Goal: Communication & Community: Answer question/provide support

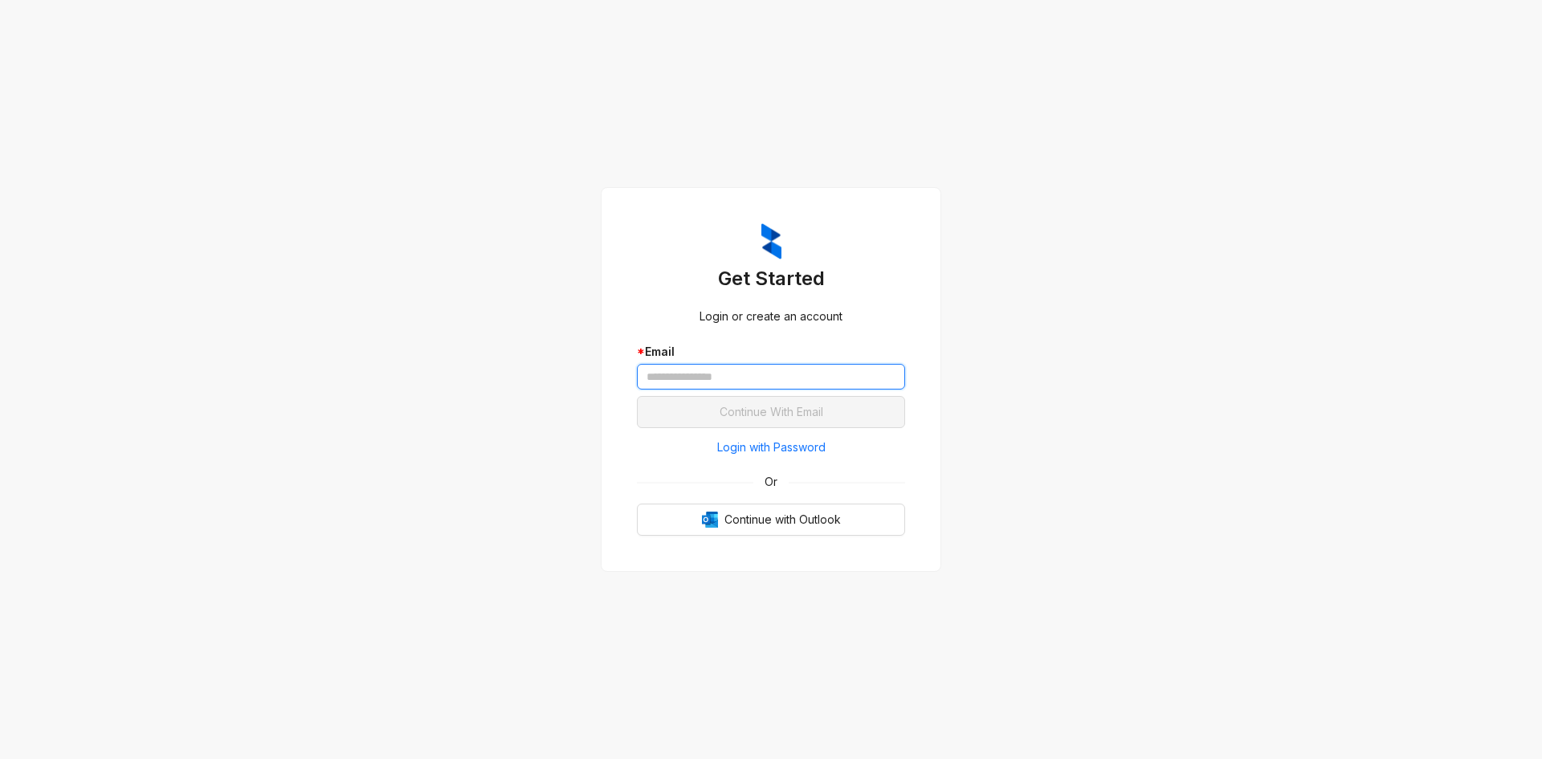
click at [731, 368] on input "text" at bounding box center [771, 377] width 268 height 26
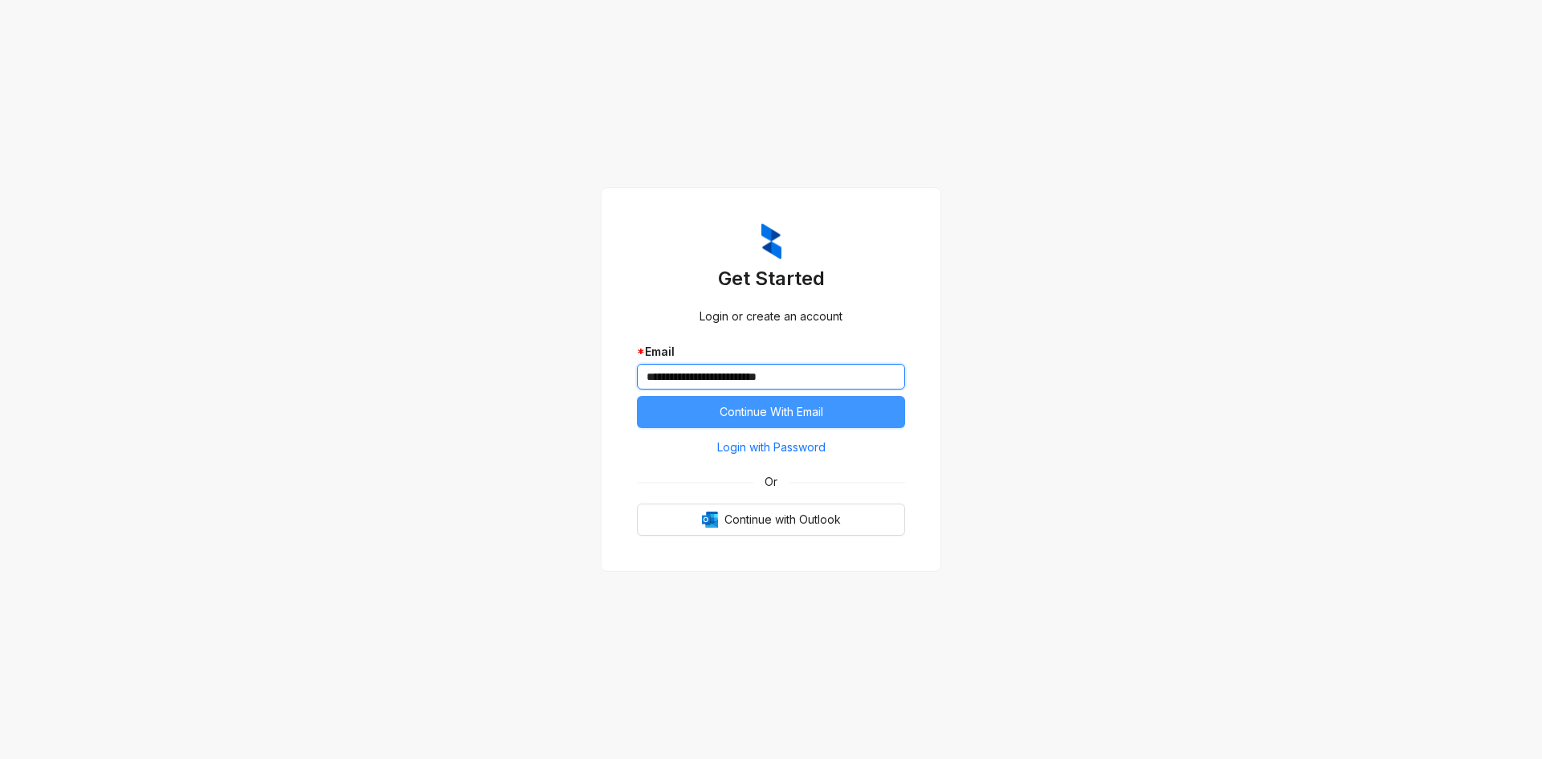
type input "**********"
click at [822, 409] on span "Continue With Email" at bounding box center [771, 412] width 104 height 18
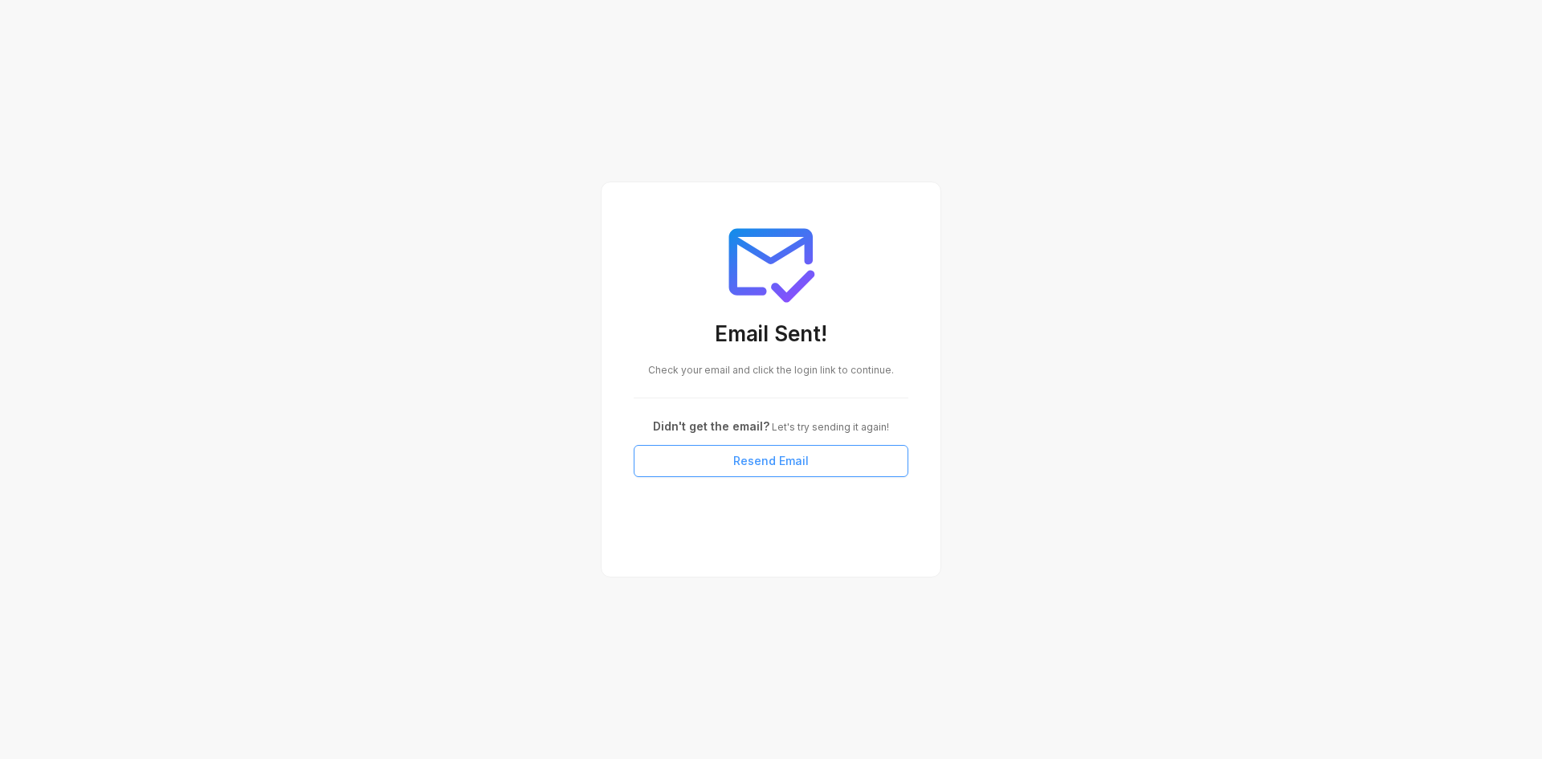
click at [764, 459] on span "Resend Email" at bounding box center [770, 461] width 75 height 18
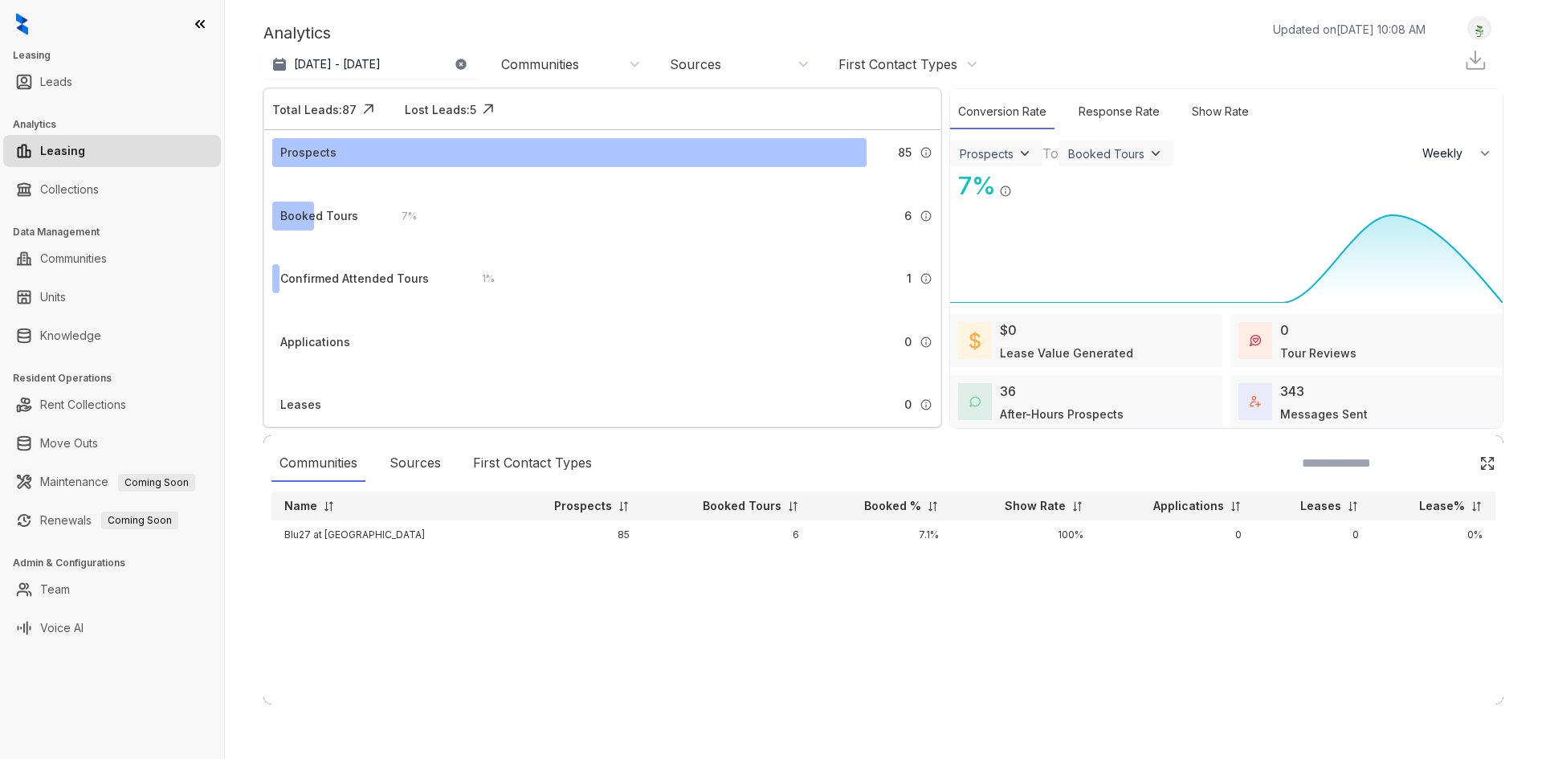
select select "******"
click at [99, 398] on link "Rent Collections" at bounding box center [83, 405] width 86 height 32
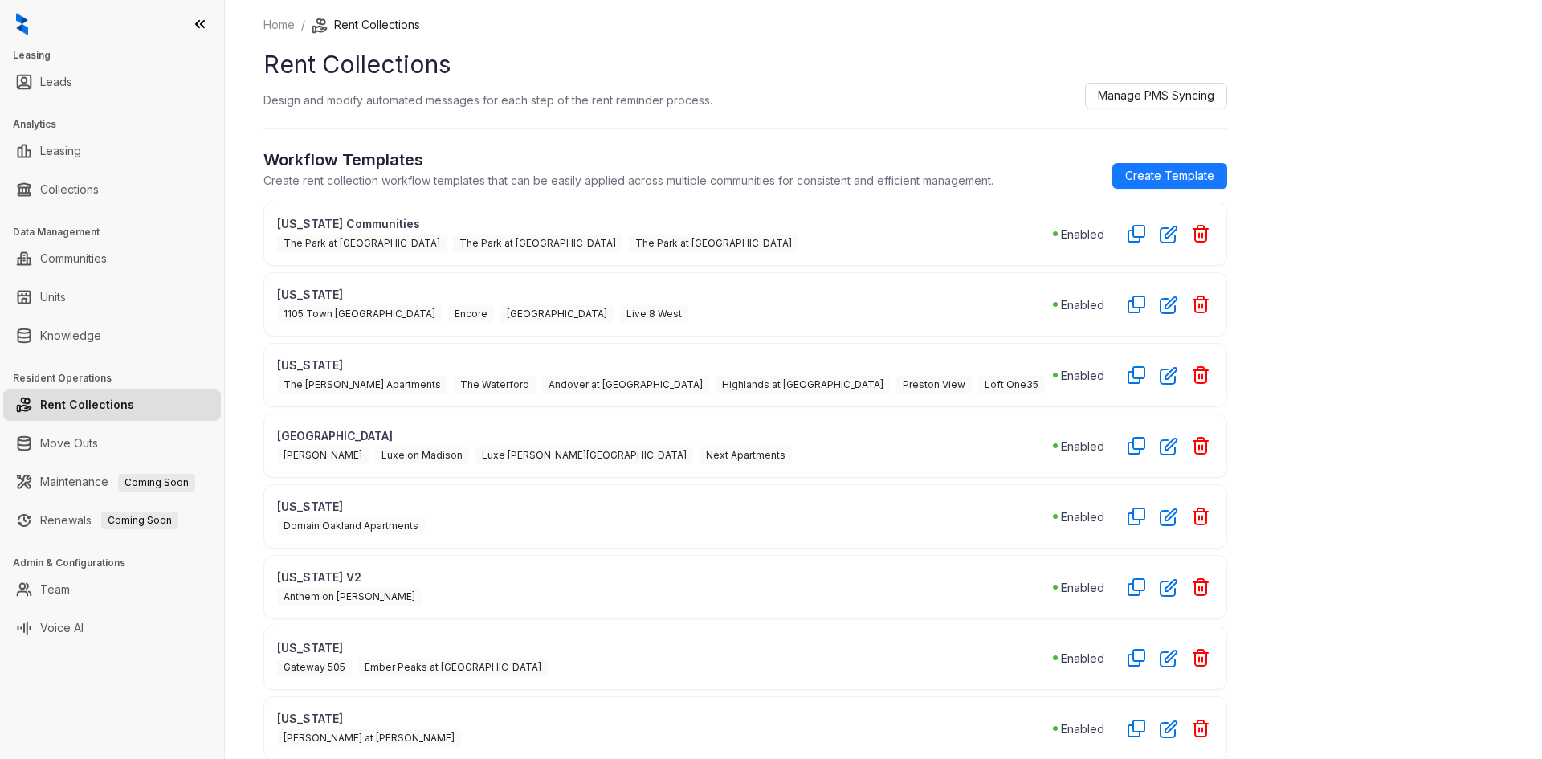
click at [639, 242] on div "The Park at Murano The Park at Positano The Park at Veneto" at bounding box center [665, 242] width 776 height 20
click at [1195, 171] on span "Create Template" at bounding box center [1169, 176] width 89 height 18
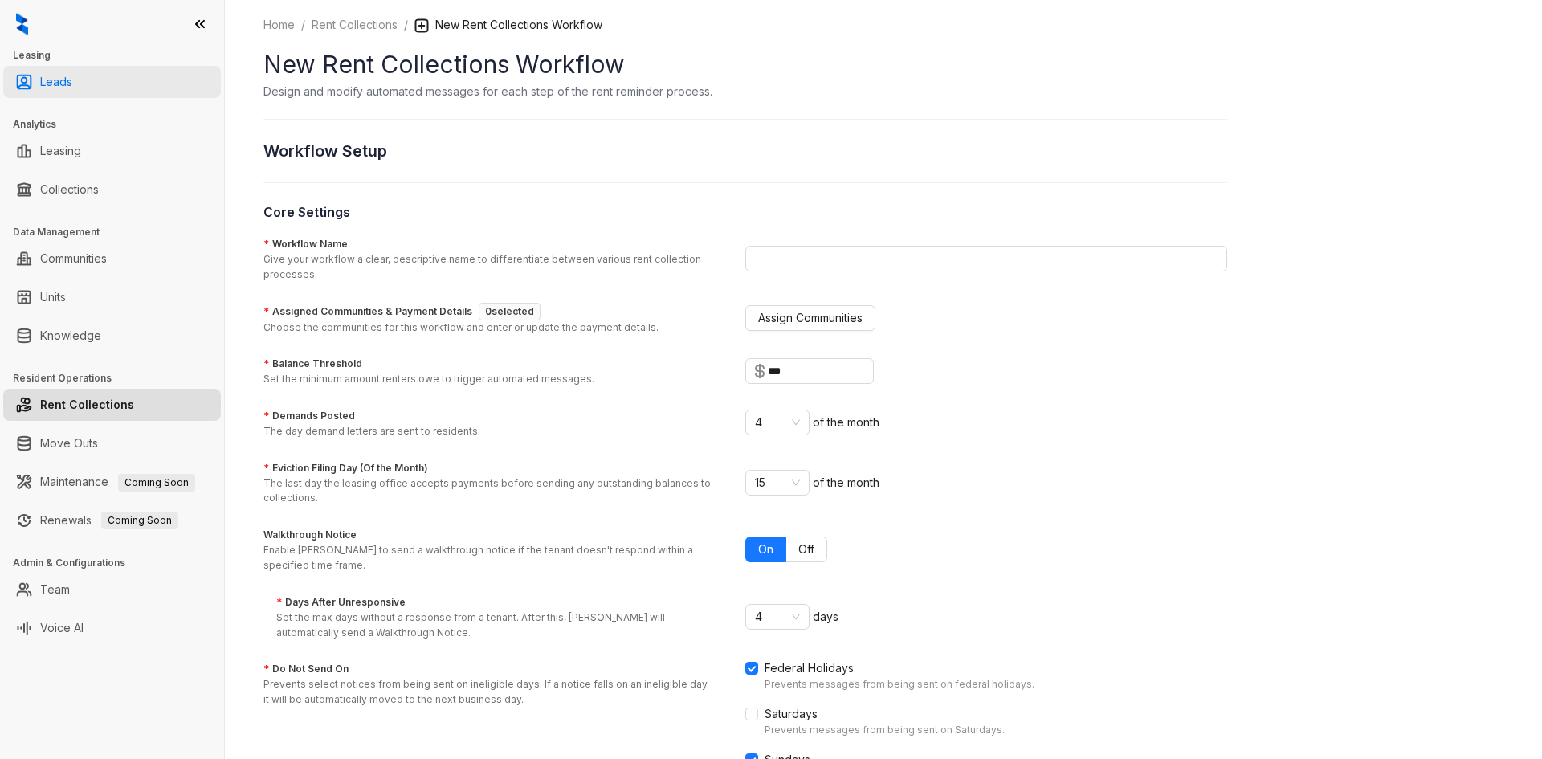
click at [63, 86] on link "Leads" at bounding box center [56, 82] width 32 height 32
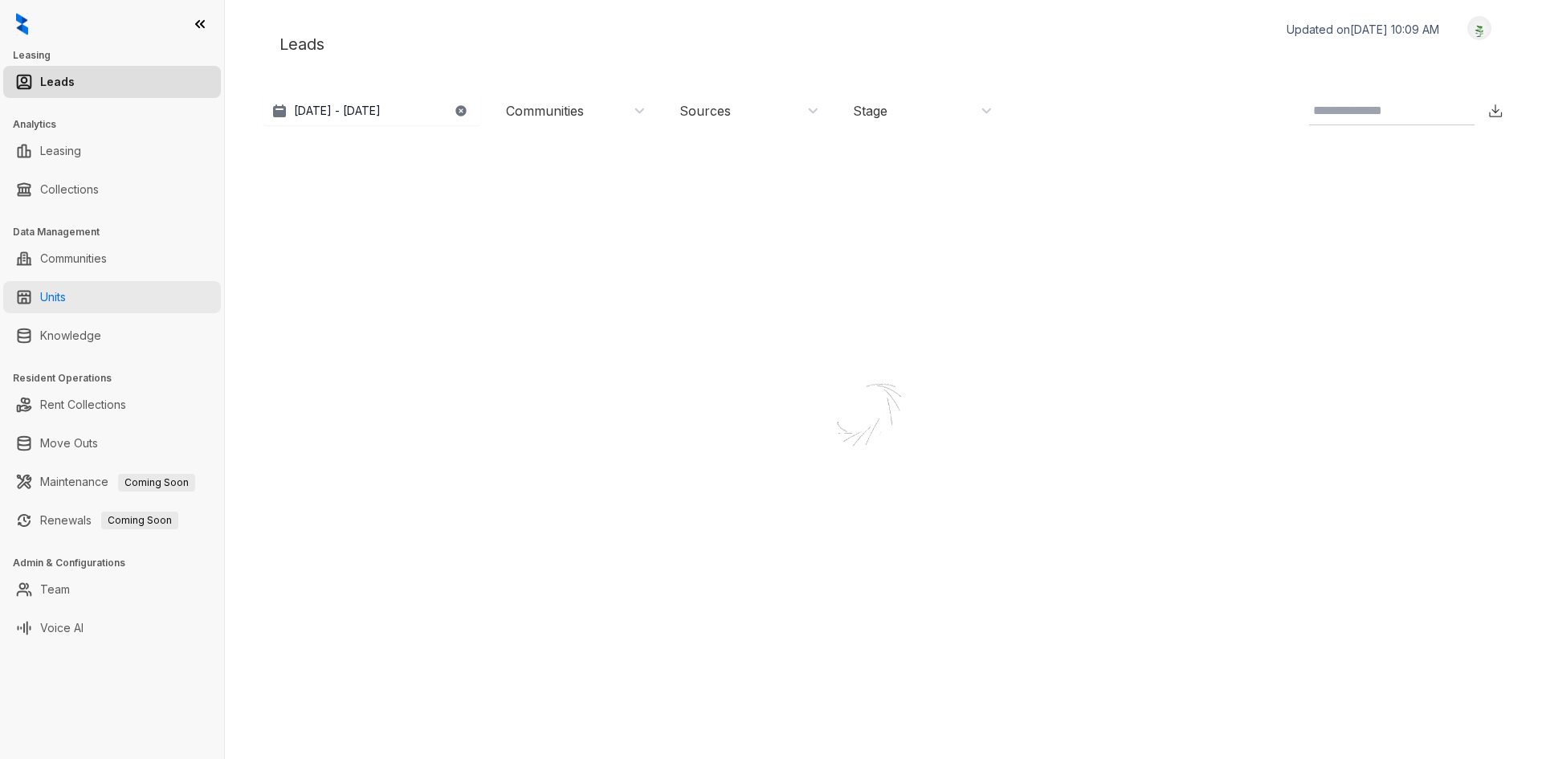
click at [66, 303] on link "Units" at bounding box center [53, 297] width 26 height 32
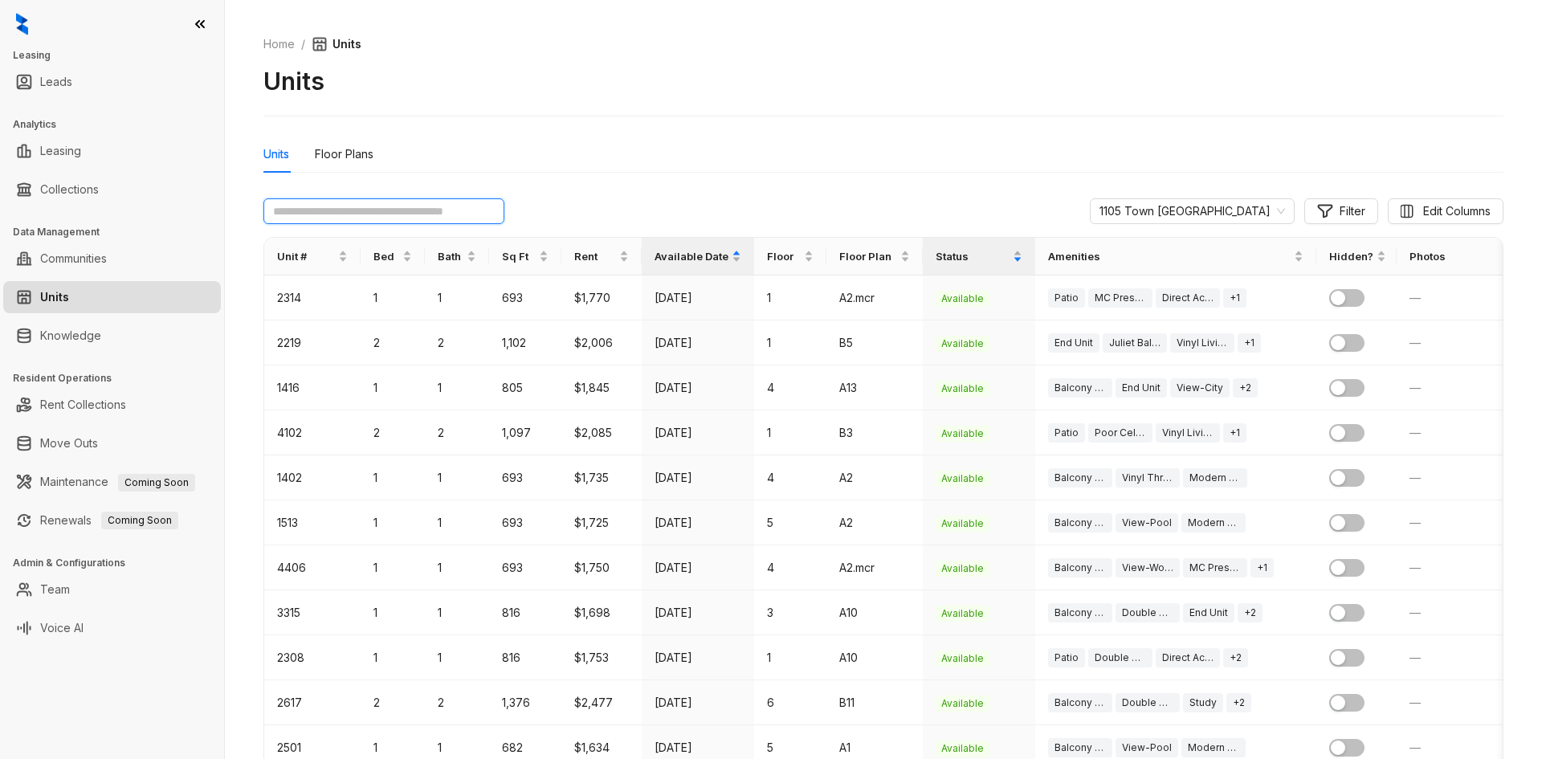
click at [396, 209] on input "text" at bounding box center [383, 211] width 241 height 26
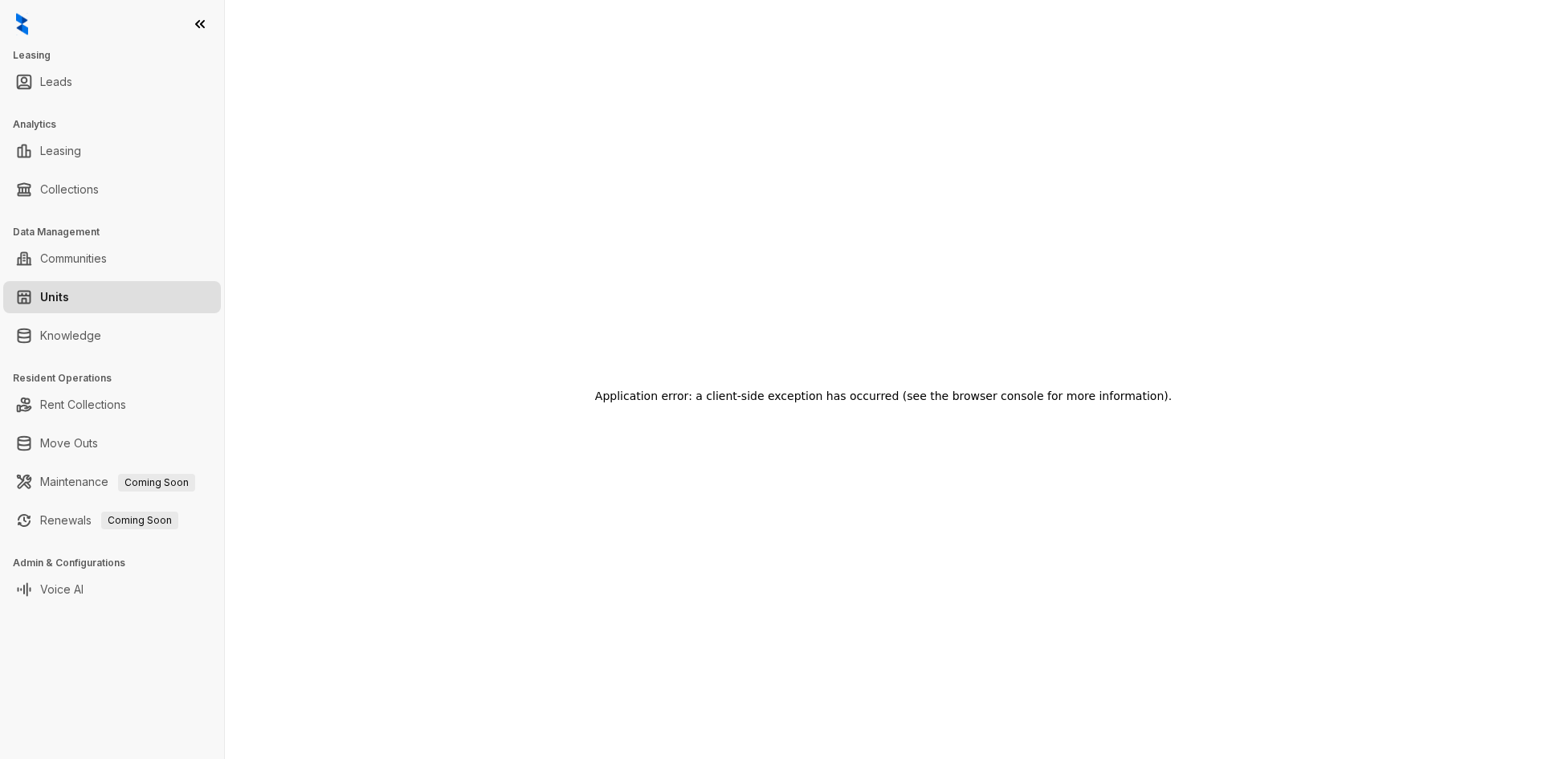
click at [69, 292] on link "Units" at bounding box center [54, 297] width 29 height 32
click at [54, 157] on link "Leasing" at bounding box center [60, 151] width 41 height 32
select select "******"
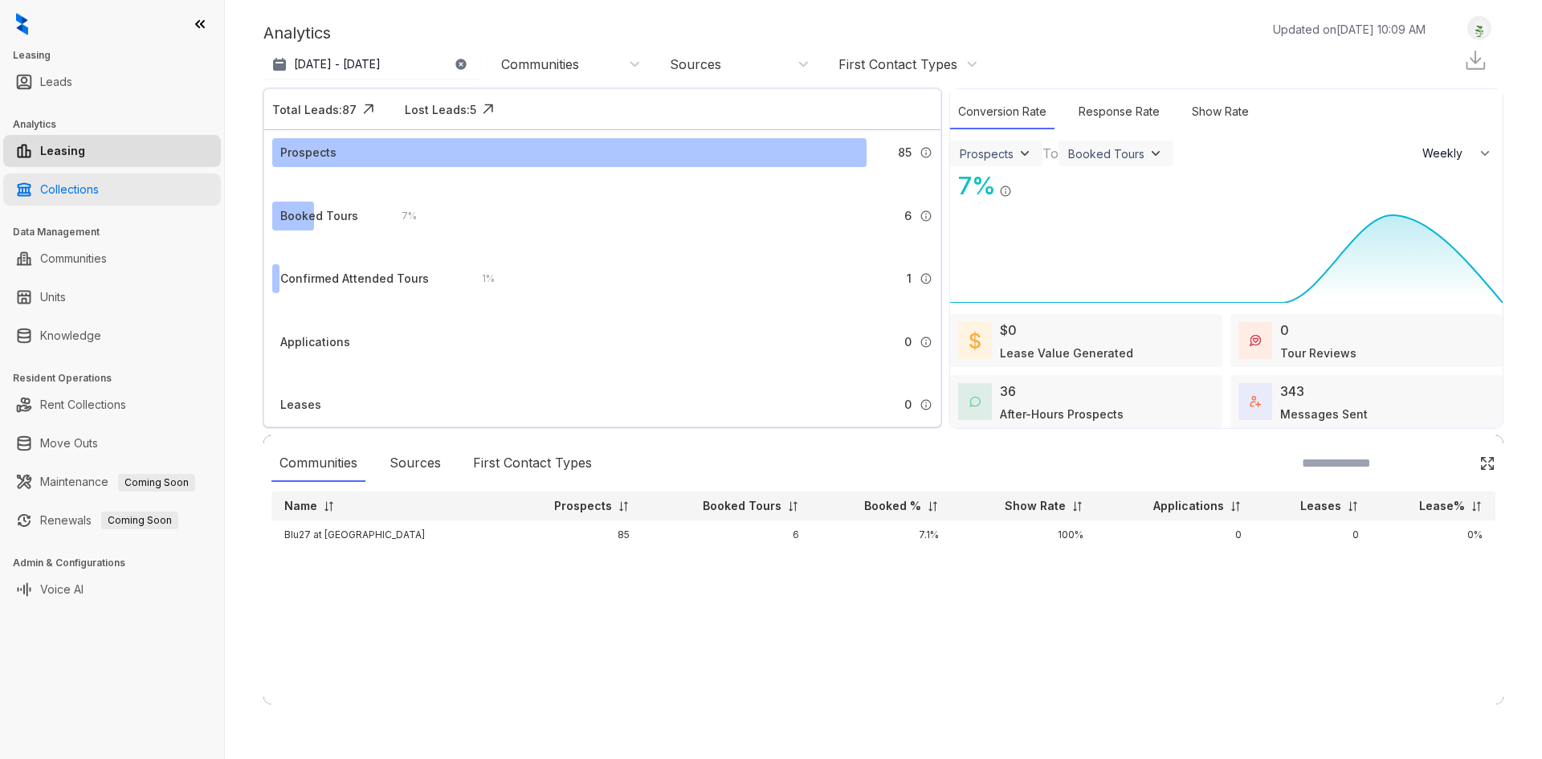
click at [88, 193] on link "Collections" at bounding box center [69, 189] width 59 height 32
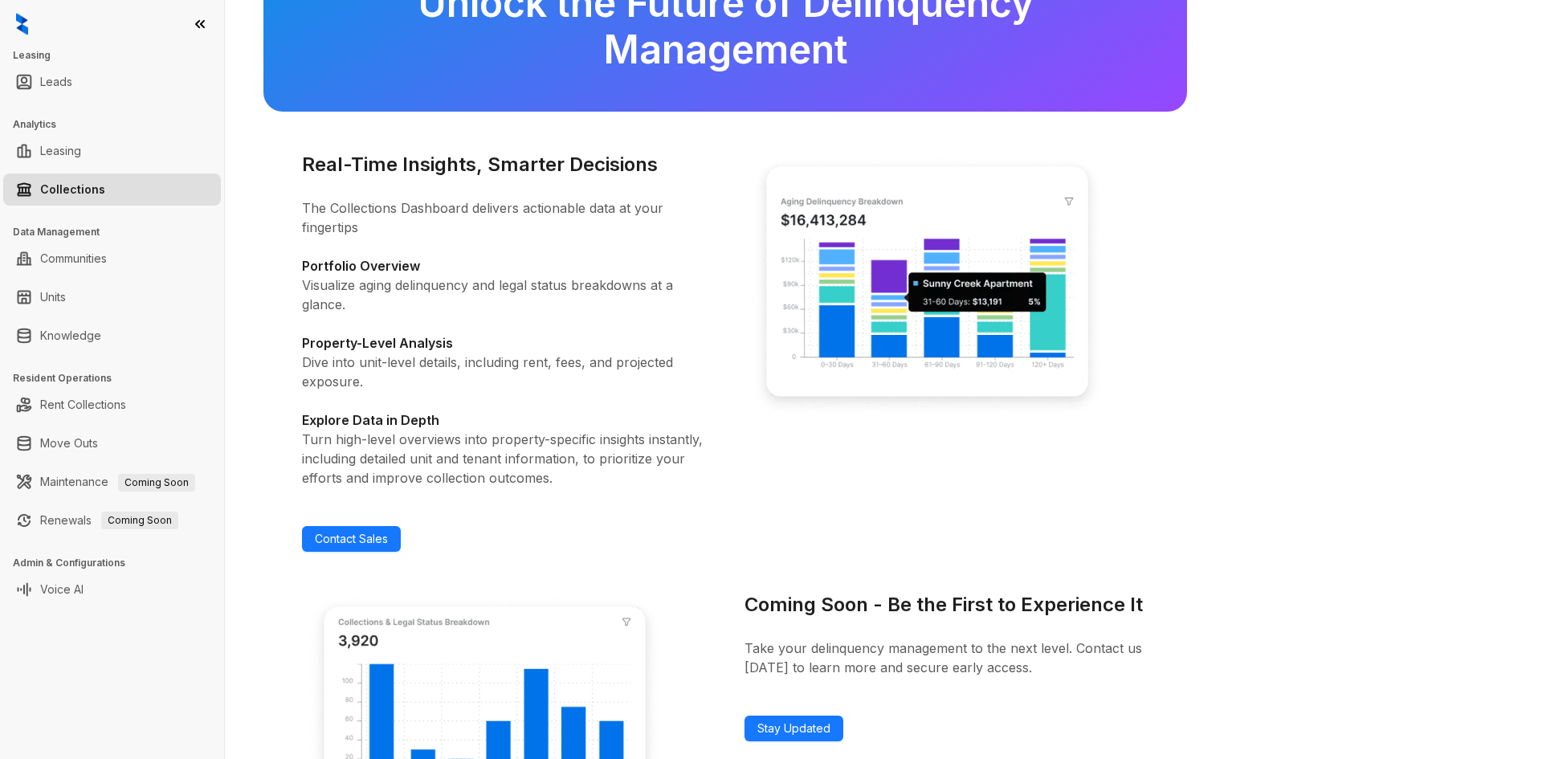
scroll to position [73, 0]
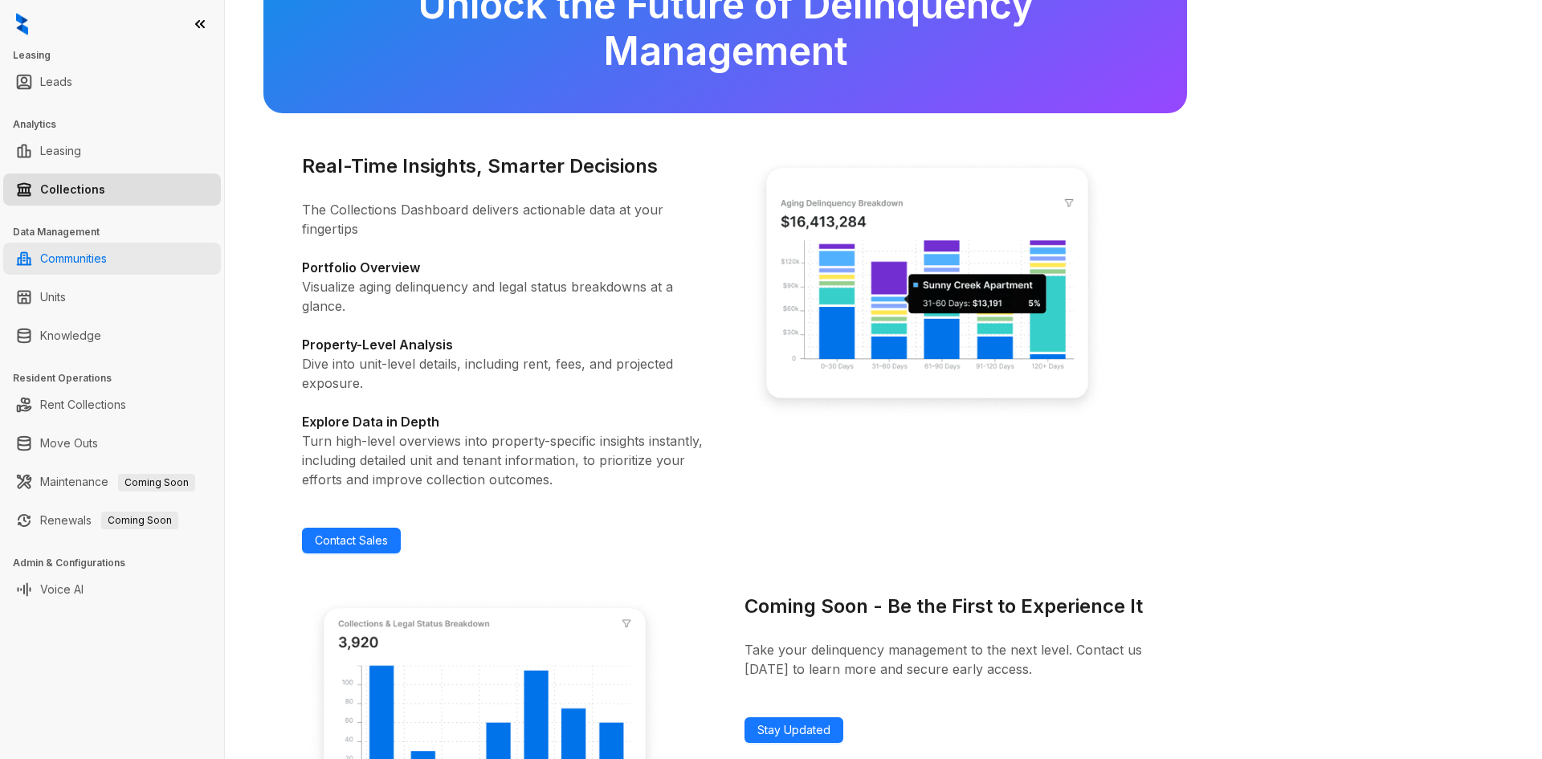
click at [89, 258] on link "Communities" at bounding box center [73, 258] width 67 height 32
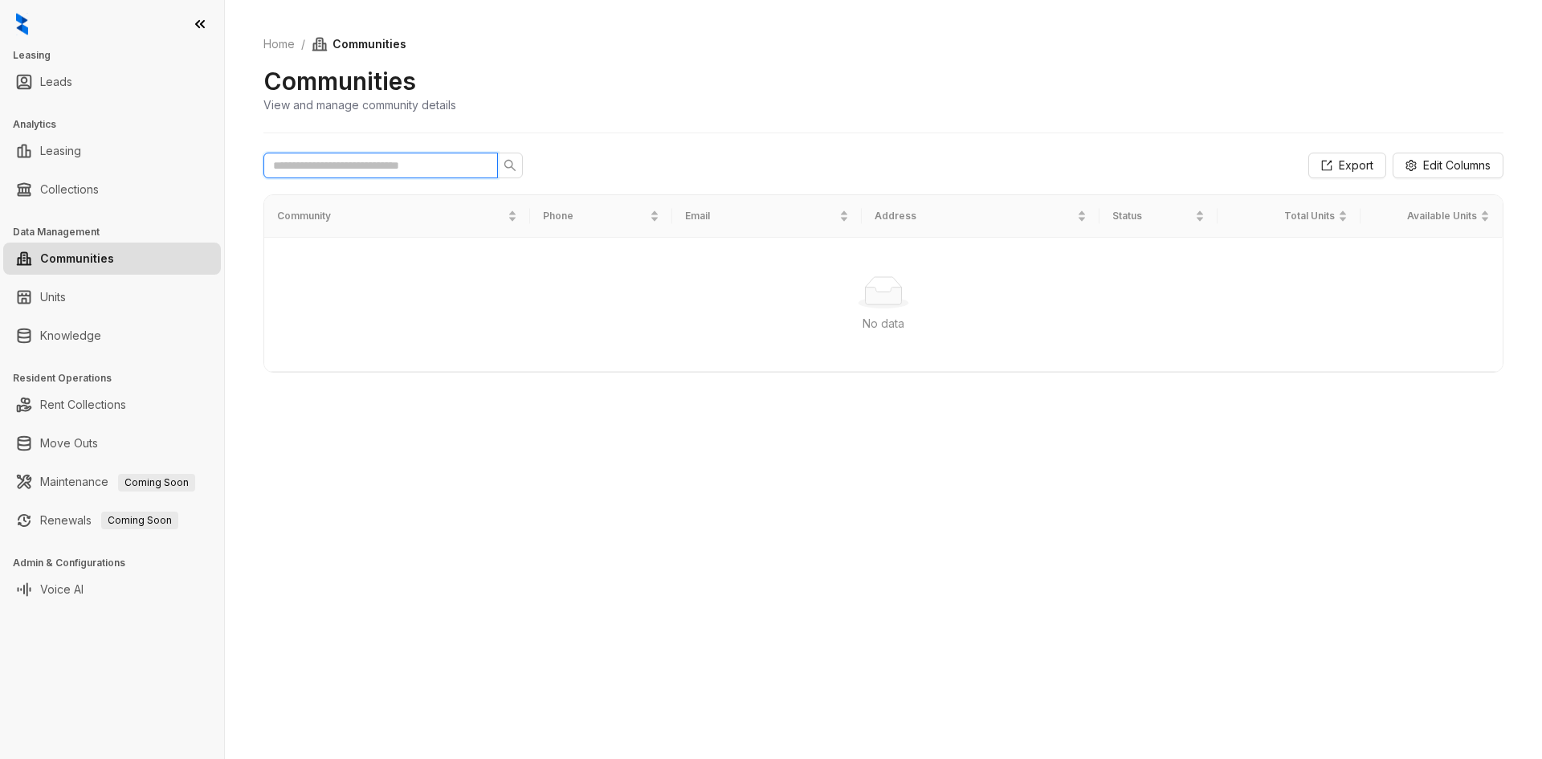
click at [452, 171] on input "text" at bounding box center [374, 166] width 202 height 18
click at [506, 165] on icon "search" at bounding box center [509, 165] width 13 height 13
type input "***"
click at [72, 75] on link "Leads" at bounding box center [56, 82] width 32 height 32
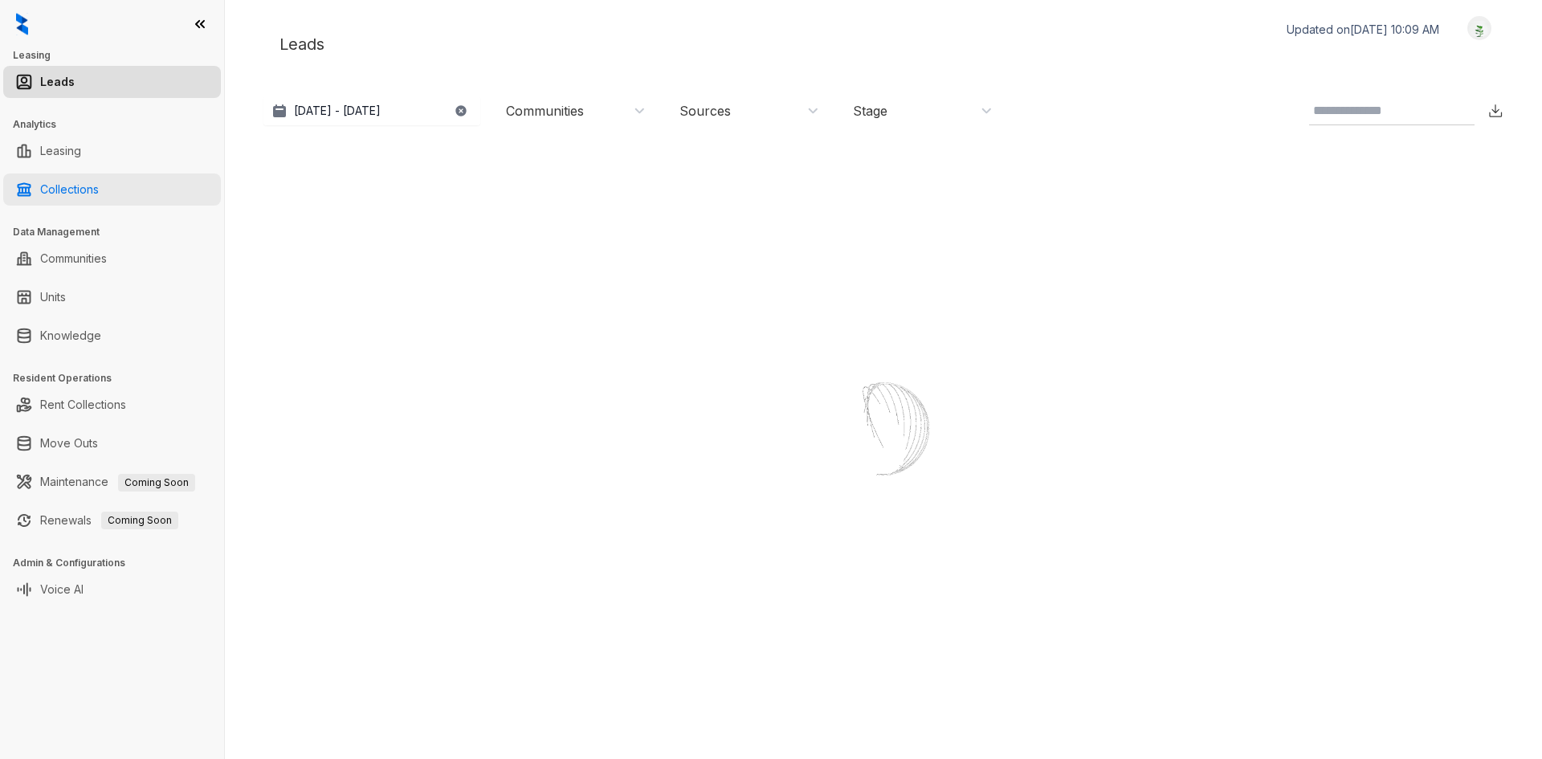
click at [72, 186] on link "Collections" at bounding box center [69, 189] width 59 height 32
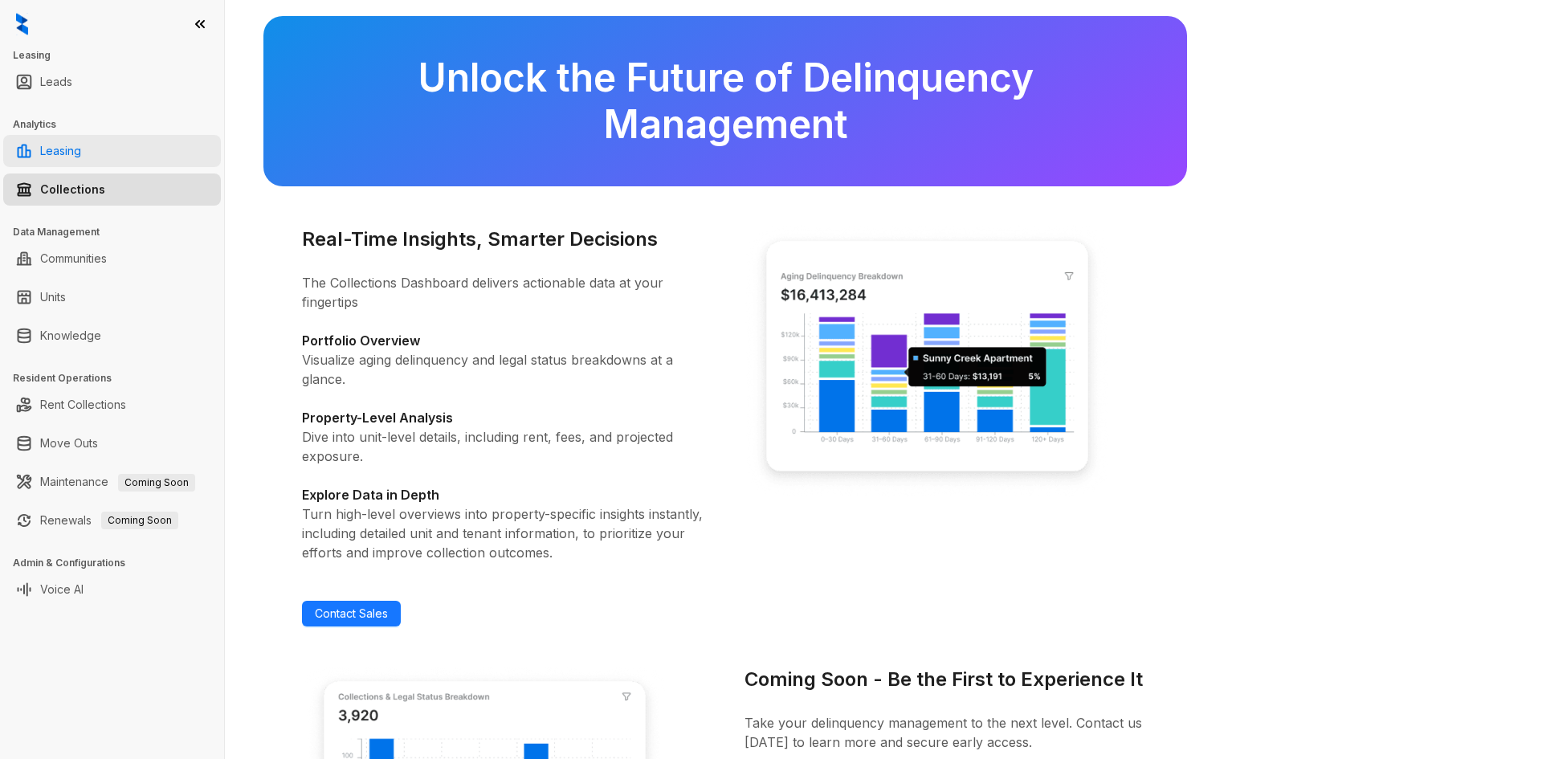
click at [81, 150] on link "Leasing" at bounding box center [60, 151] width 41 height 32
select select "******"
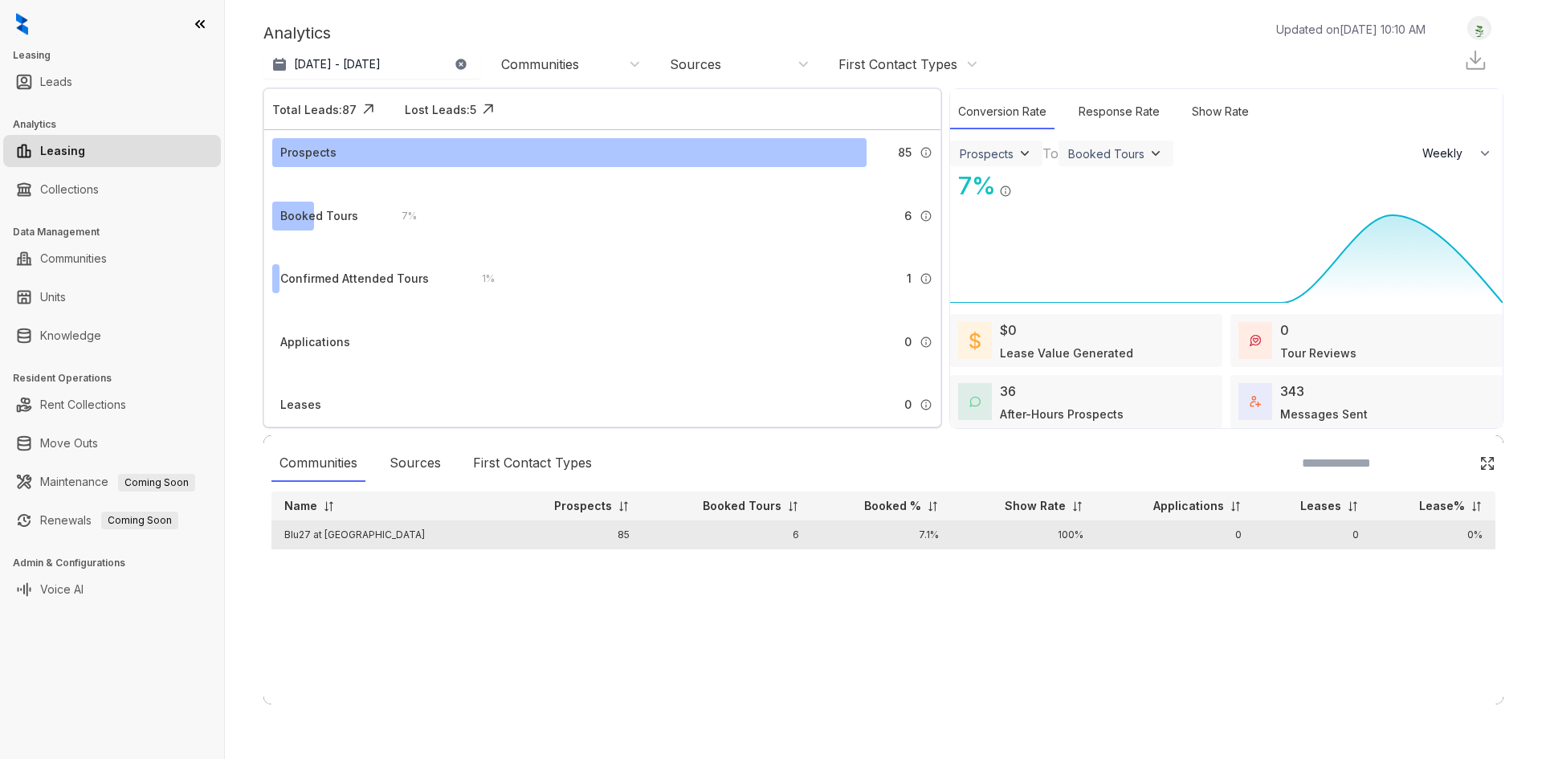
click at [414, 539] on td "Blu27 at [GEOGRAPHIC_DATA]" at bounding box center [386, 534] width 230 height 29
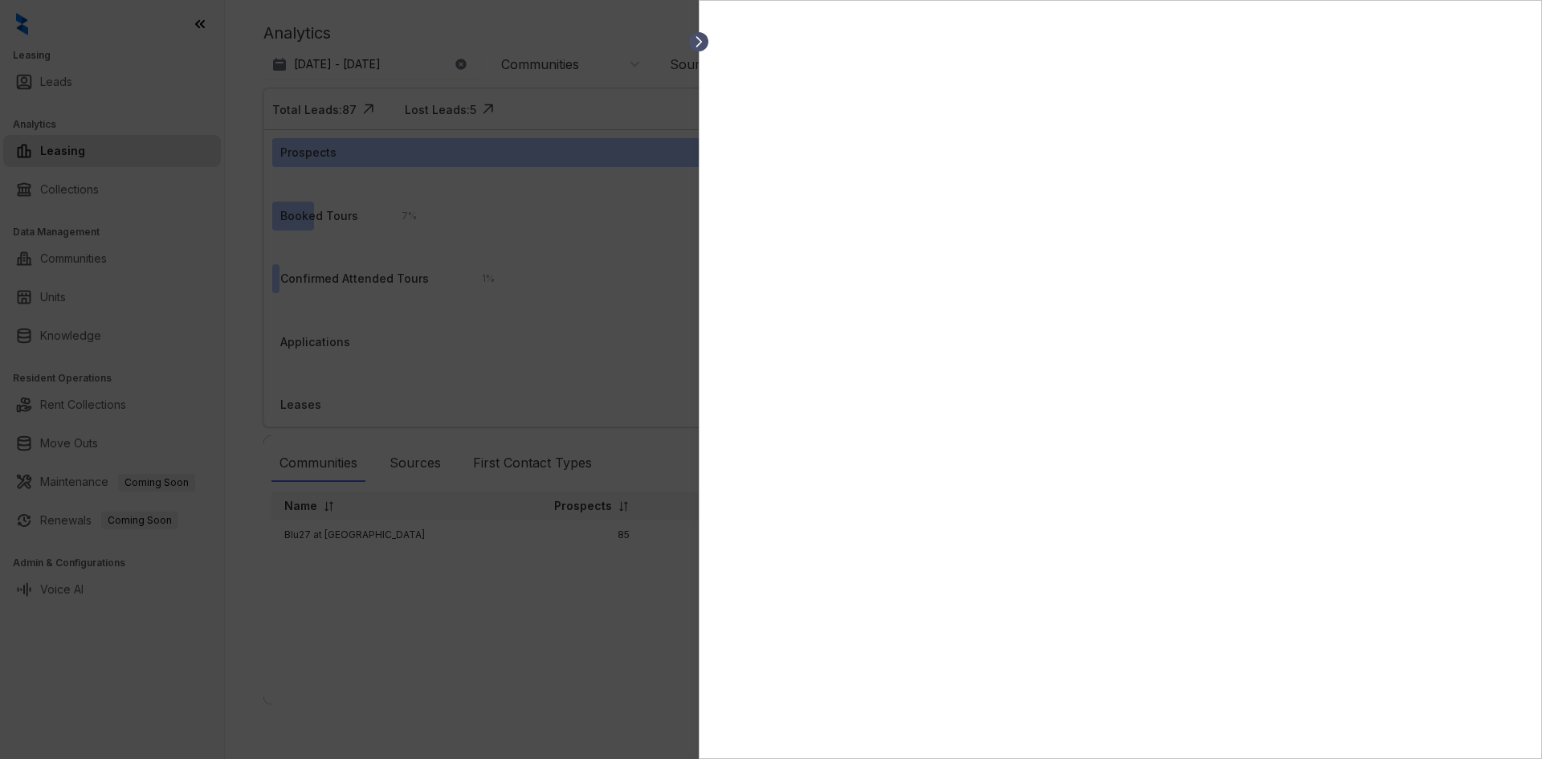
click at [701, 47] on icon at bounding box center [698, 42] width 16 height 16
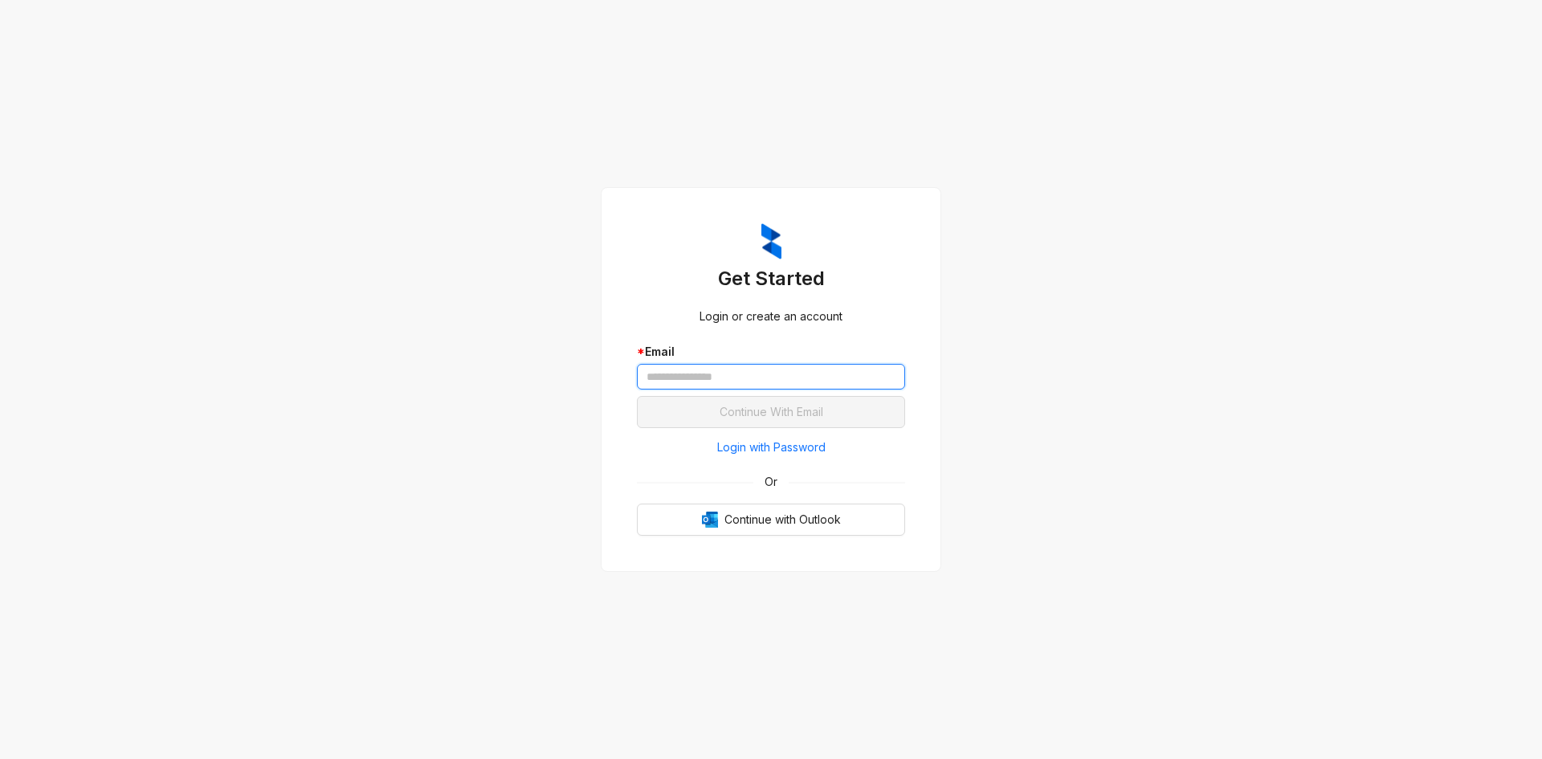
click at [686, 377] on input "text" at bounding box center [771, 377] width 268 height 26
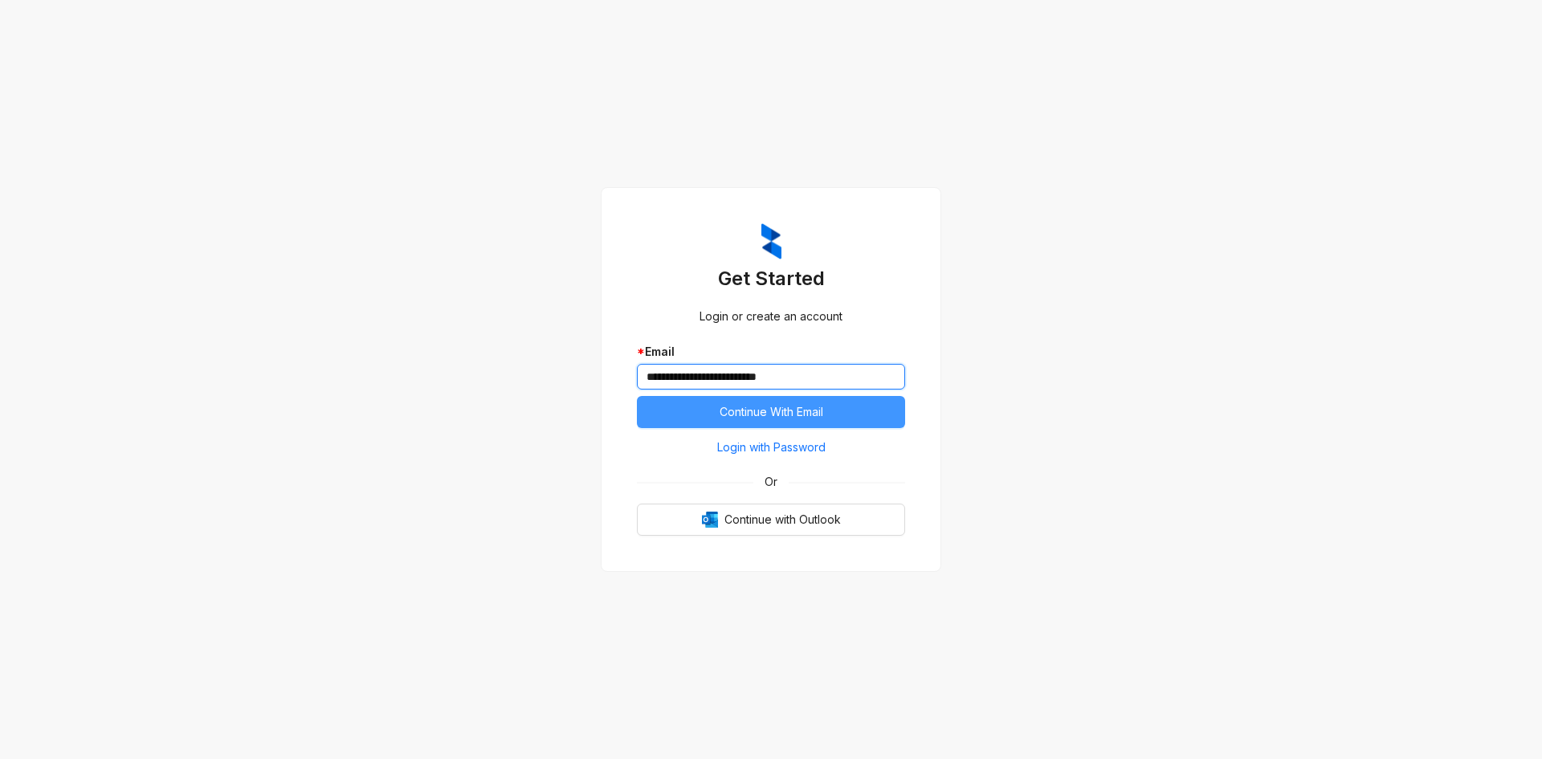
type input "**********"
click at [801, 409] on span "Continue With Email" at bounding box center [771, 412] width 104 height 18
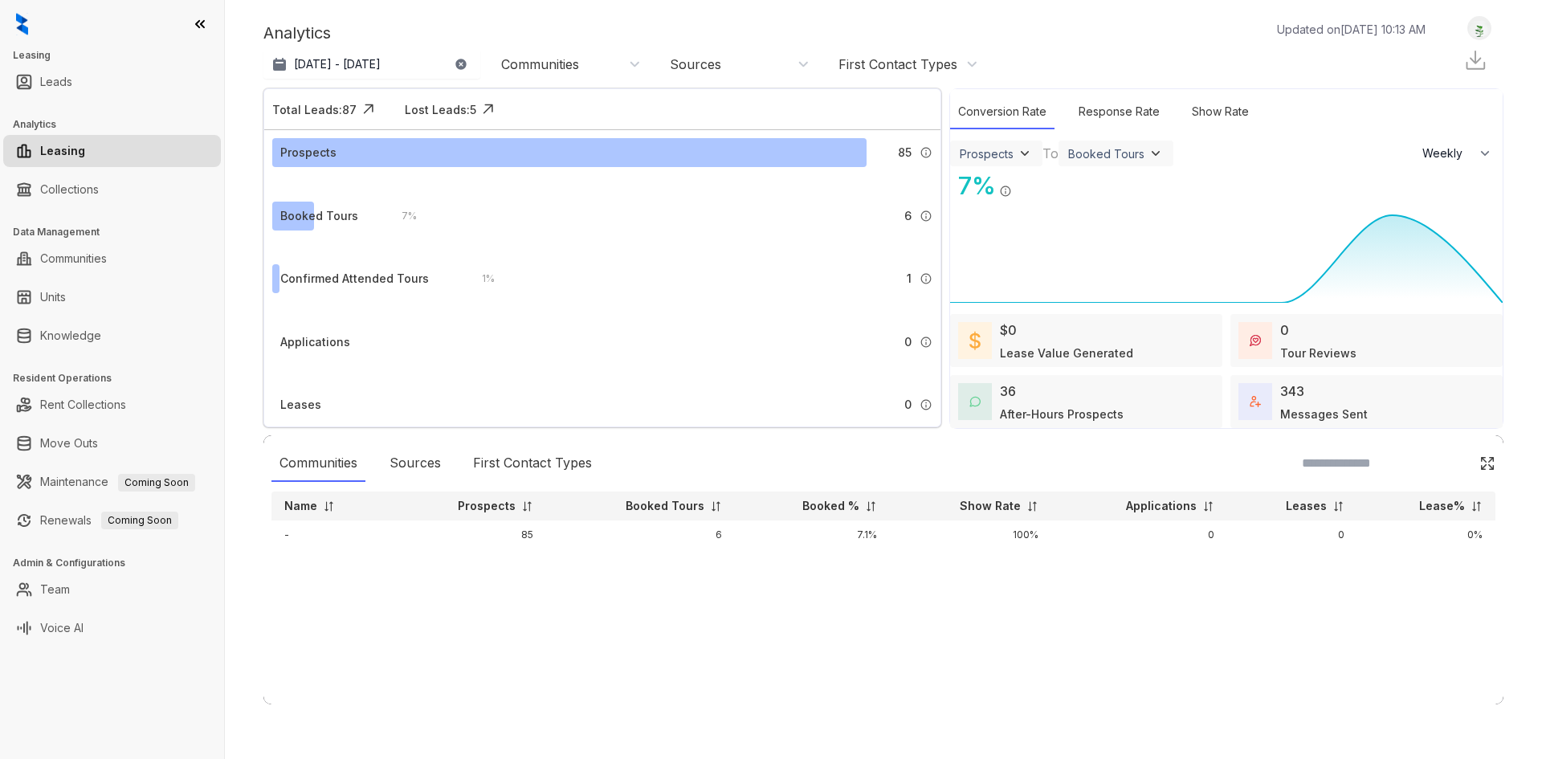
select select "******"
click at [547, 67] on div "Communities" at bounding box center [540, 64] width 78 height 18
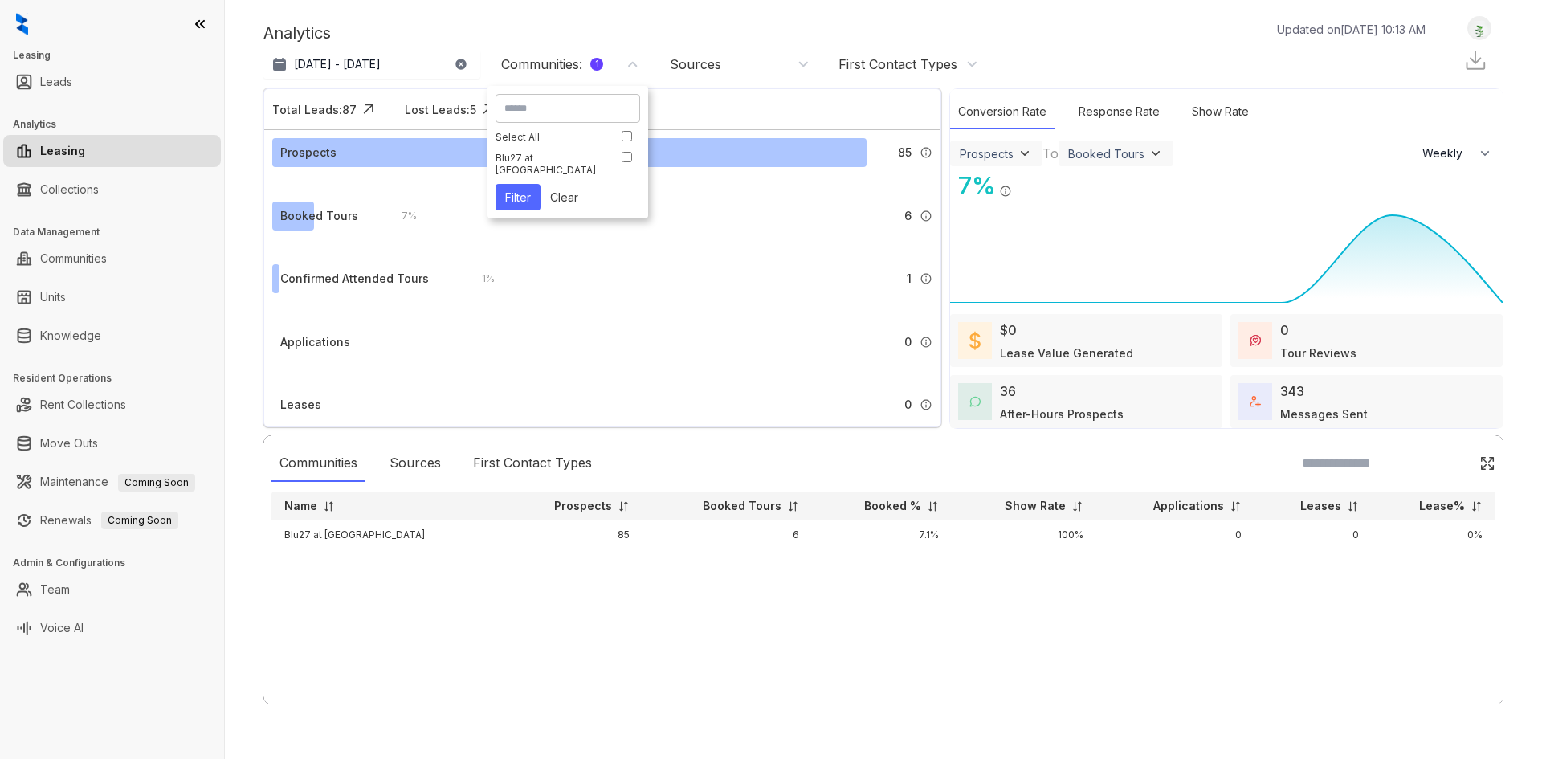
click at [681, 28] on div "Analytics Updated on [DATE] 10:13 AM" at bounding box center [852, 33] width 1178 height 24
click at [678, 67] on div "Sources" at bounding box center [695, 64] width 51 height 18
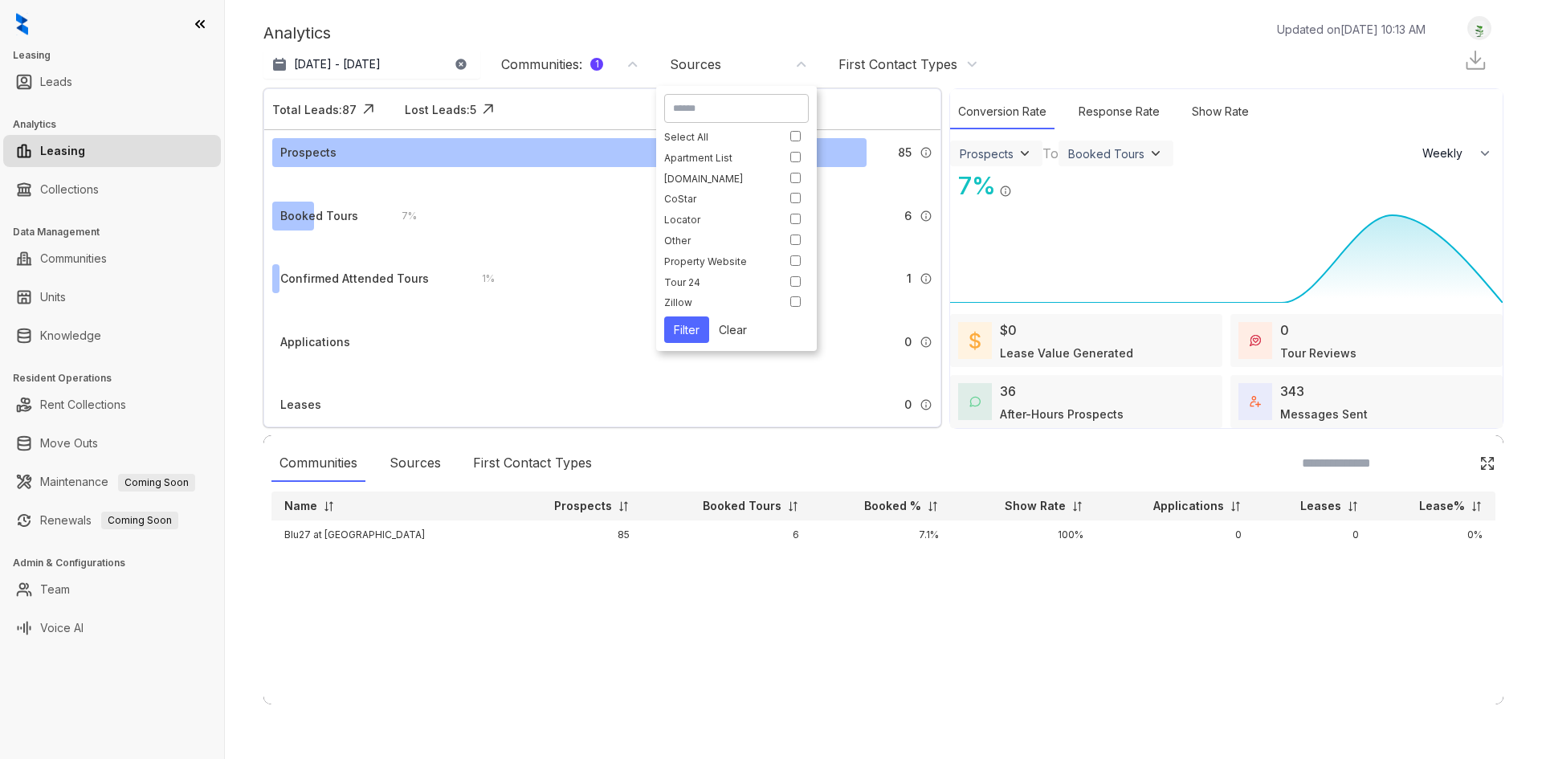
click at [678, 67] on div "Sources" at bounding box center [695, 64] width 51 height 18
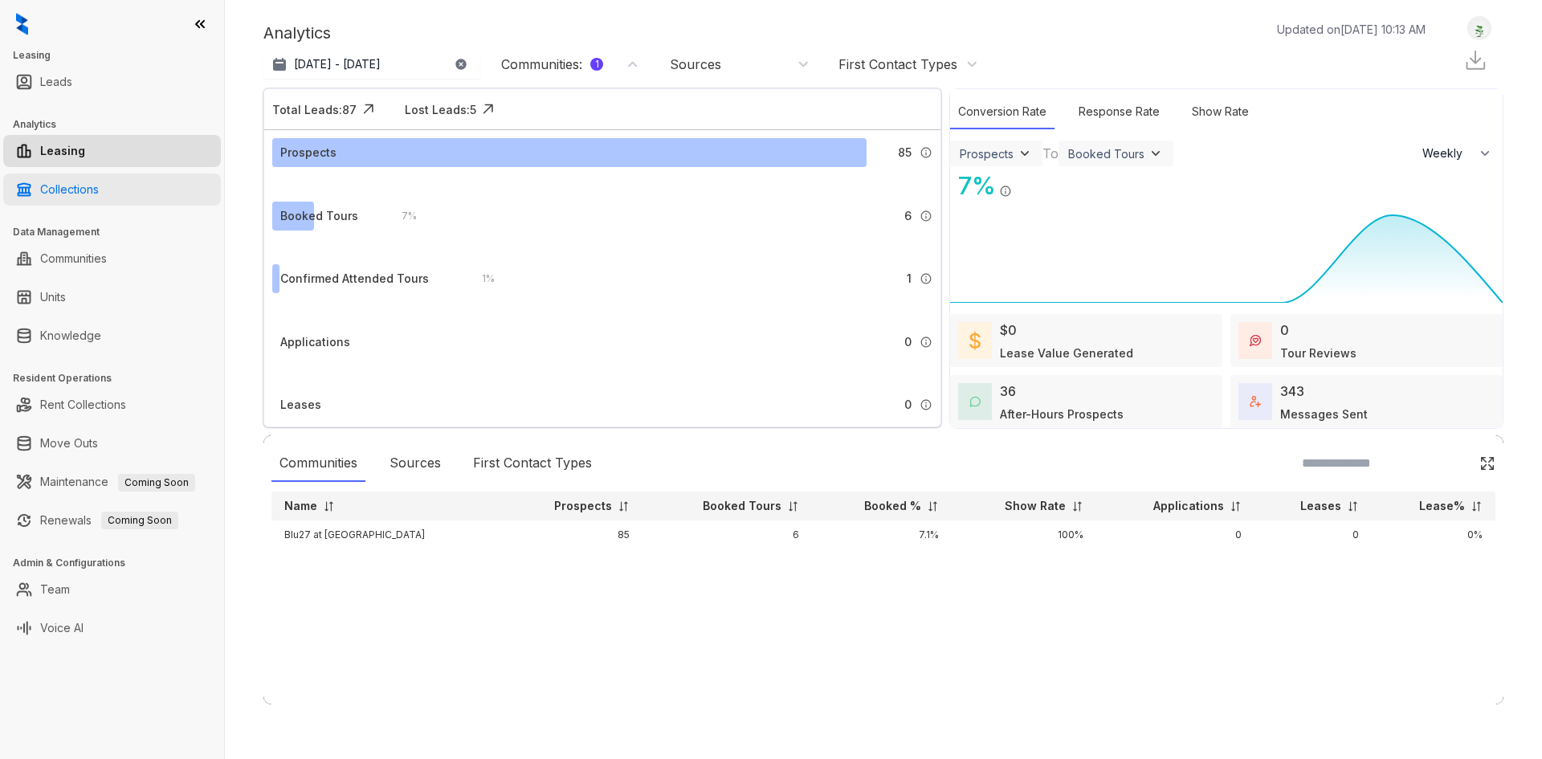
click at [99, 197] on link "Collections" at bounding box center [69, 189] width 59 height 32
click at [40, 188] on link "Collections" at bounding box center [69, 189] width 59 height 32
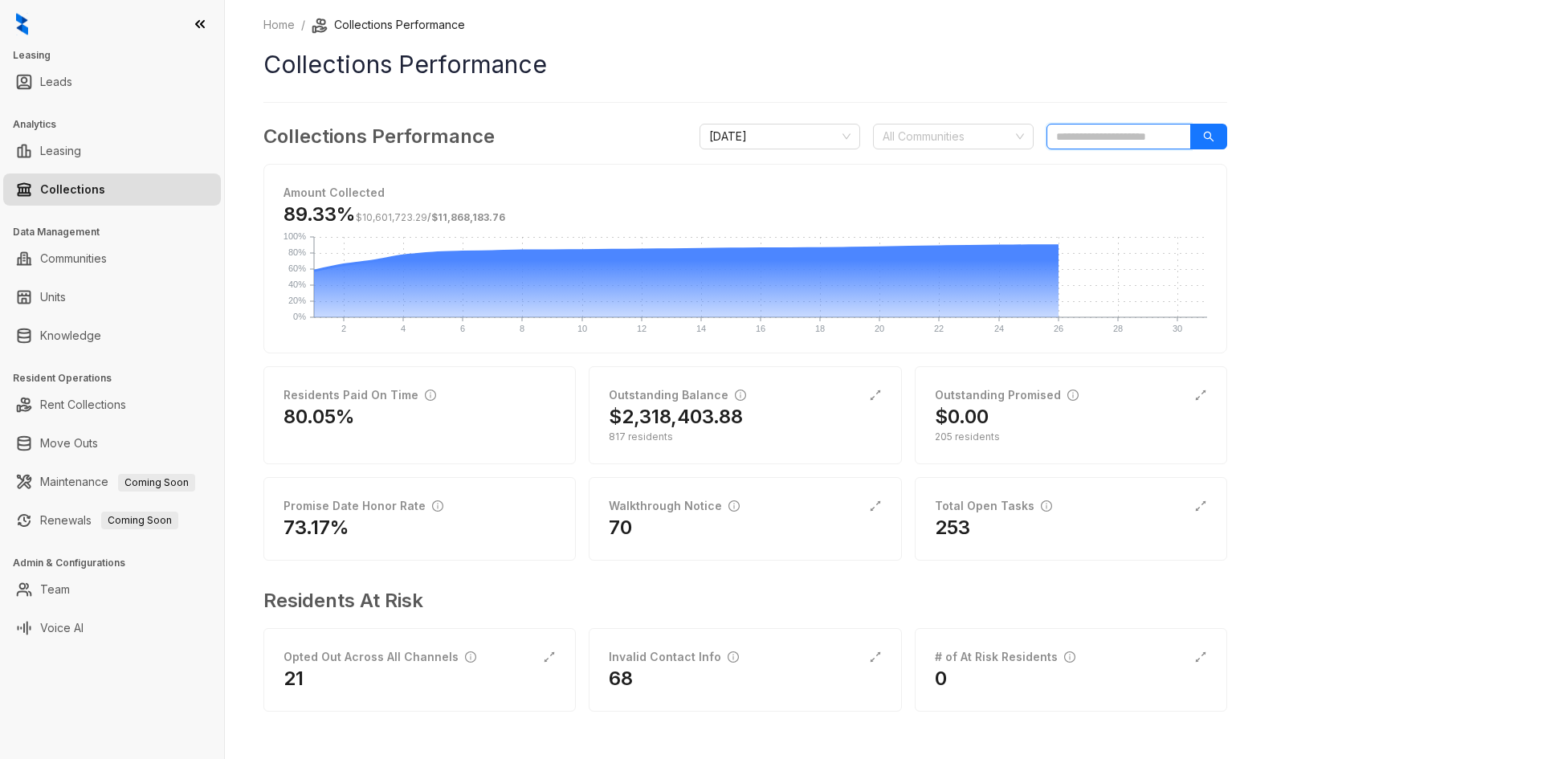
click at [1085, 138] on input "search" at bounding box center [1118, 137] width 145 height 26
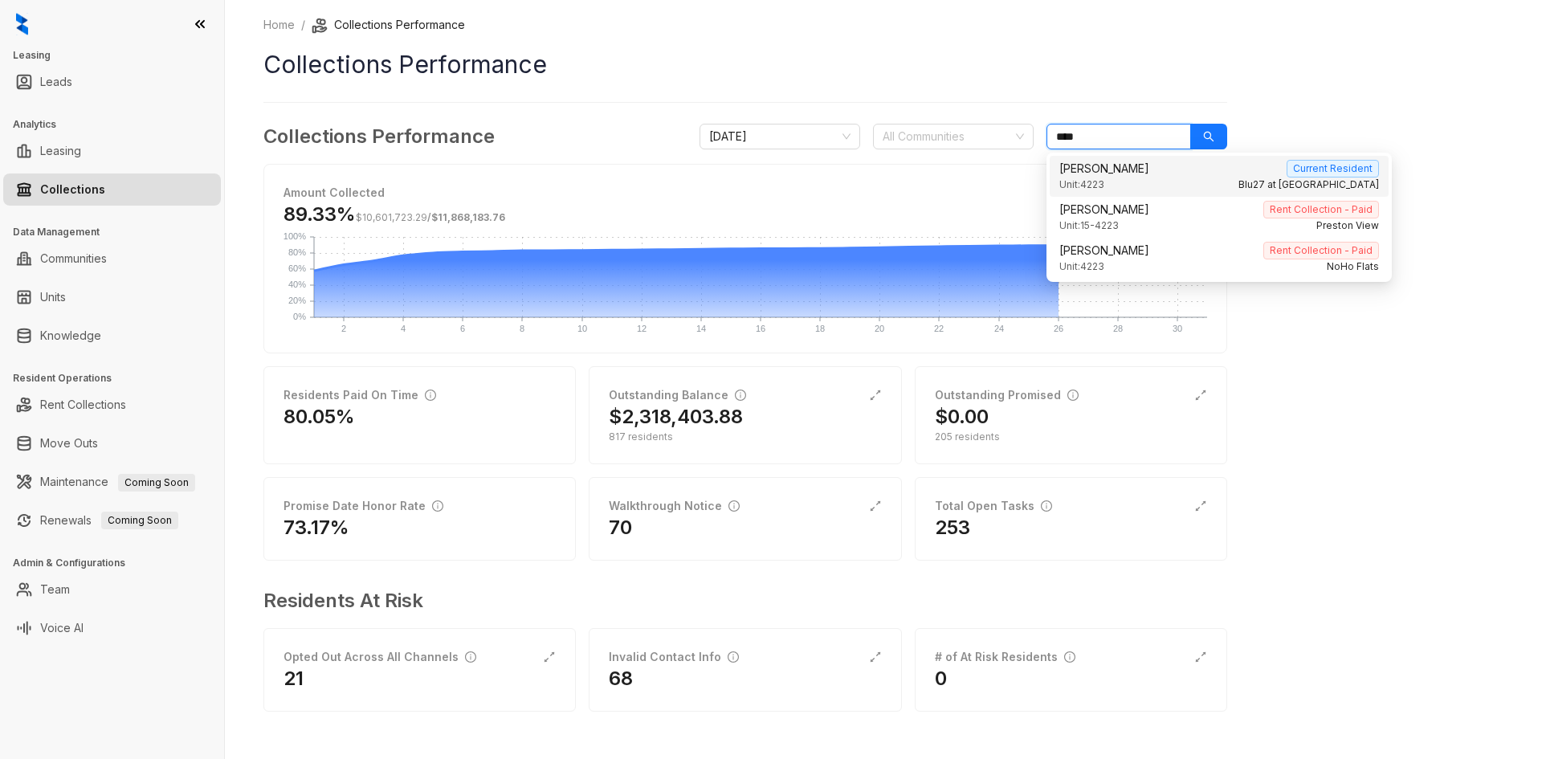
click at [1139, 177] on div "Unit: 4223 Blu27 at Edgewater" at bounding box center [1219, 184] width 320 height 15
type input "****"
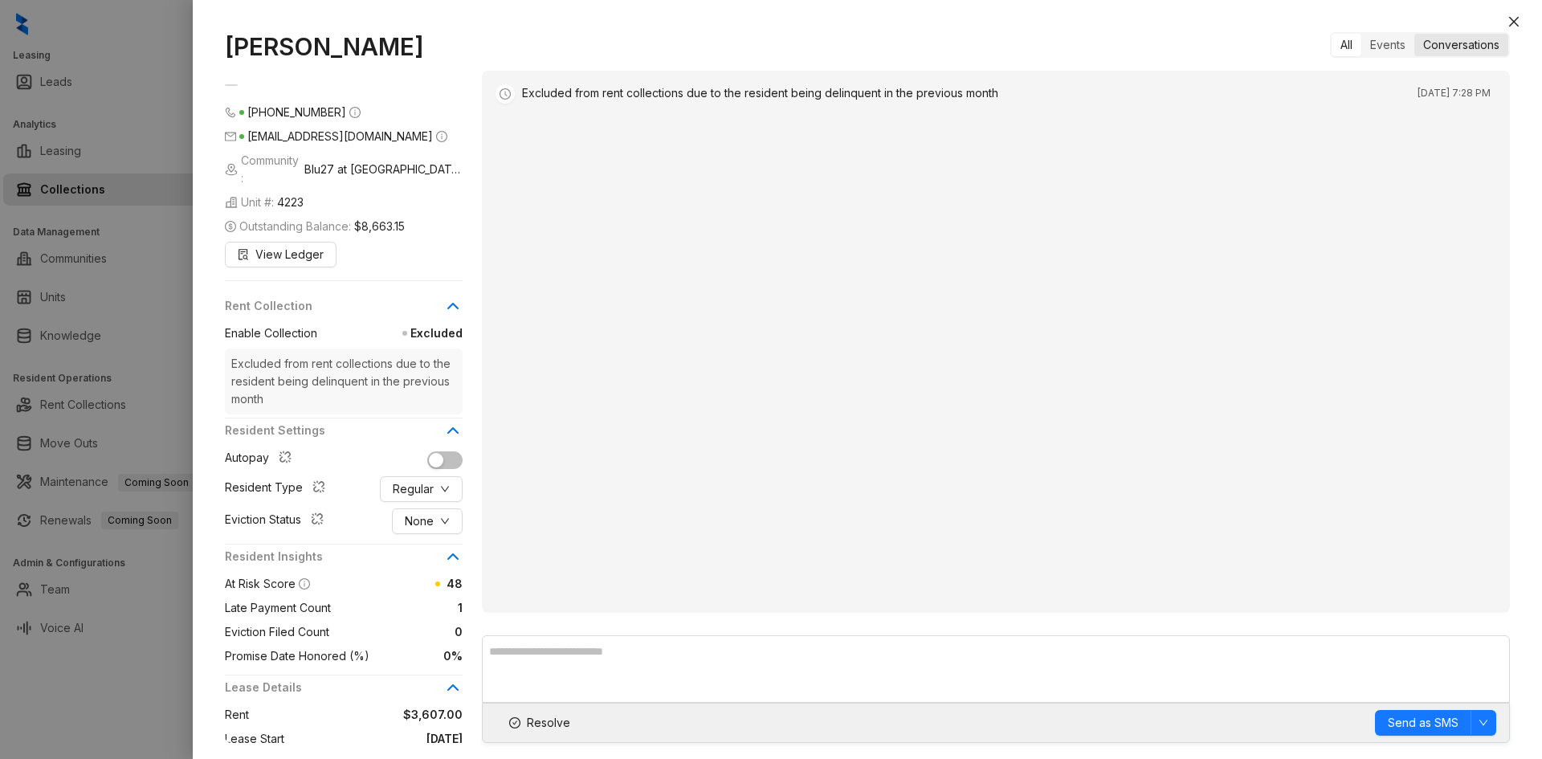
click at [1454, 41] on div "Conversations" at bounding box center [1461, 45] width 94 height 22
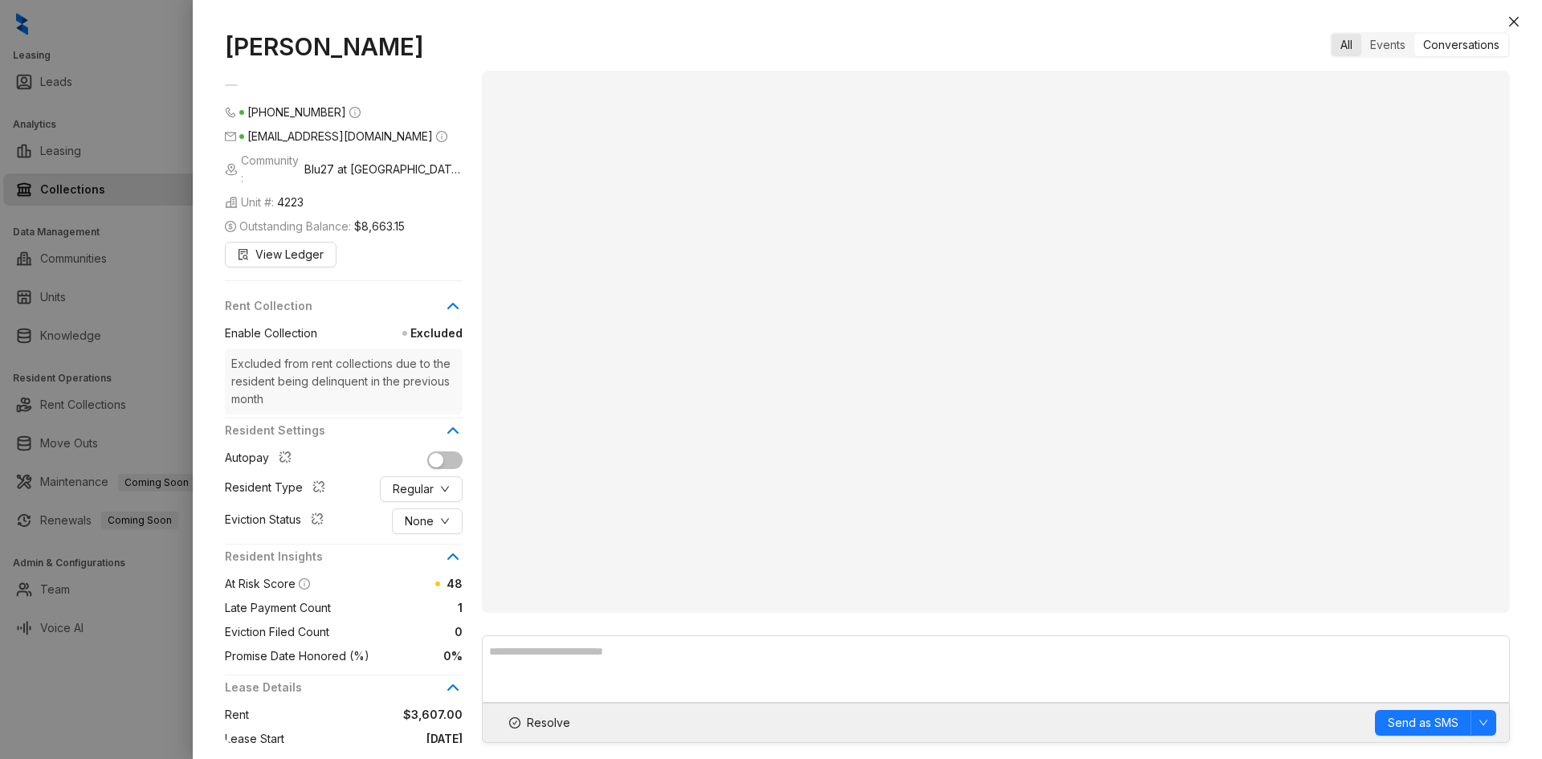
click at [1338, 46] on div "All" at bounding box center [1346, 45] width 30 height 22
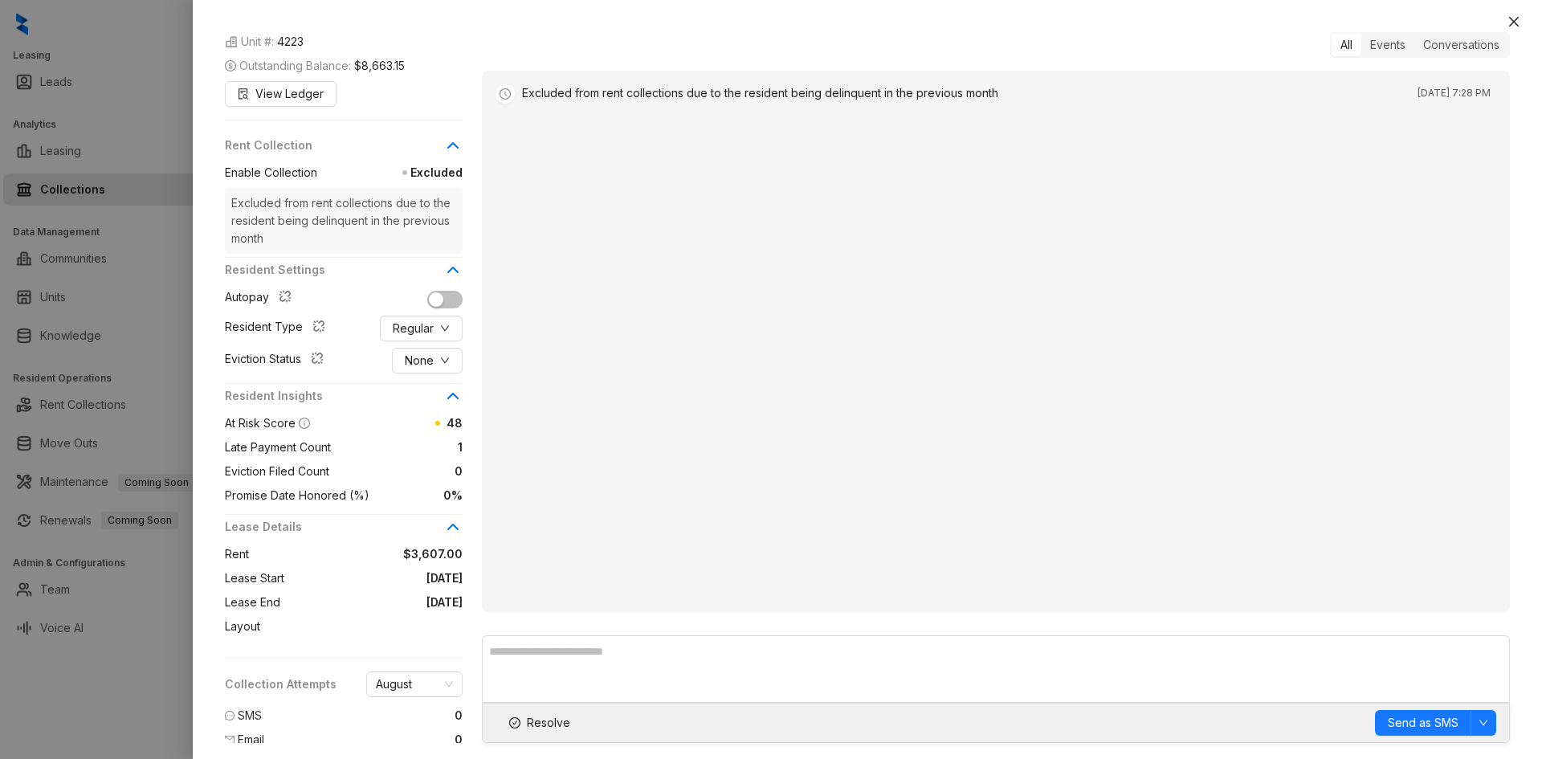
scroll to position [203, 0]
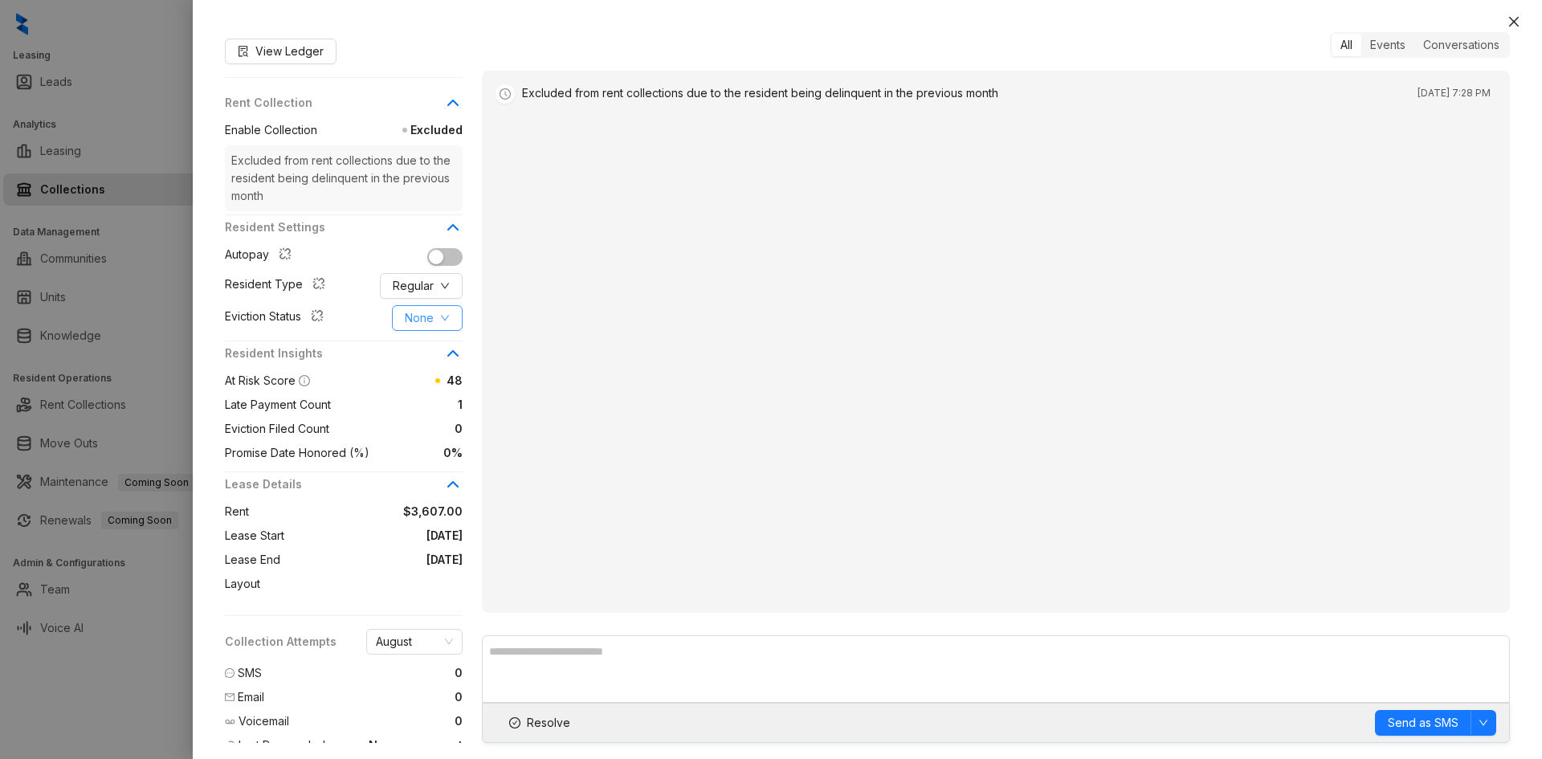
click at [422, 309] on span "None" at bounding box center [419, 318] width 29 height 18
click at [439, 354] on span "Pending" at bounding box center [427, 358] width 44 height 18
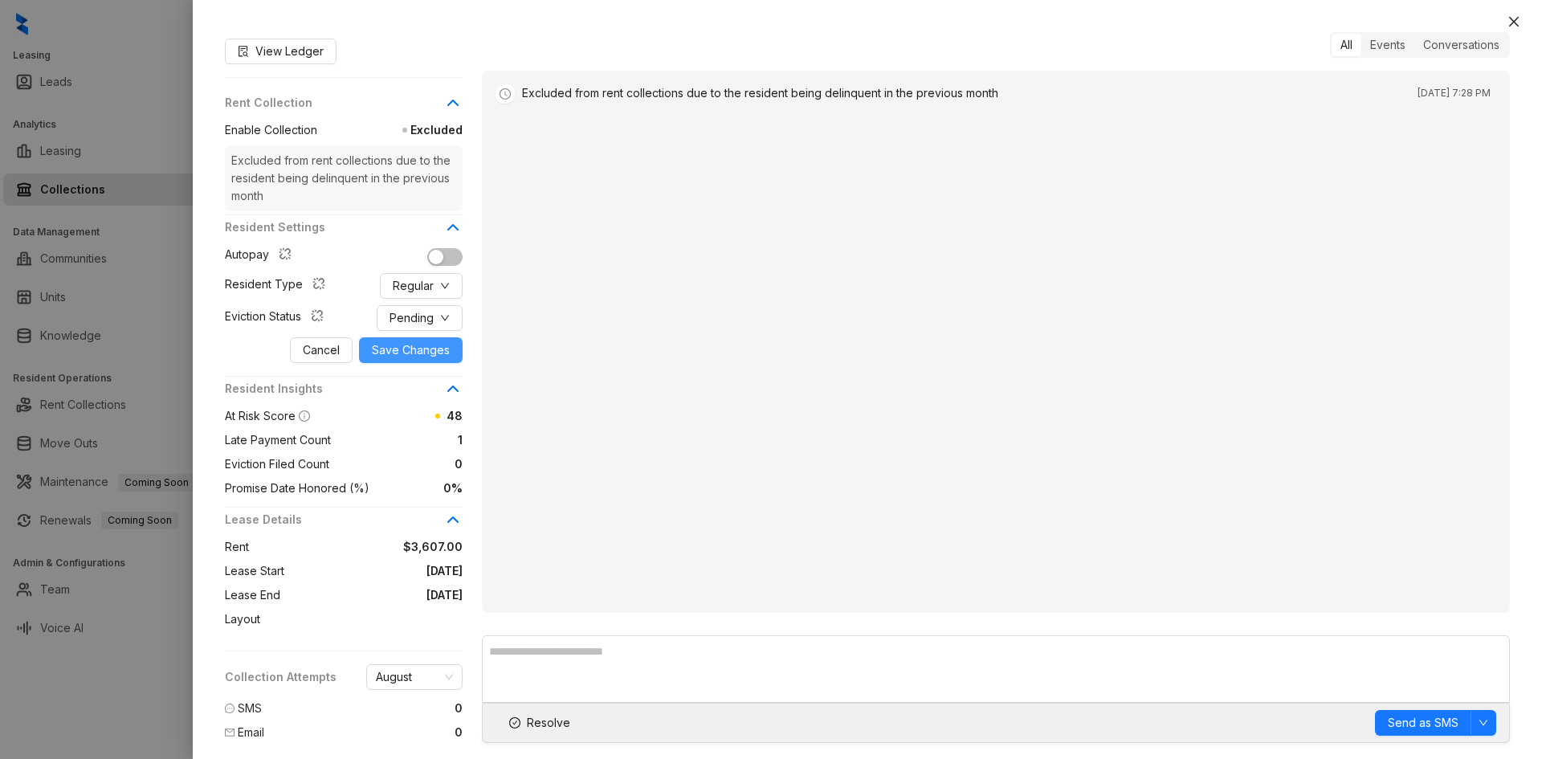
click at [406, 341] on span "Save Changes" at bounding box center [411, 350] width 78 height 18
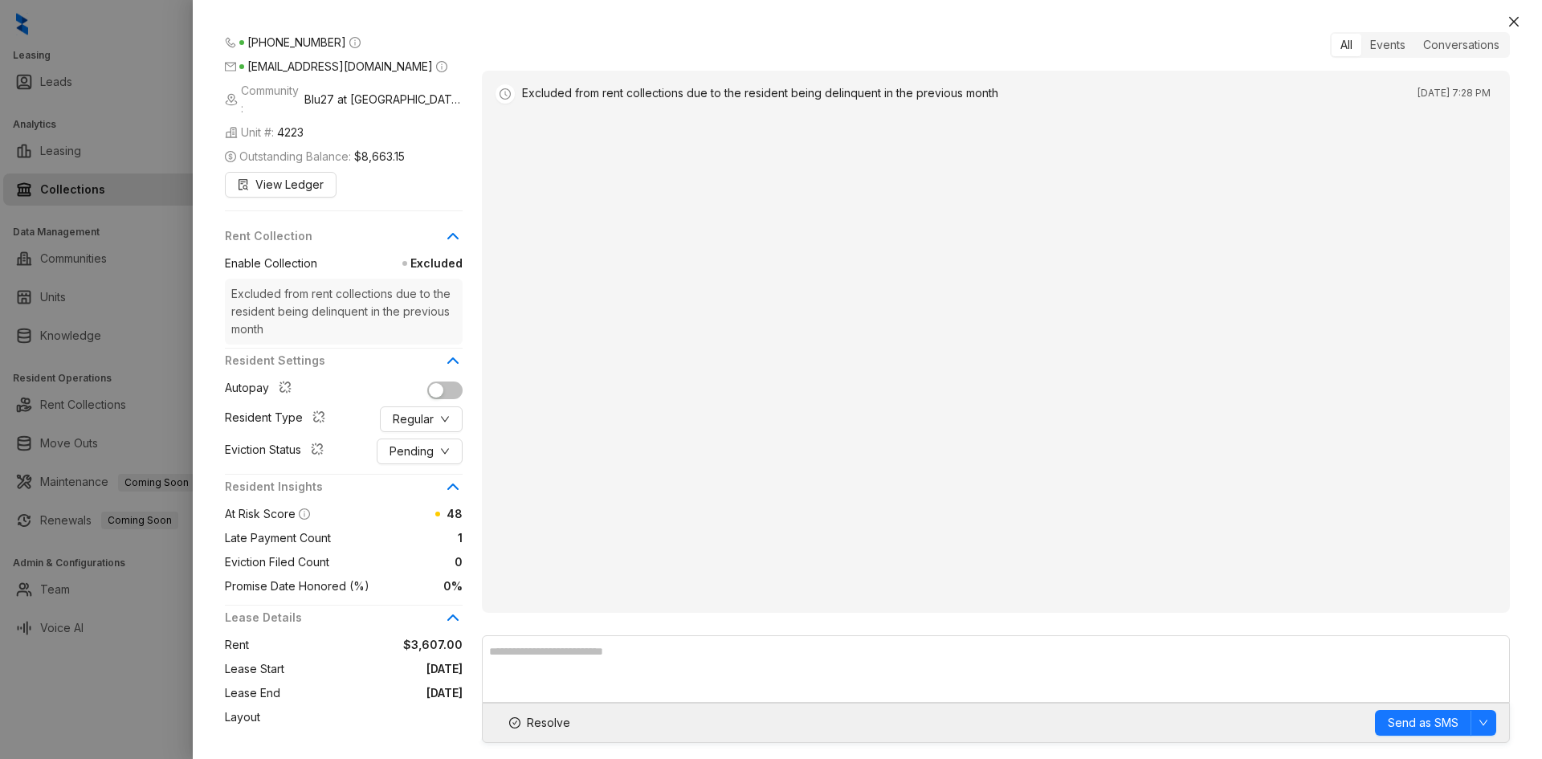
scroll to position [0, 0]
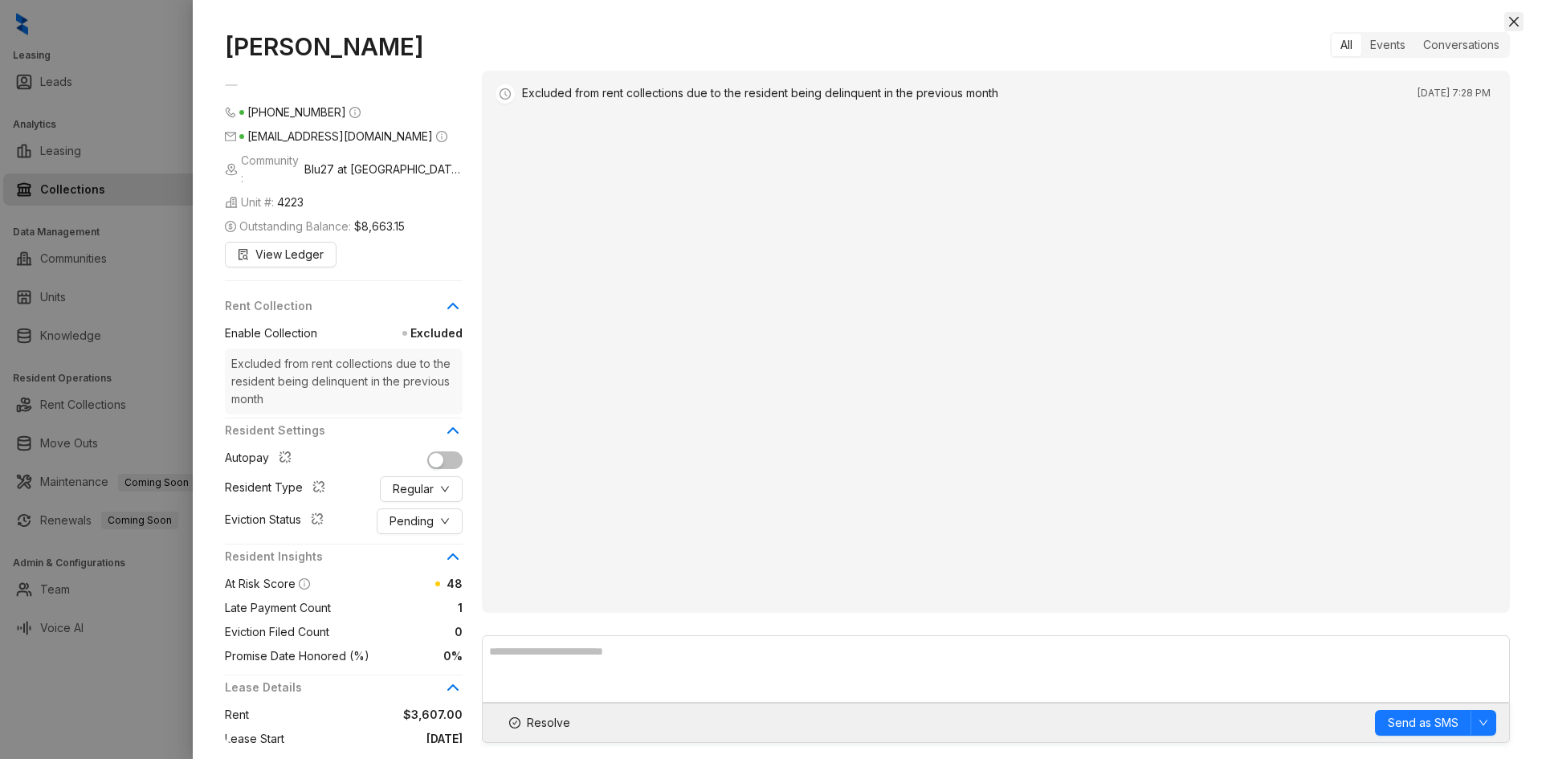
click at [1515, 22] on icon "close" at bounding box center [1514, 22] width 10 height 10
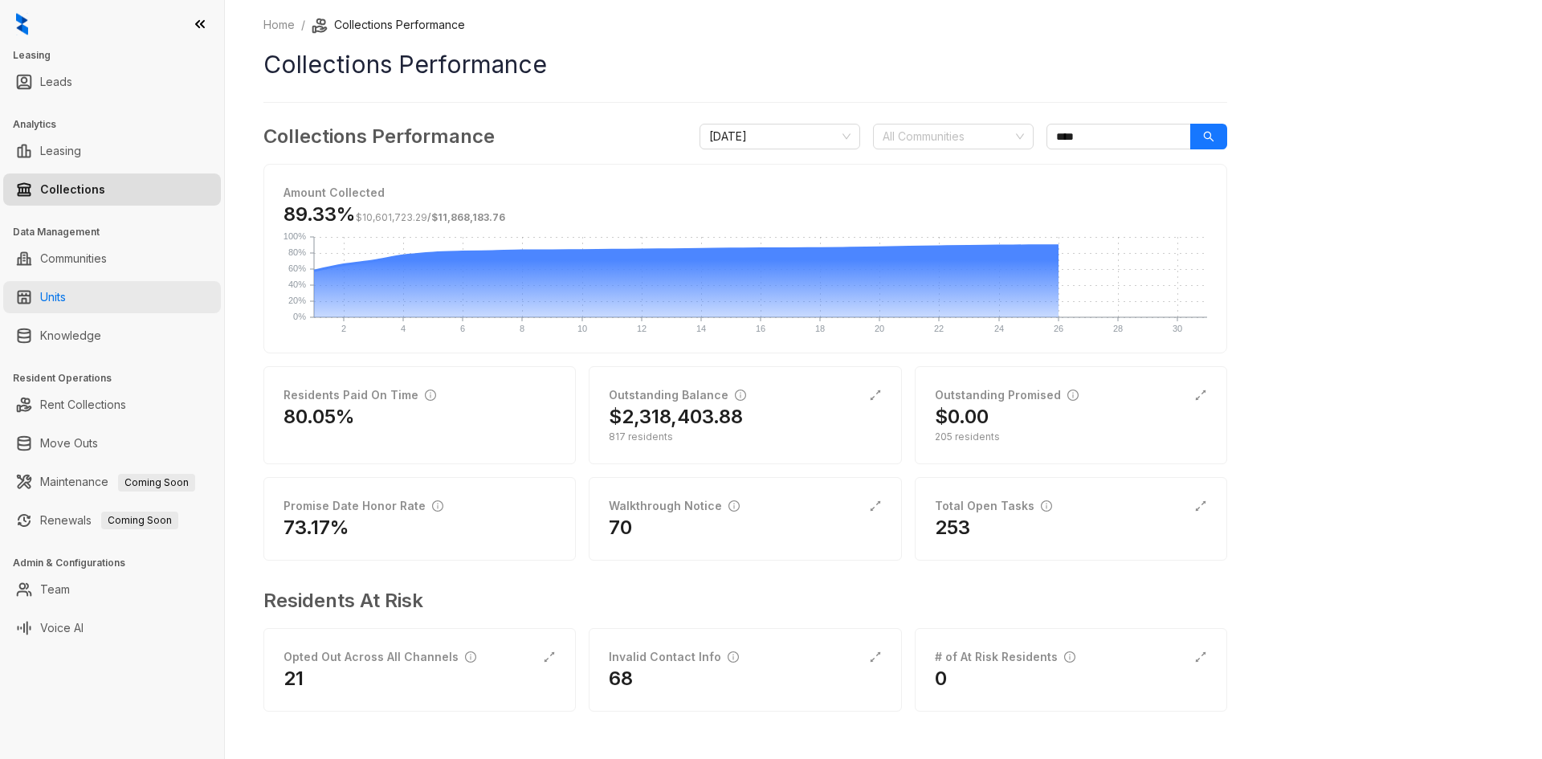
click at [66, 291] on link "Units" at bounding box center [53, 297] width 26 height 32
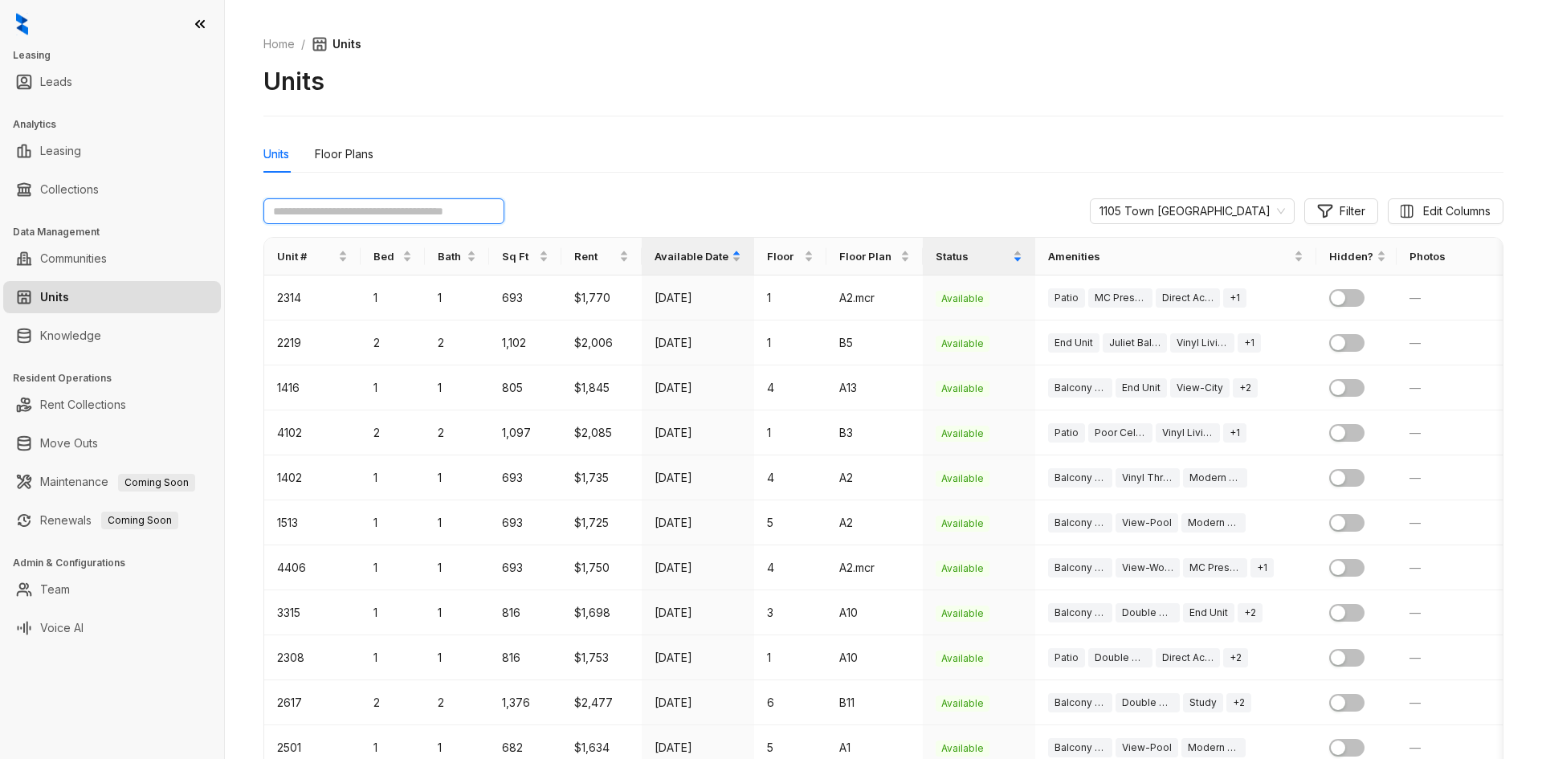
click at [315, 214] on input "text" at bounding box center [383, 211] width 241 height 26
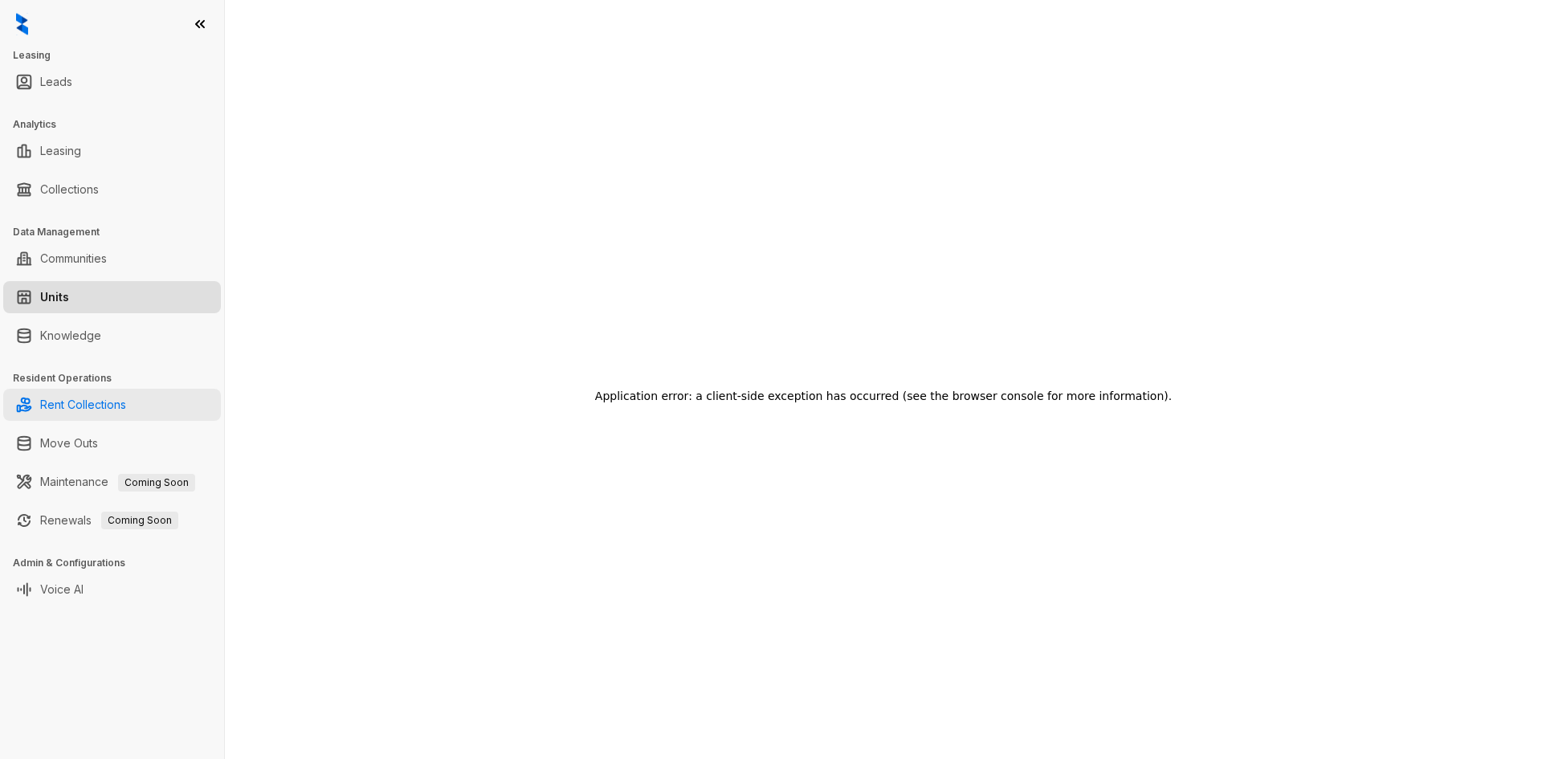
click at [87, 409] on link "Rent Collections" at bounding box center [83, 405] width 86 height 32
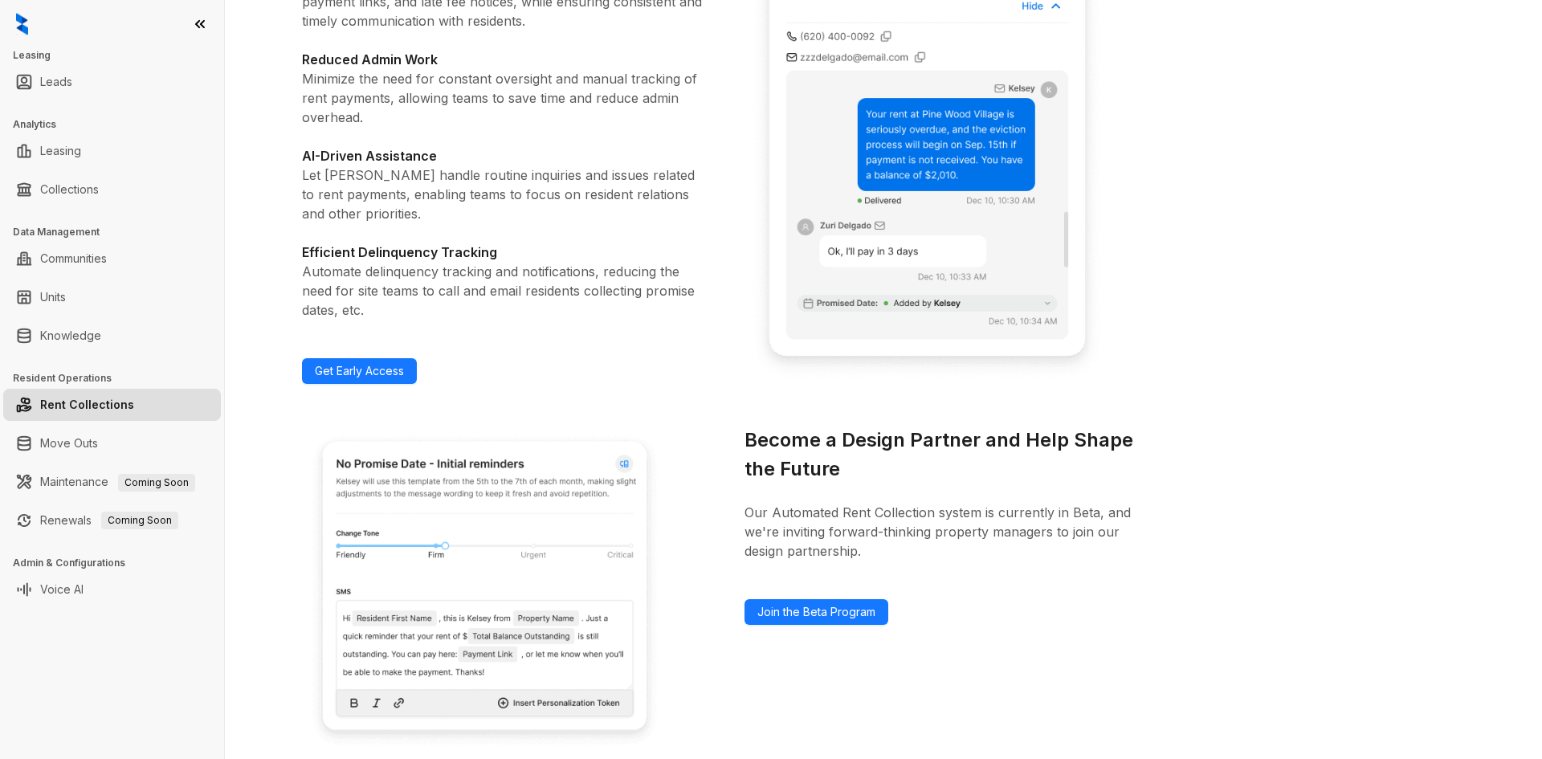
scroll to position [533, 0]
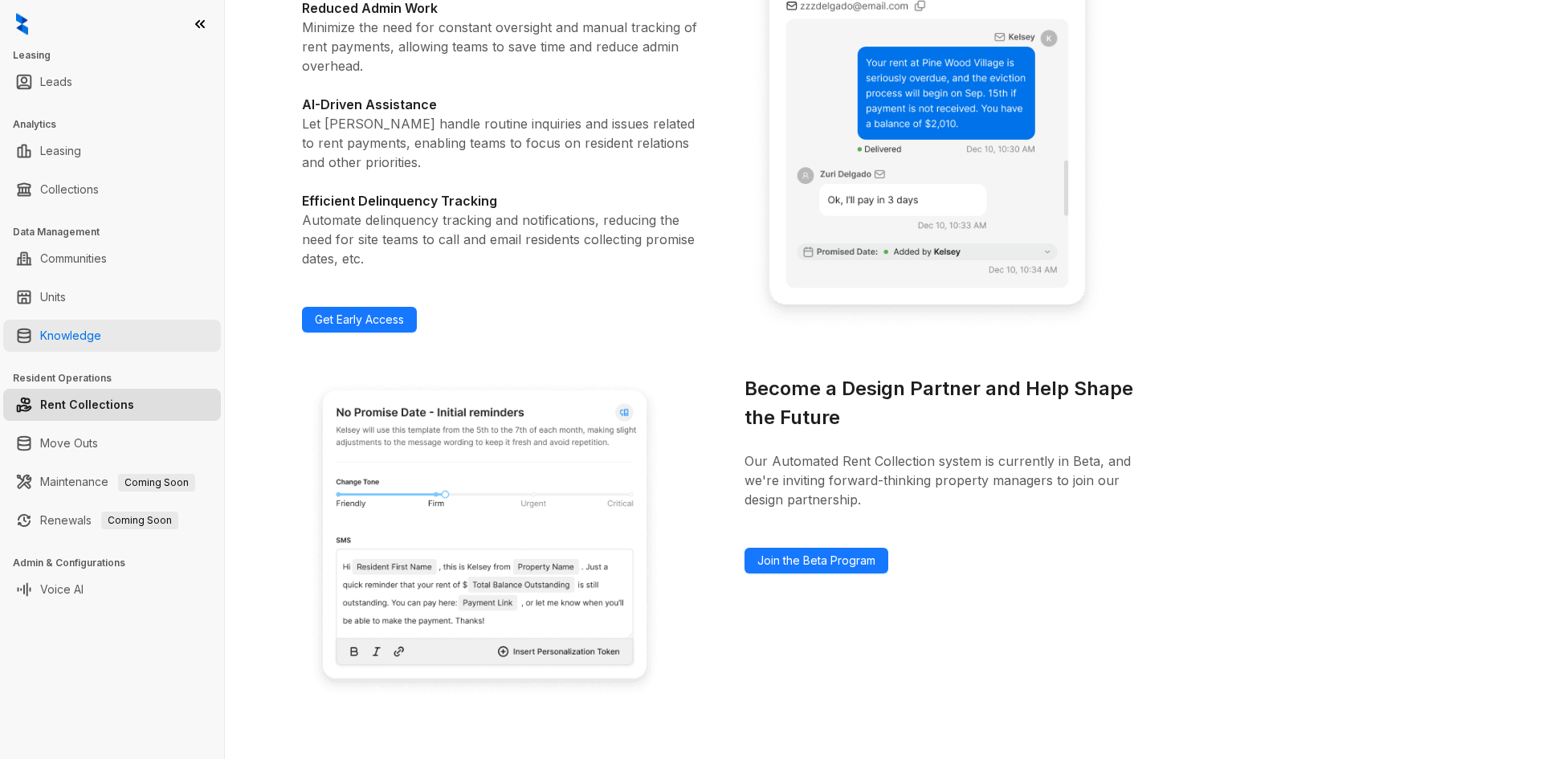
click at [82, 333] on link "Knowledge" at bounding box center [70, 336] width 61 height 32
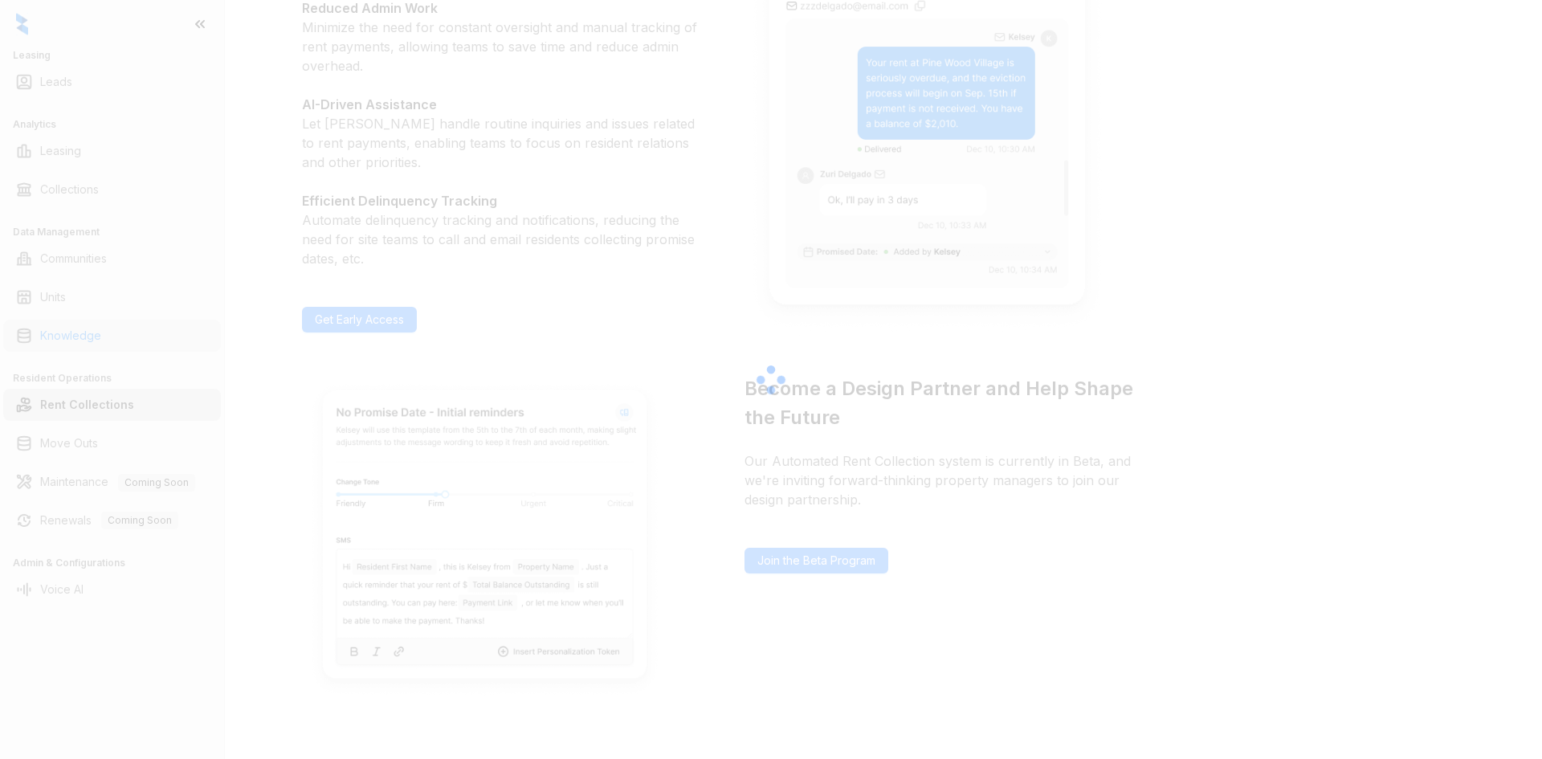
scroll to position [44, 0]
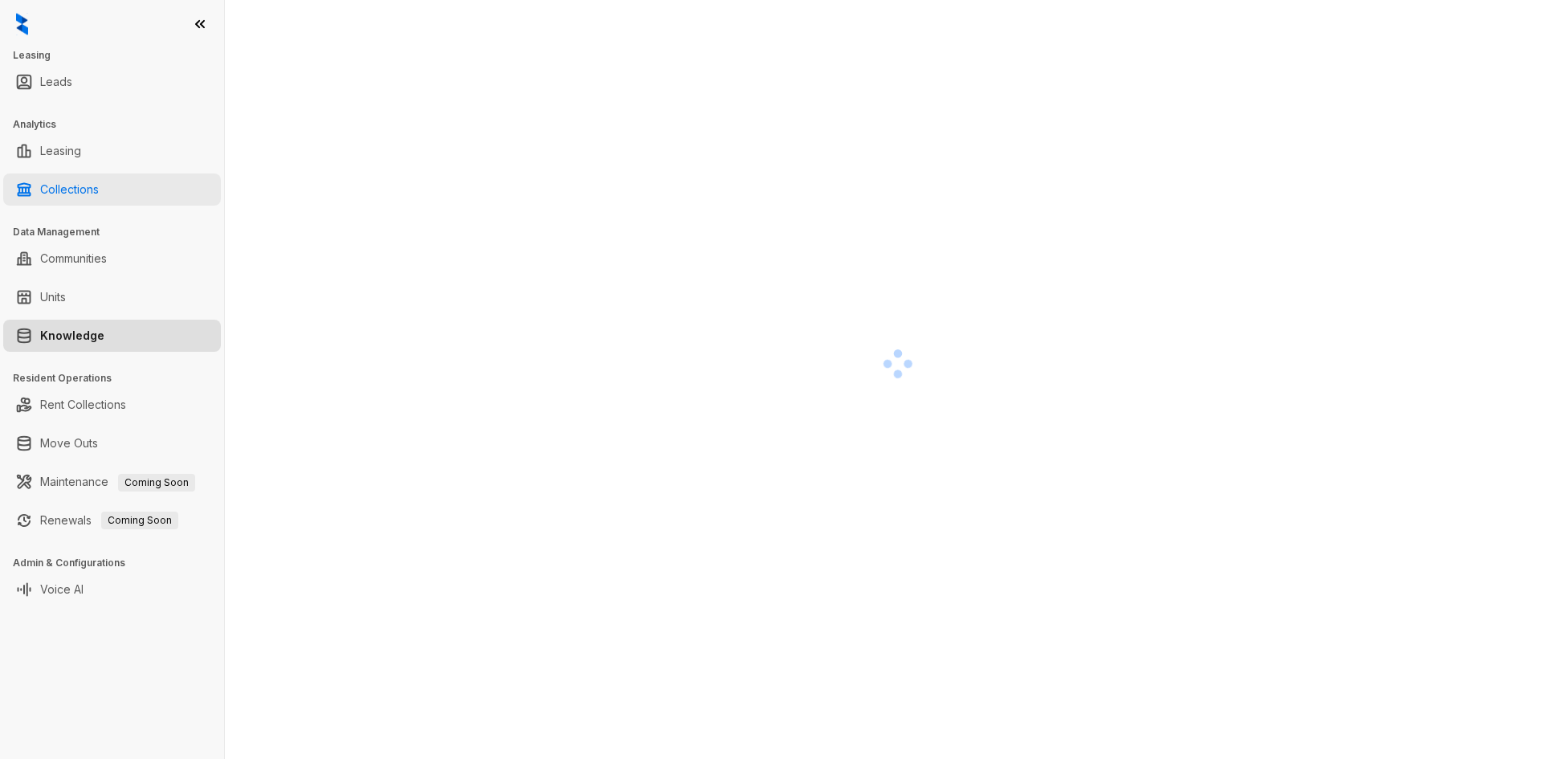
click at [72, 191] on link "Collections" at bounding box center [69, 189] width 59 height 32
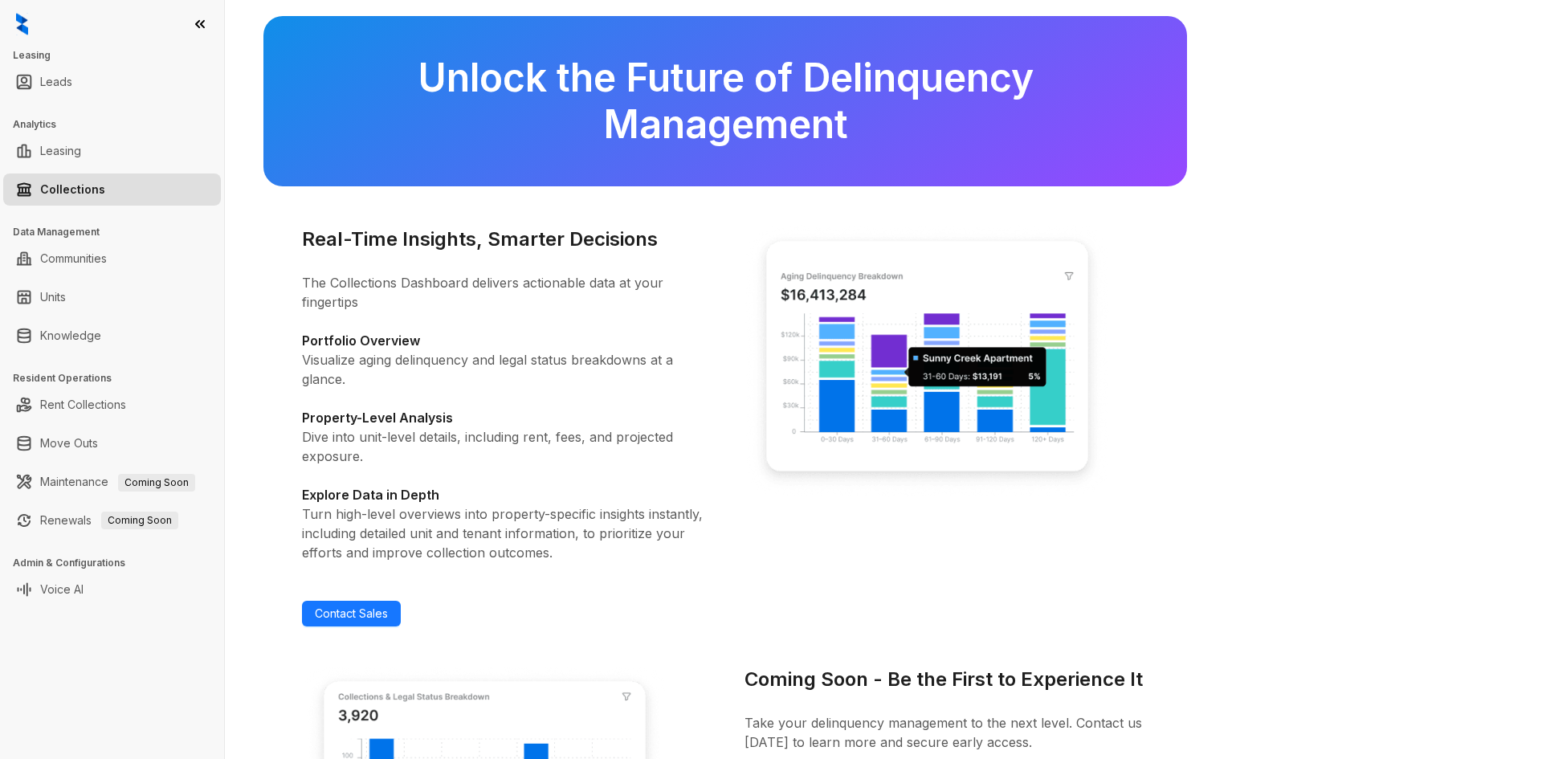
click at [40, 189] on link "Collections" at bounding box center [72, 189] width 65 height 32
click at [198, 19] on icon at bounding box center [200, 24] width 16 height 16
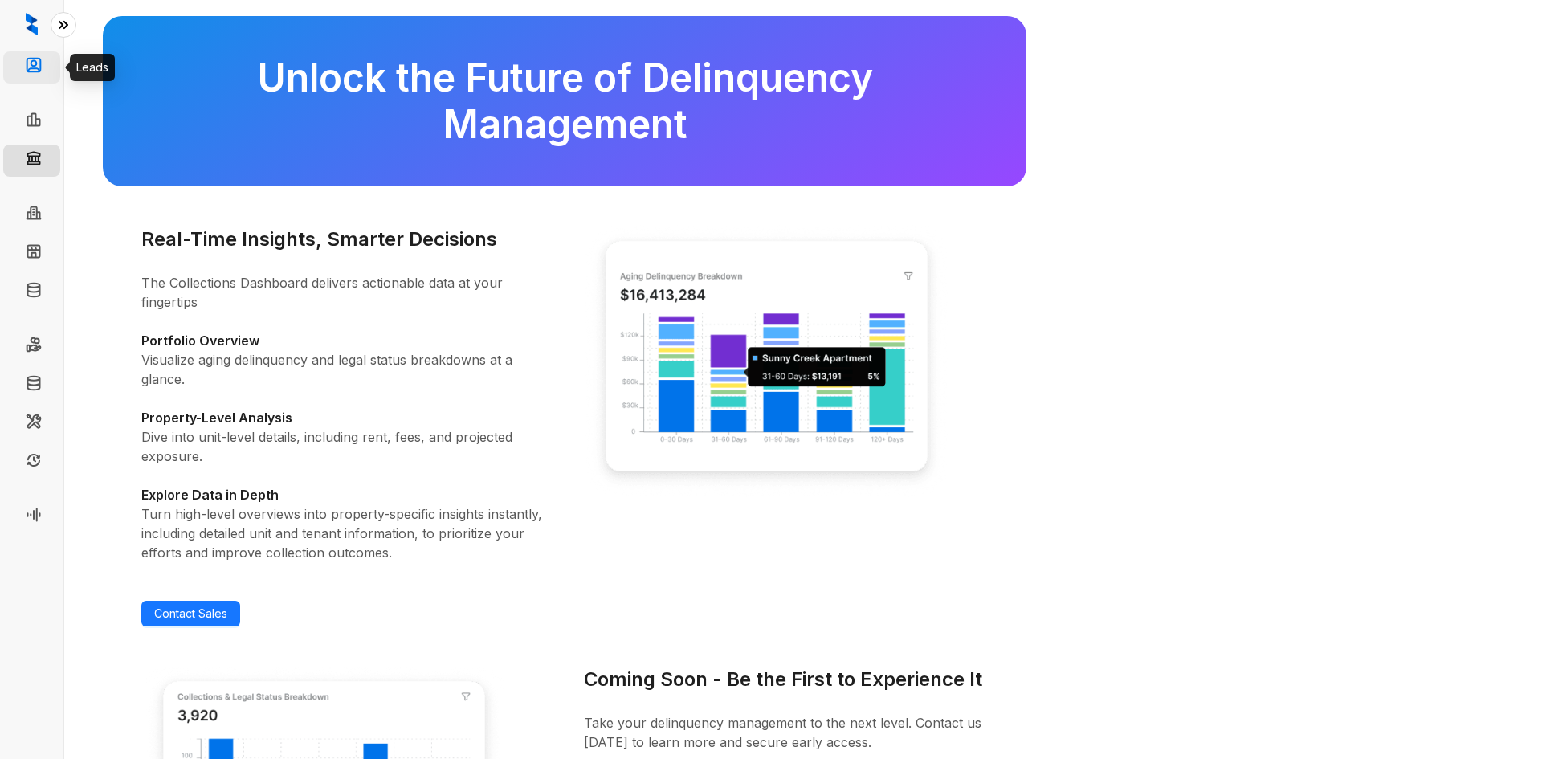
click at [50, 75] on link "Leads" at bounding box center [66, 67] width 32 height 32
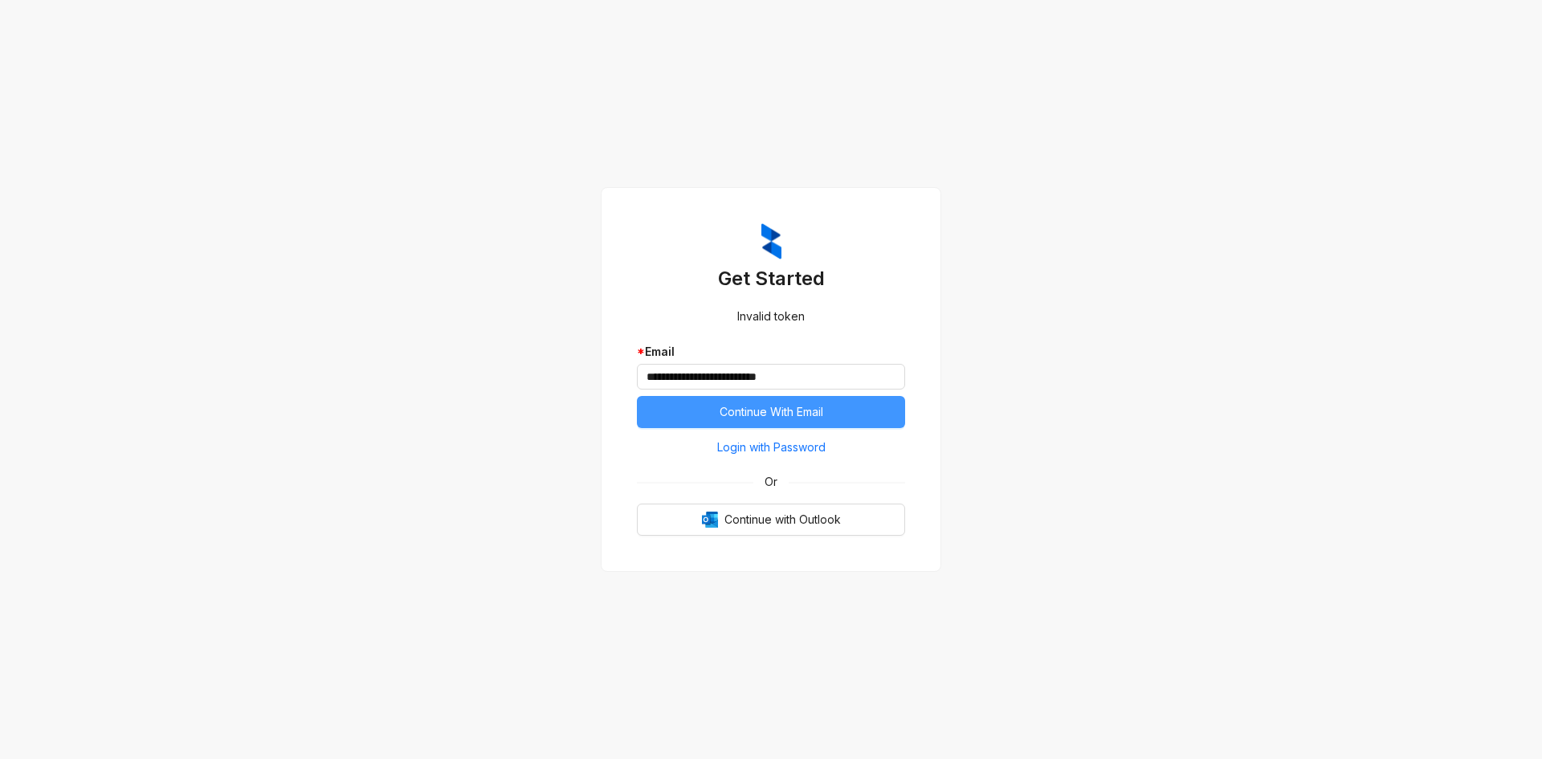
click at [749, 409] on span "Continue With Email" at bounding box center [771, 412] width 104 height 18
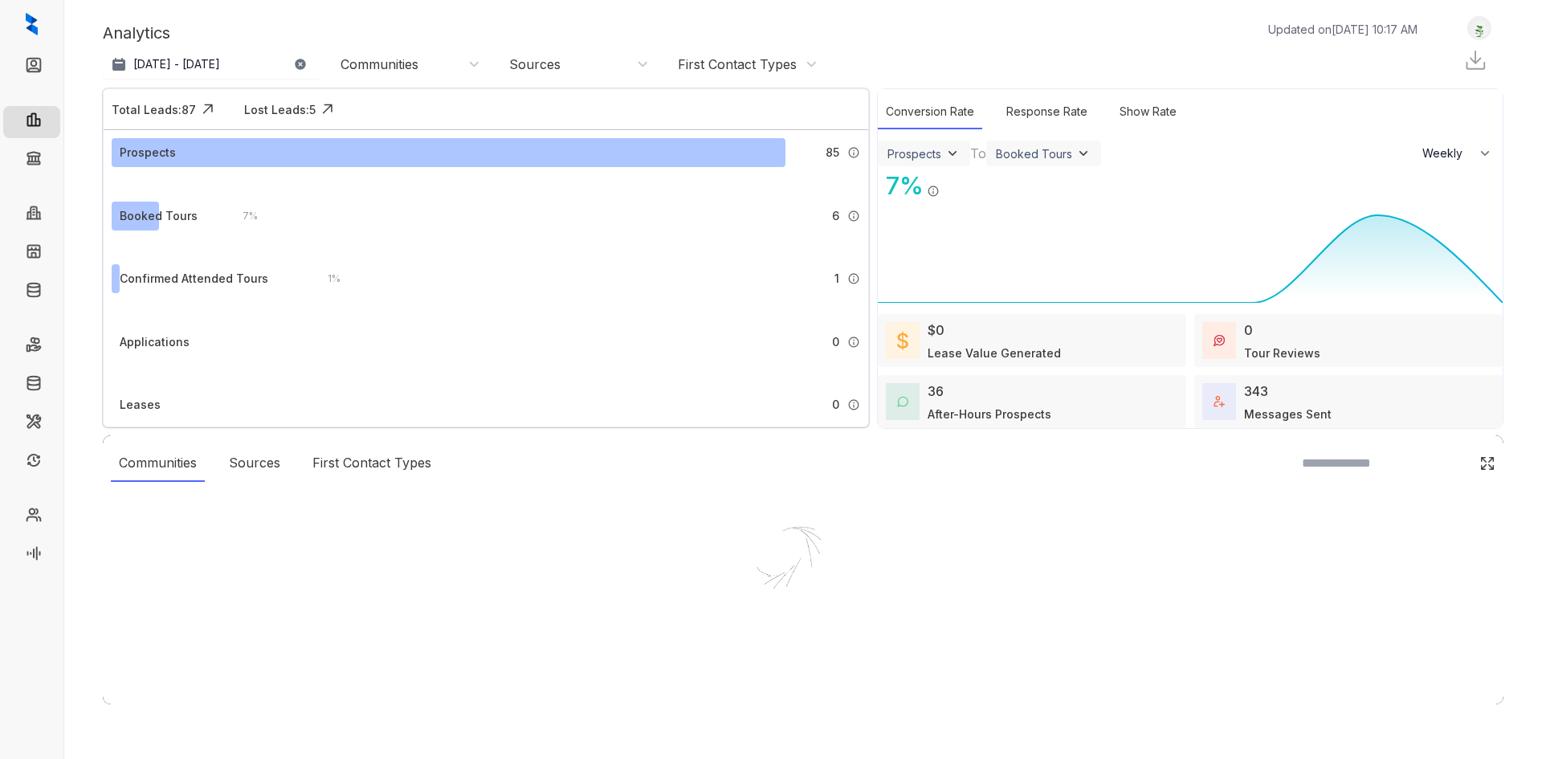
select select "******"
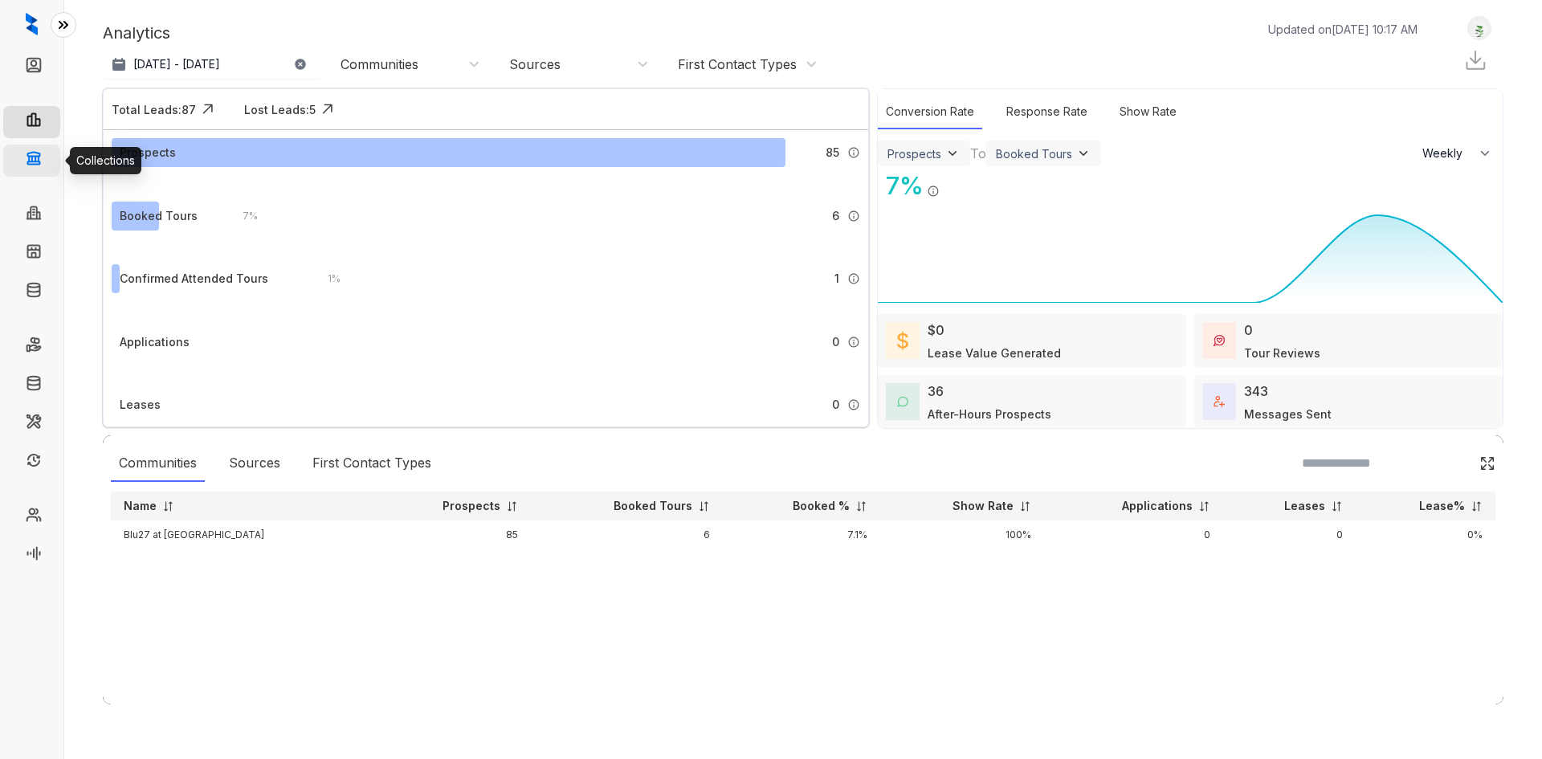
click at [50, 151] on link "Collections" at bounding box center [79, 161] width 59 height 32
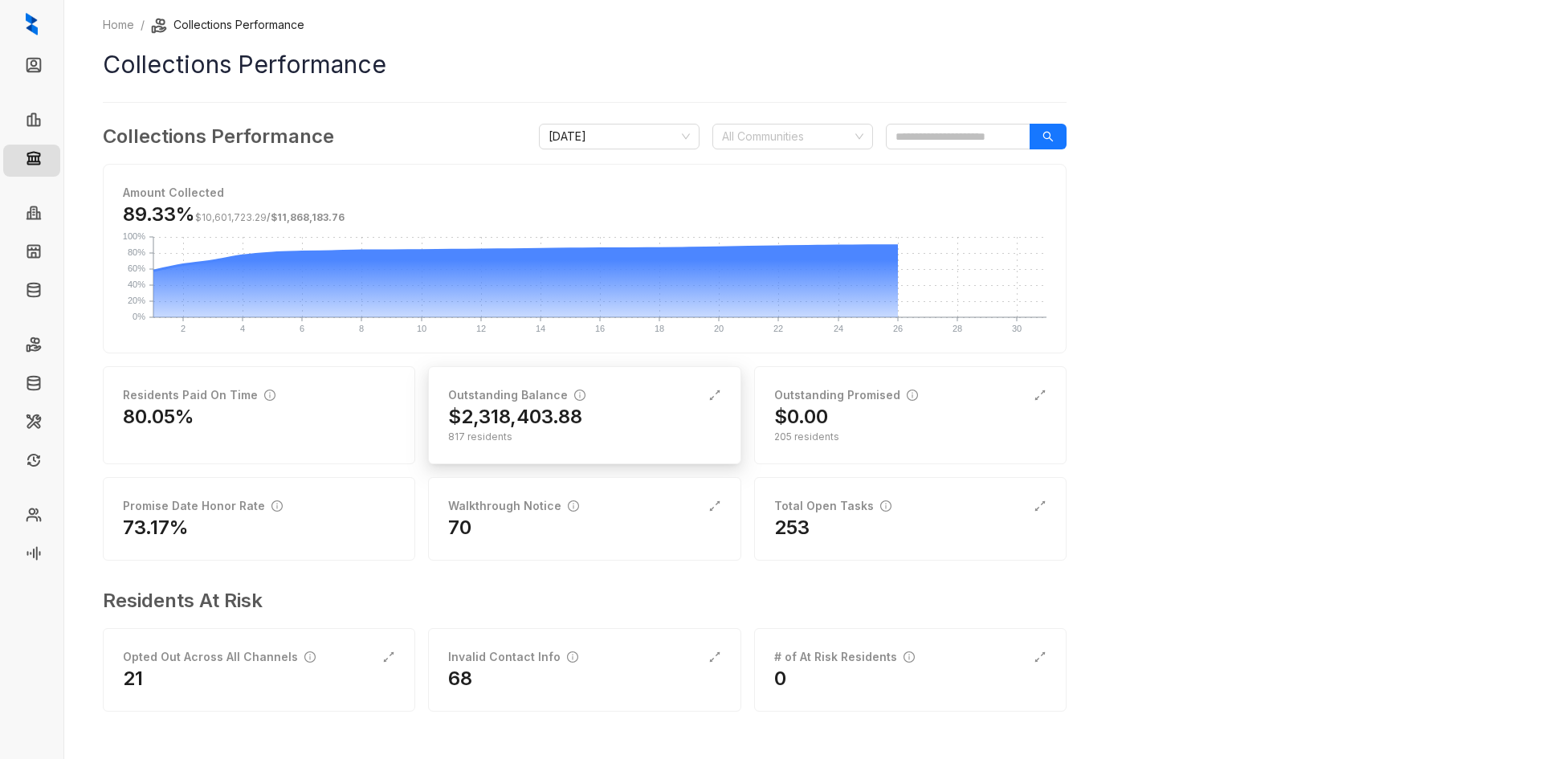
click at [535, 436] on div "817 residents" at bounding box center [584, 437] width 272 height 14
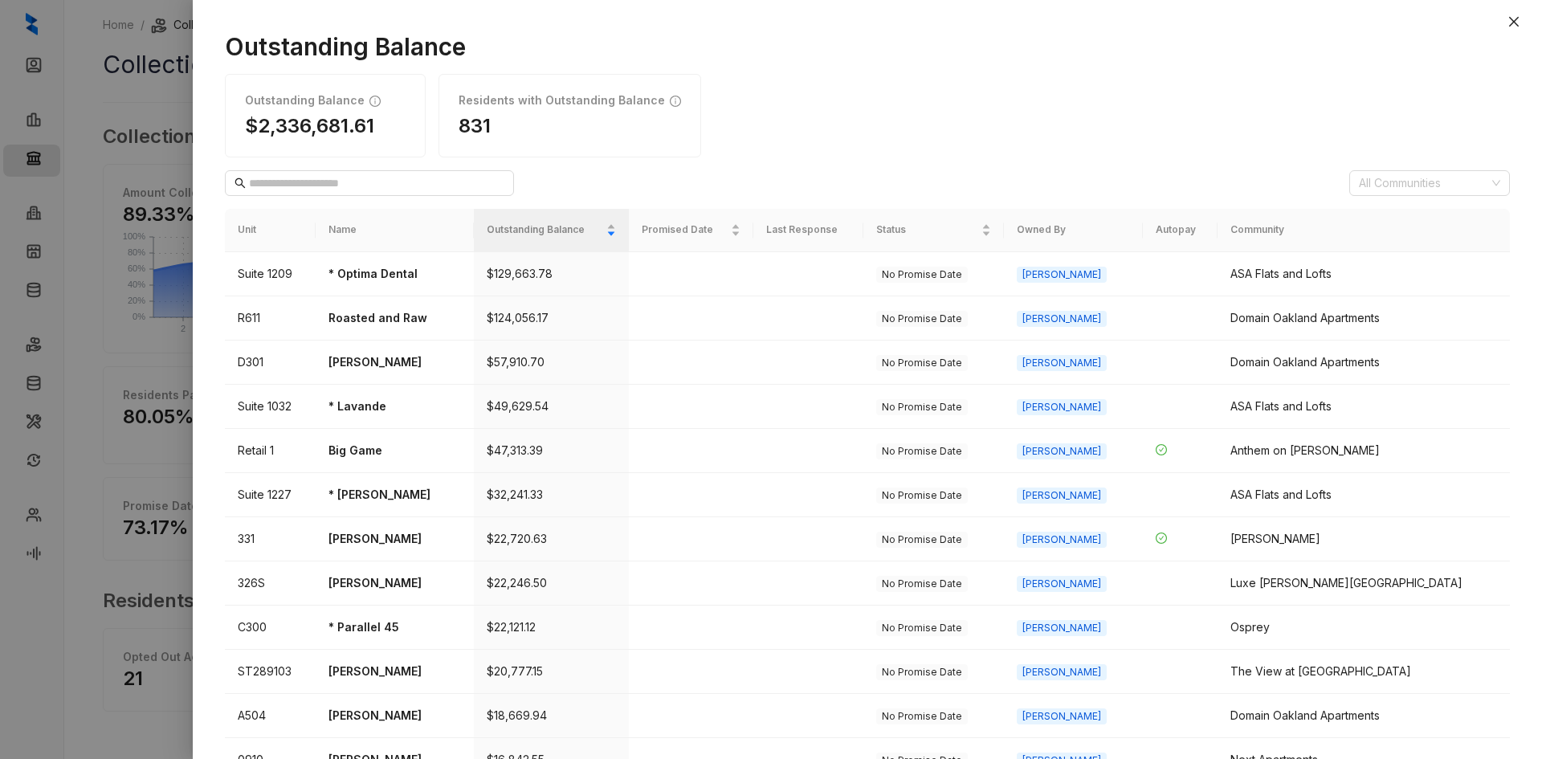
click at [1498, 21] on div "Outstanding Balance Outstanding Balance $2,336,681.61 Residents with Outstandin…" at bounding box center [867, 387] width 1349 height 743
click at [1513, 20] on icon "close" at bounding box center [1514, 22] width 10 height 10
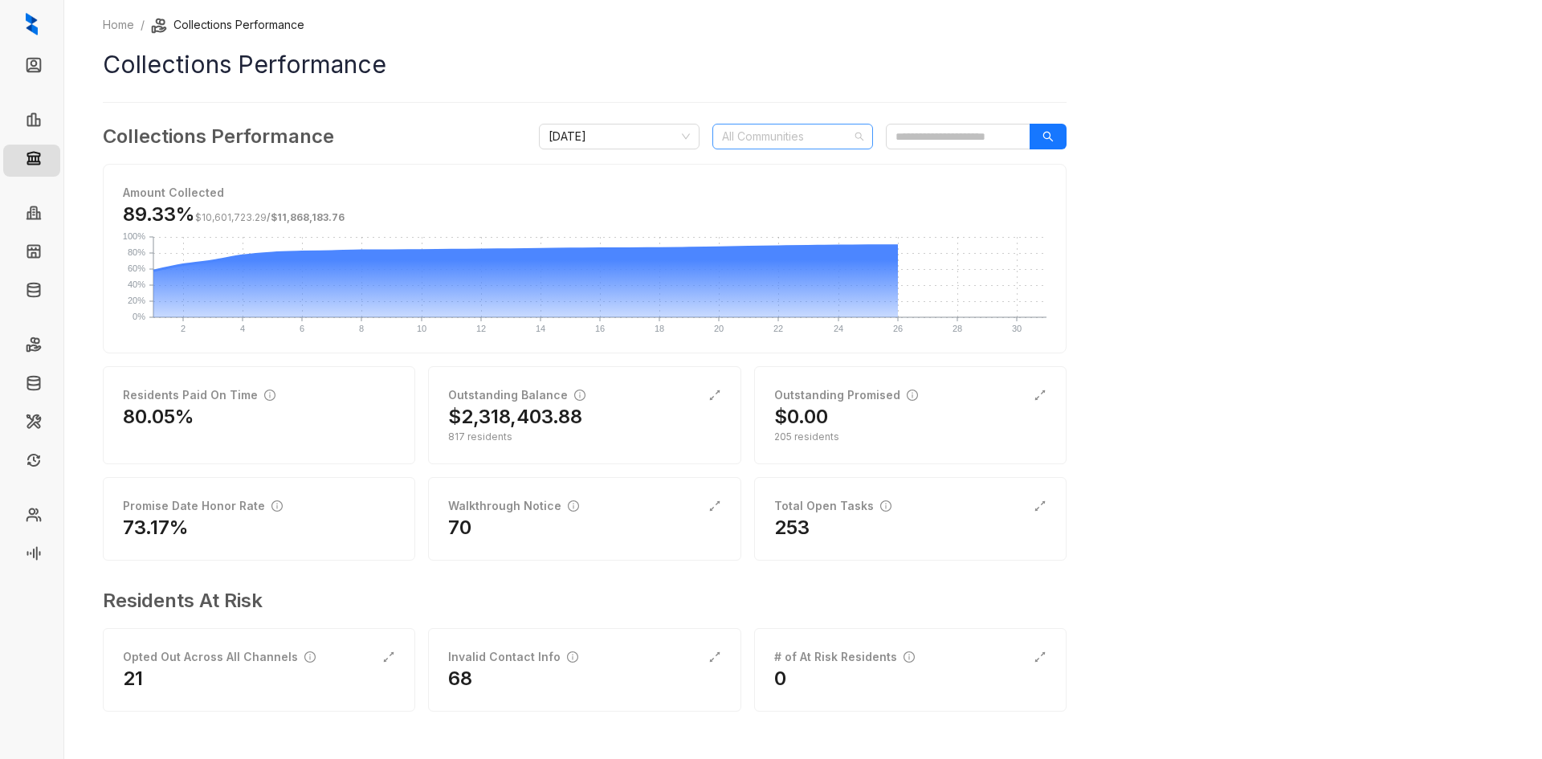
click at [761, 134] on div at bounding box center [783, 136] width 137 height 22
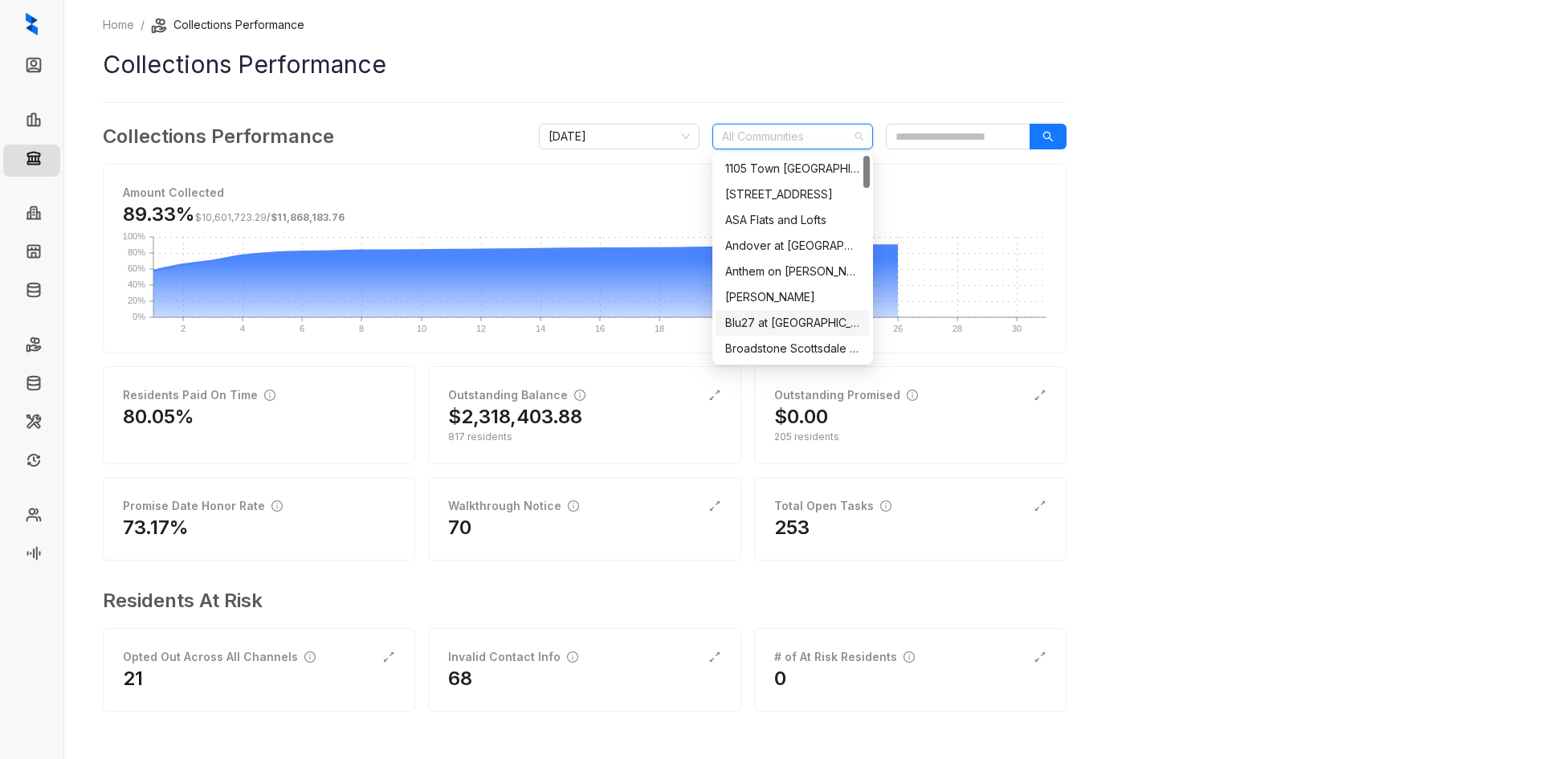
click at [777, 323] on div "Blu27 at [GEOGRAPHIC_DATA]" at bounding box center [792, 323] width 135 height 18
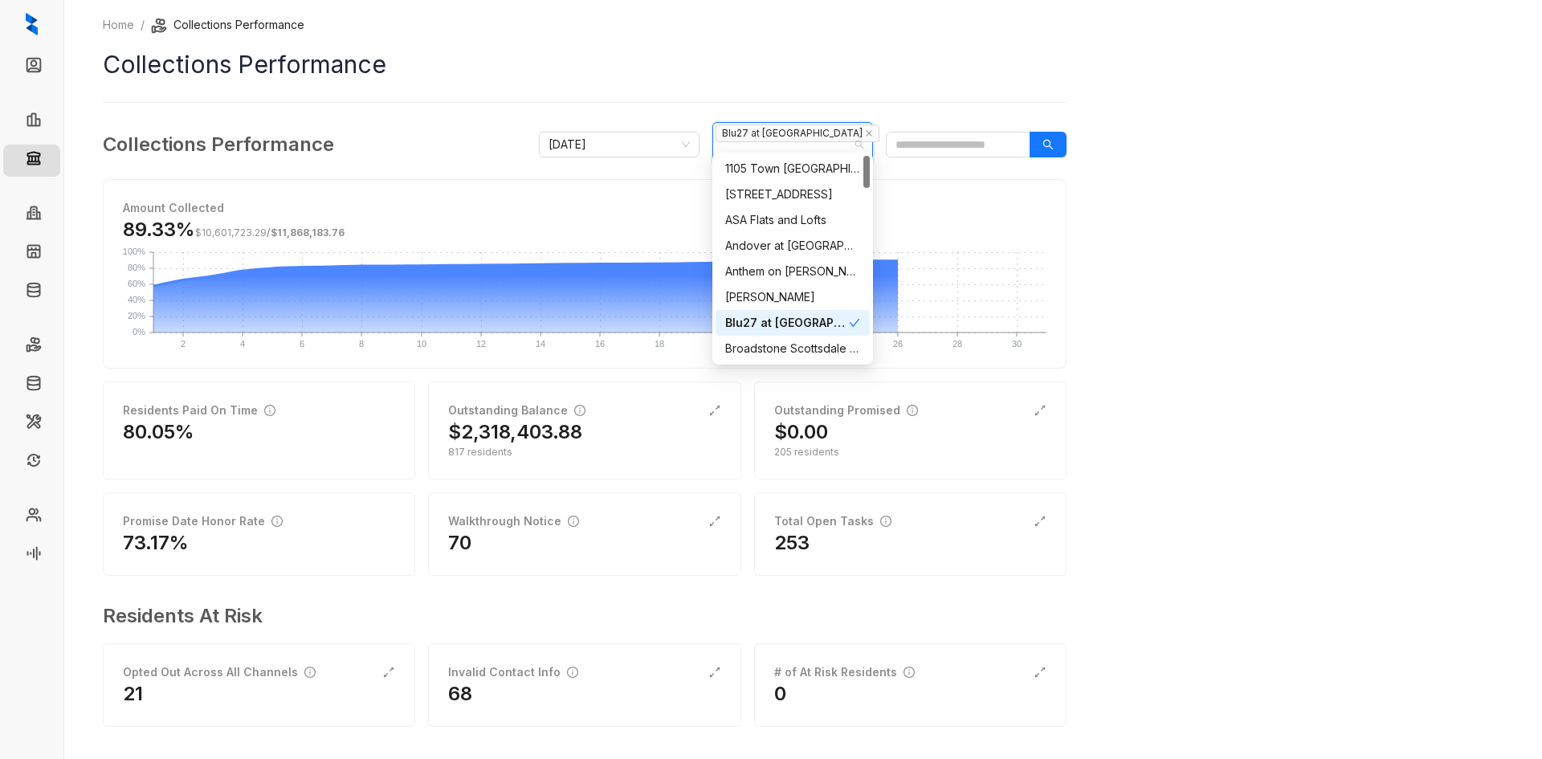
click at [1167, 255] on div "Home / Collections Performance Collections Performance Collections Performance …" at bounding box center [802, 379] width 1477 height 759
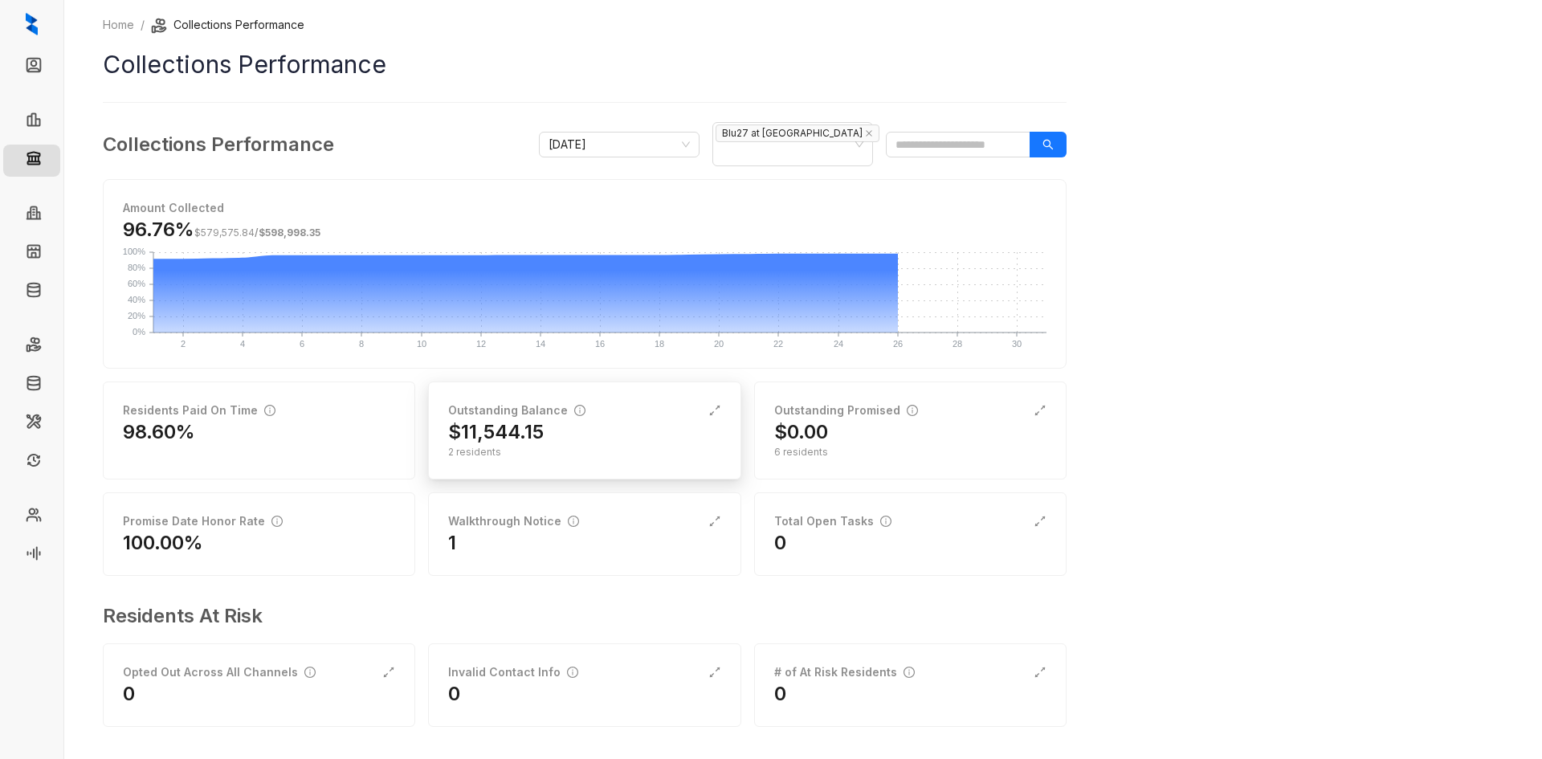
click at [547, 419] on div "$11,544.15" at bounding box center [584, 432] width 272 height 26
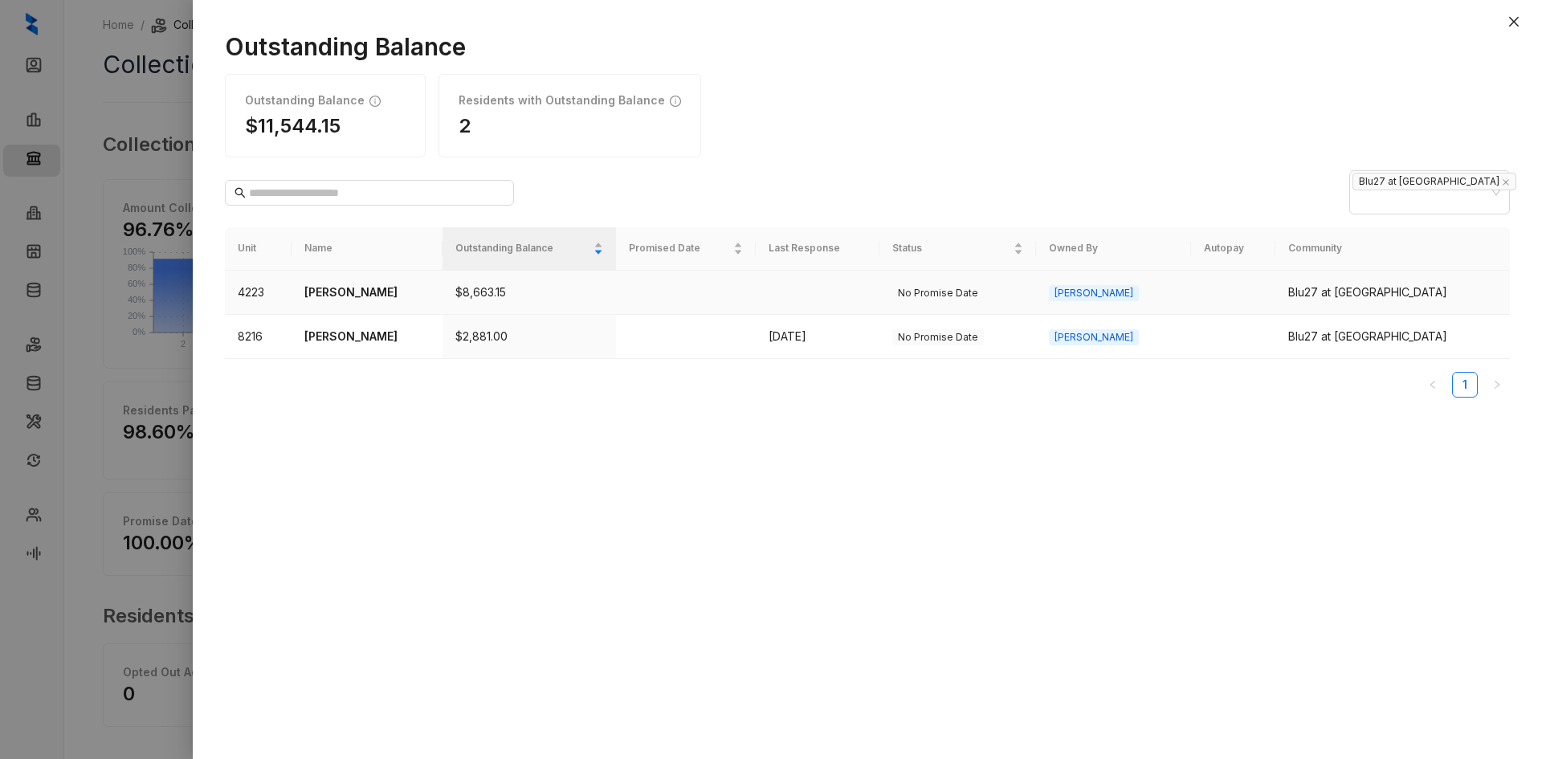
click at [483, 275] on td "$8,663.15" at bounding box center [528, 293] width 173 height 44
click at [352, 283] on p "[PERSON_NAME]" at bounding box center [366, 292] width 125 height 18
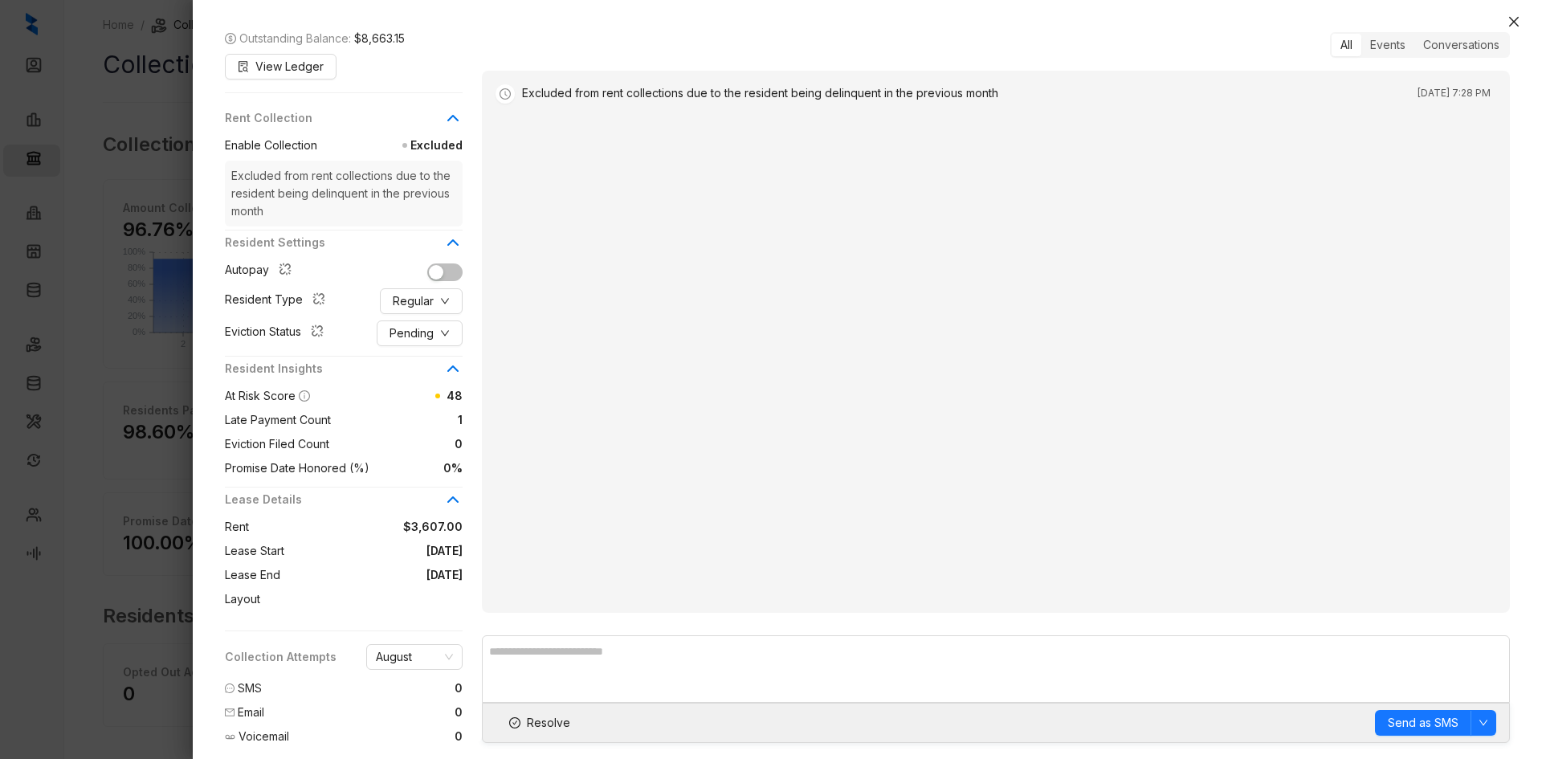
scroll to position [203, 0]
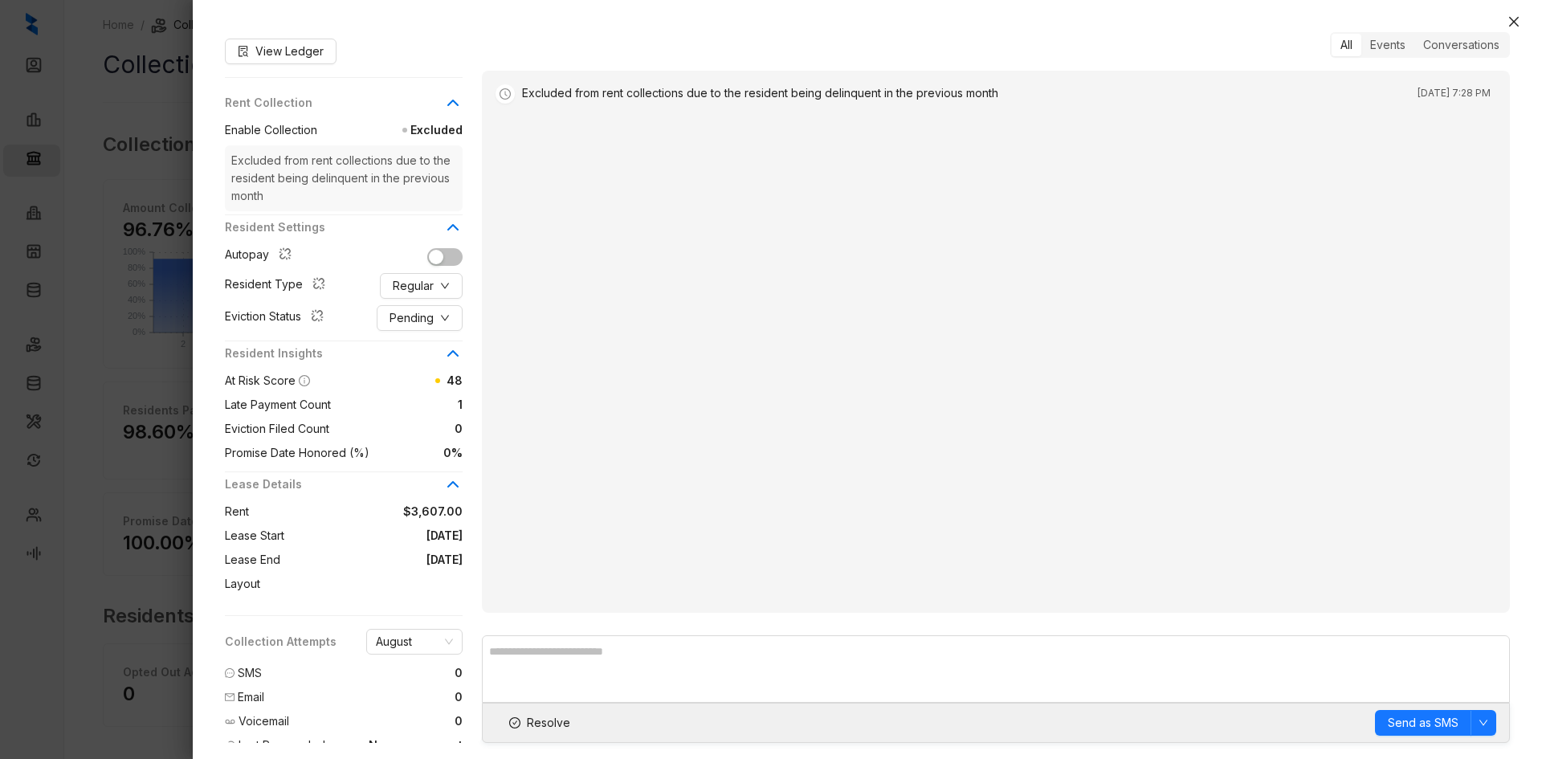
click at [405, 736] on span "No response yet" at bounding box center [416, 745] width 94 height 18
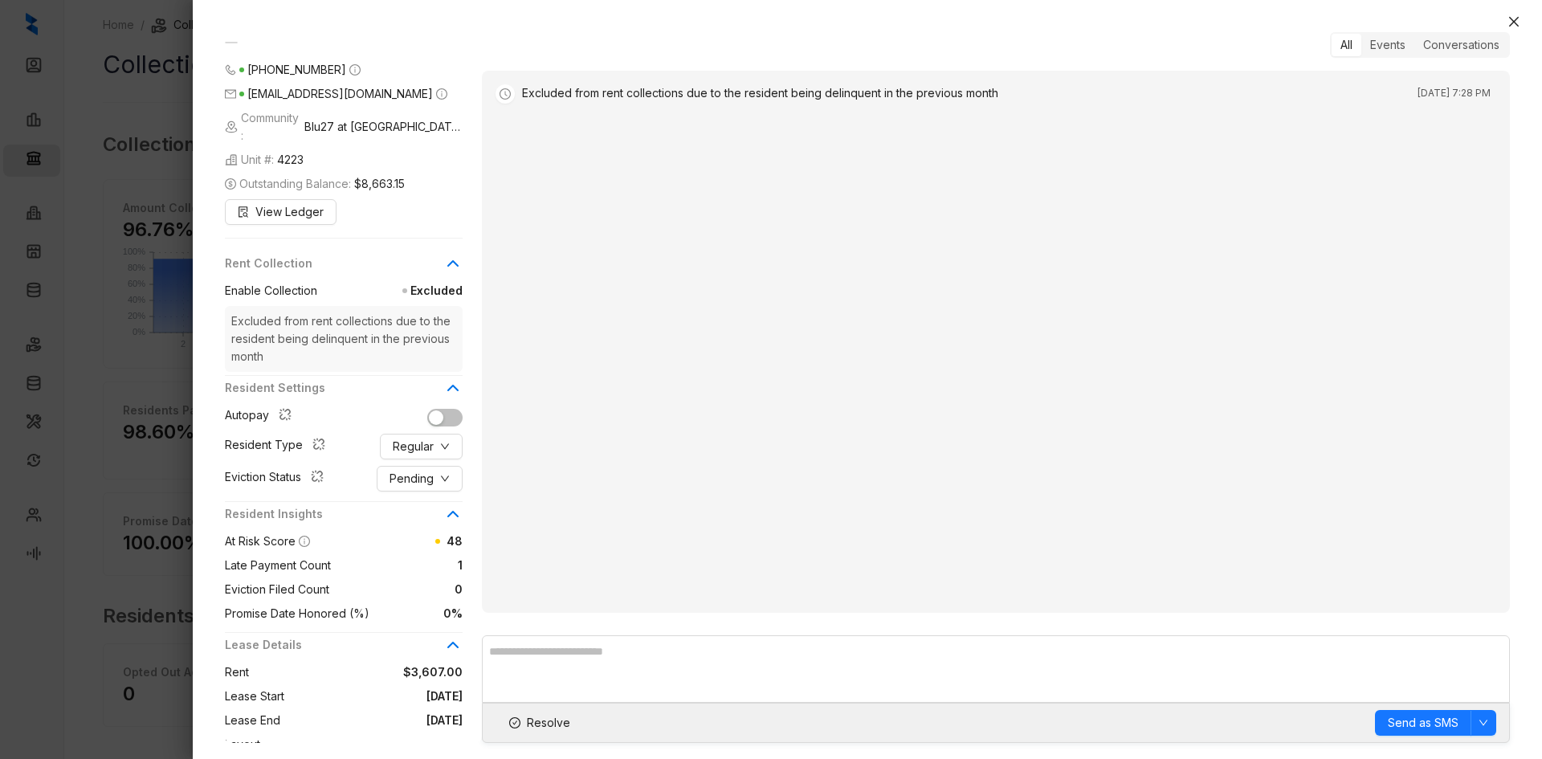
scroll to position [0, 0]
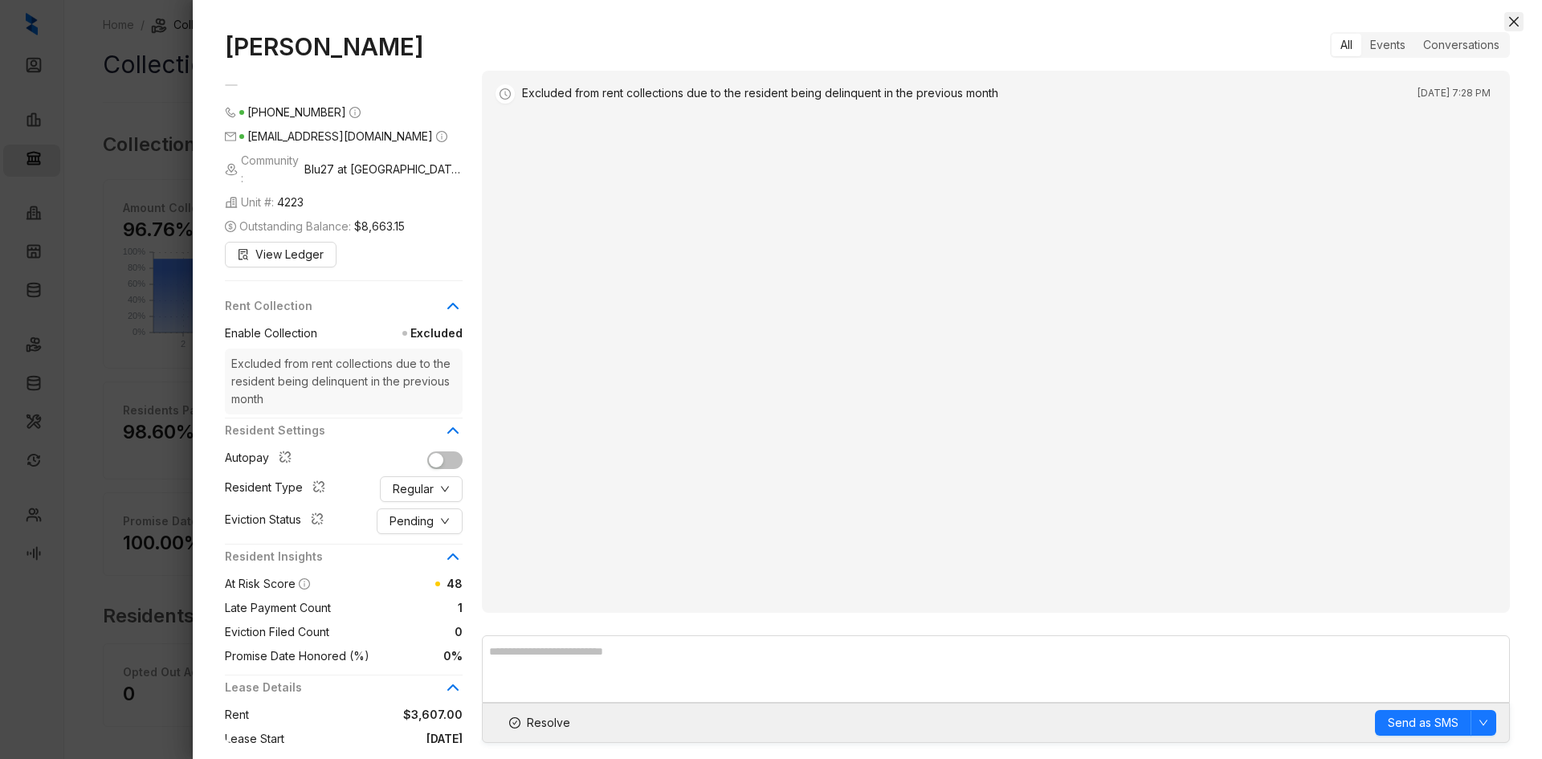
click at [1510, 18] on icon "close" at bounding box center [1514, 22] width 10 height 10
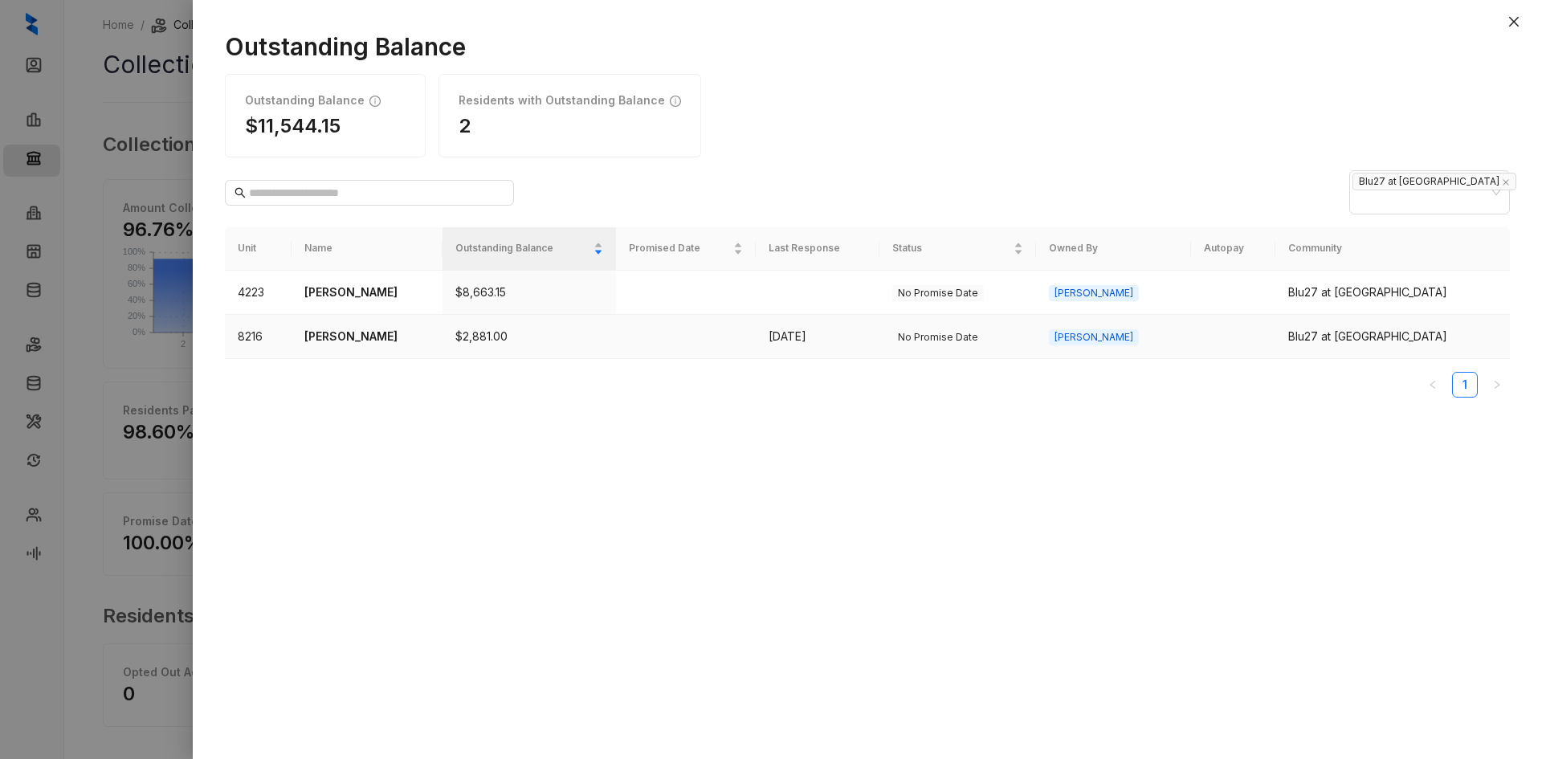
click at [396, 328] on p "[PERSON_NAME]" at bounding box center [366, 337] width 125 height 18
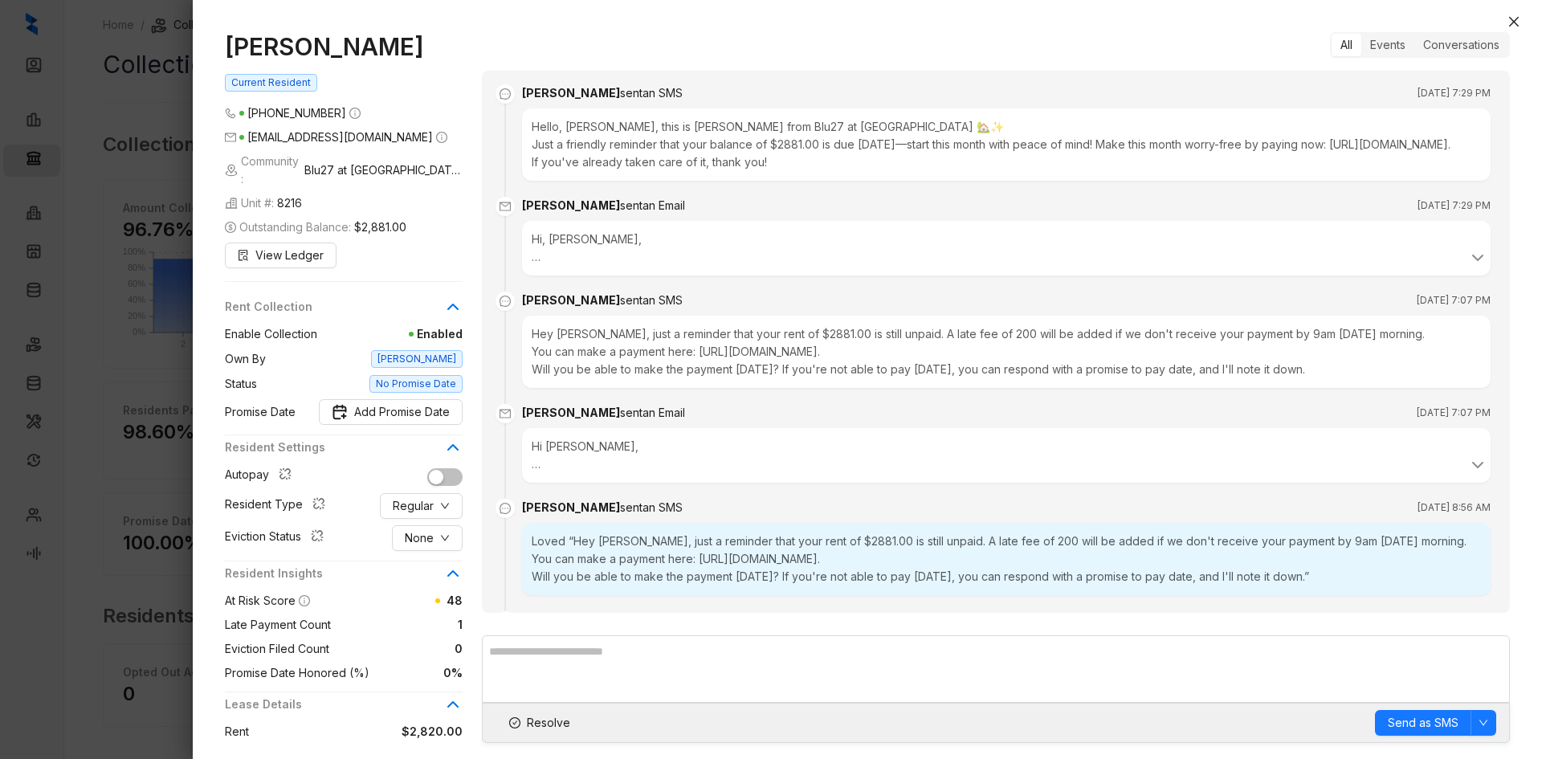
scroll to position [2262, 0]
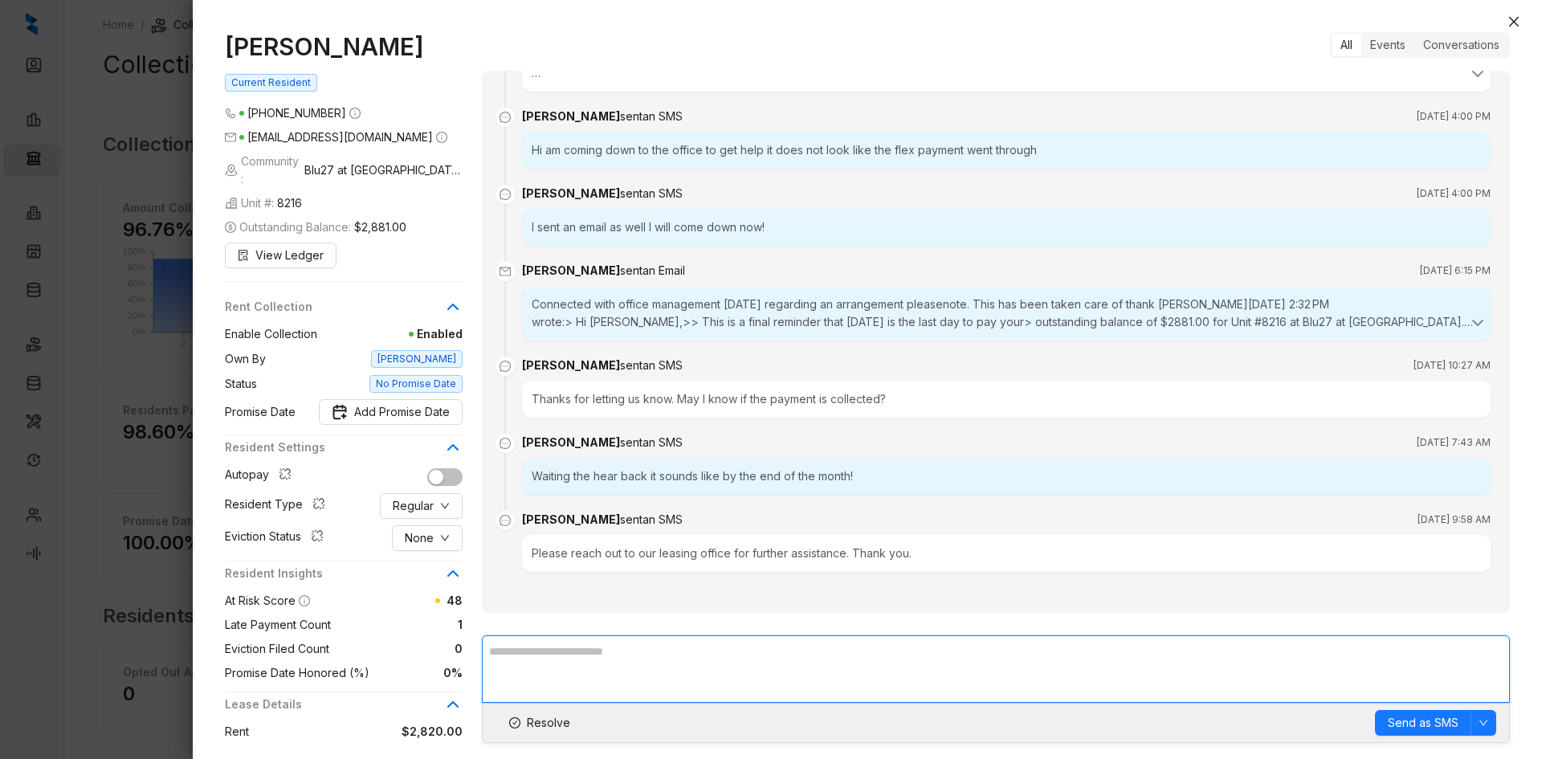
click at [681, 649] on textarea at bounding box center [996, 668] width 1028 height 67
click at [681, 649] on textarea "**********" at bounding box center [996, 668] width 1028 height 67
click at [789, 648] on textarea "**********" at bounding box center [996, 668] width 1028 height 67
type textarea "**********"
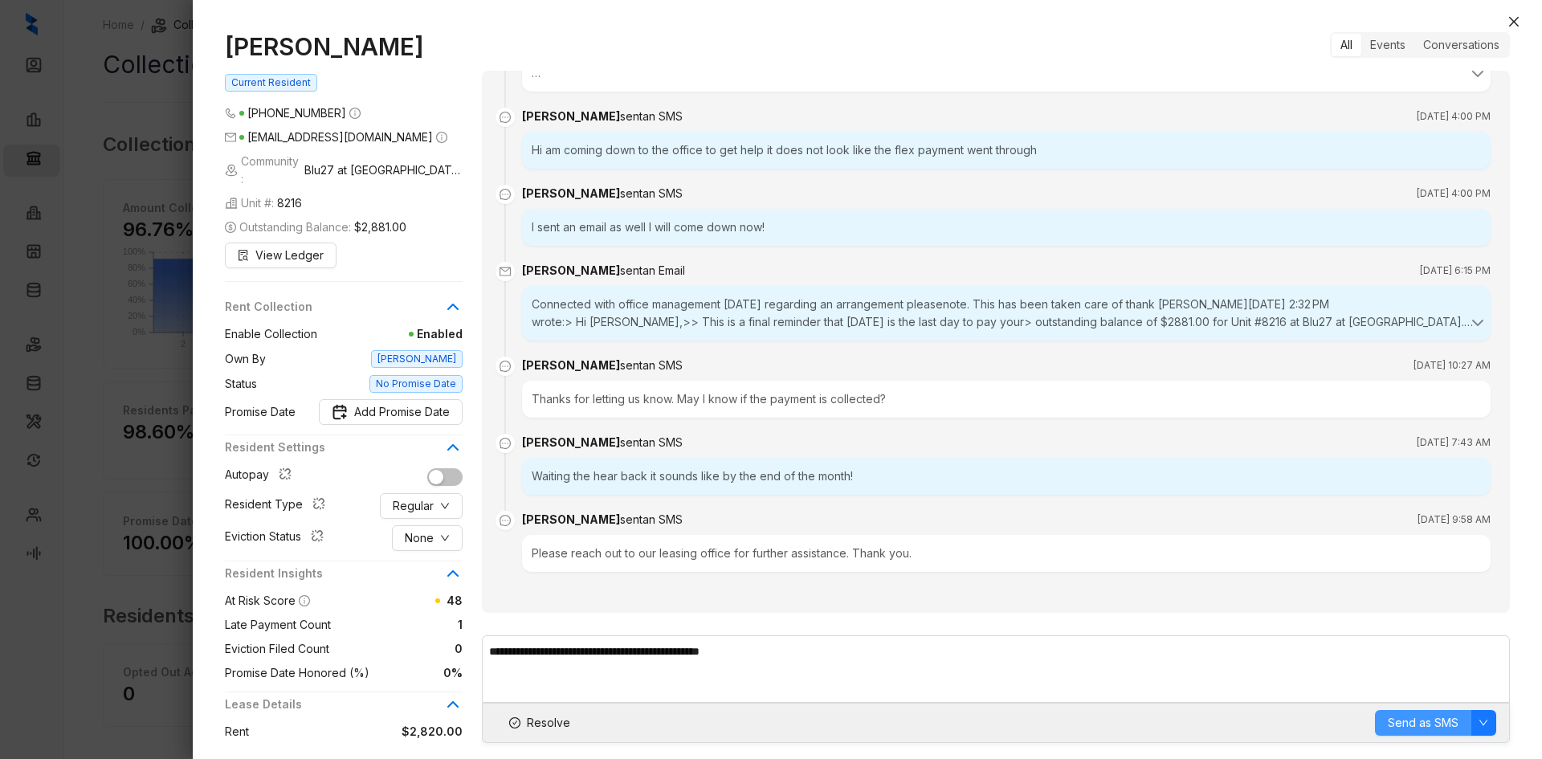
click at [1417, 723] on span "Send as SMS" at bounding box center [1422, 723] width 71 height 18
